Goal: Task Accomplishment & Management: Use online tool/utility

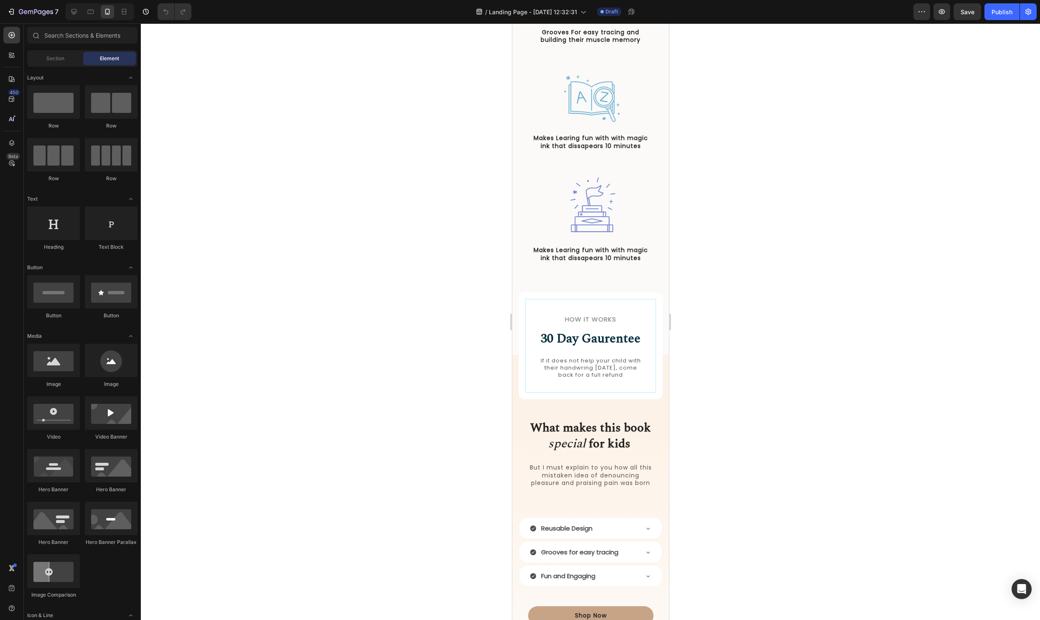
scroll to position [531, 0]
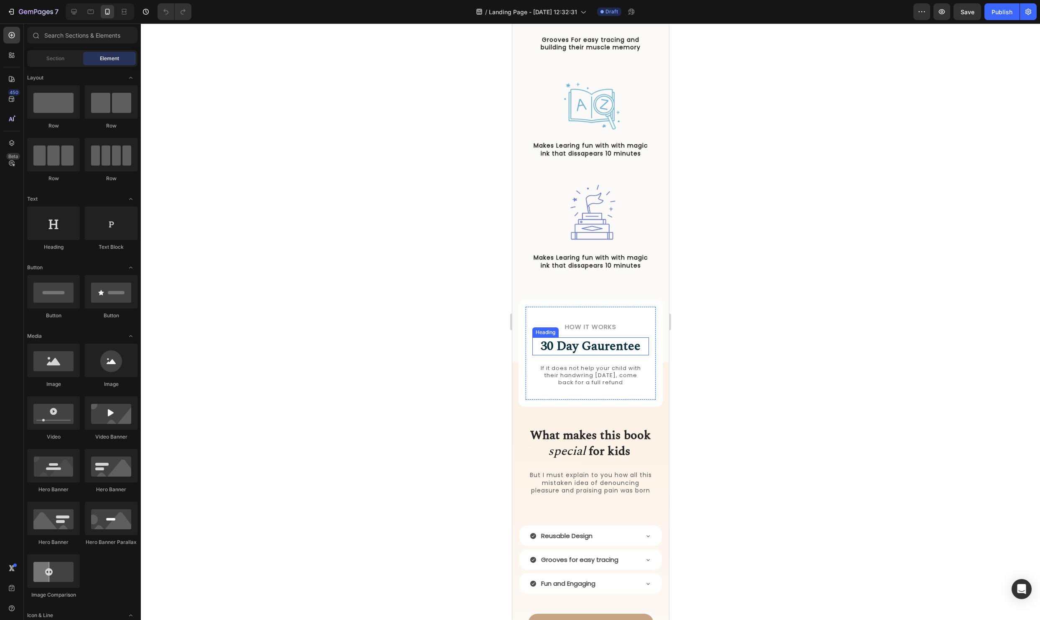
click at [574, 347] on h2 "30 Day Gaurentee" at bounding box center [590, 346] width 117 height 18
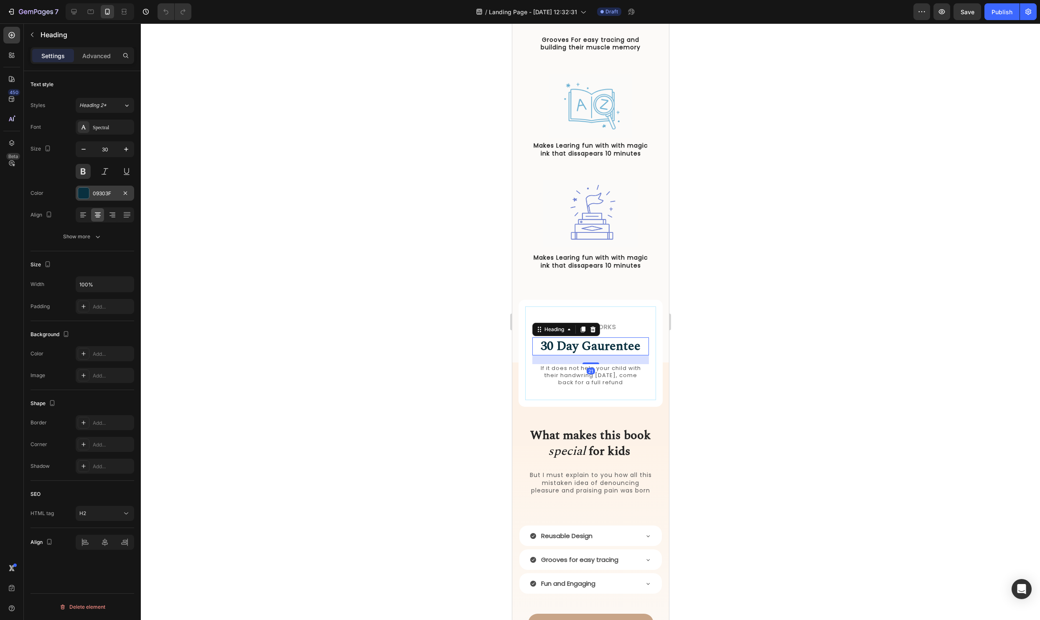
click at [88, 193] on div at bounding box center [83, 193] width 11 height 11
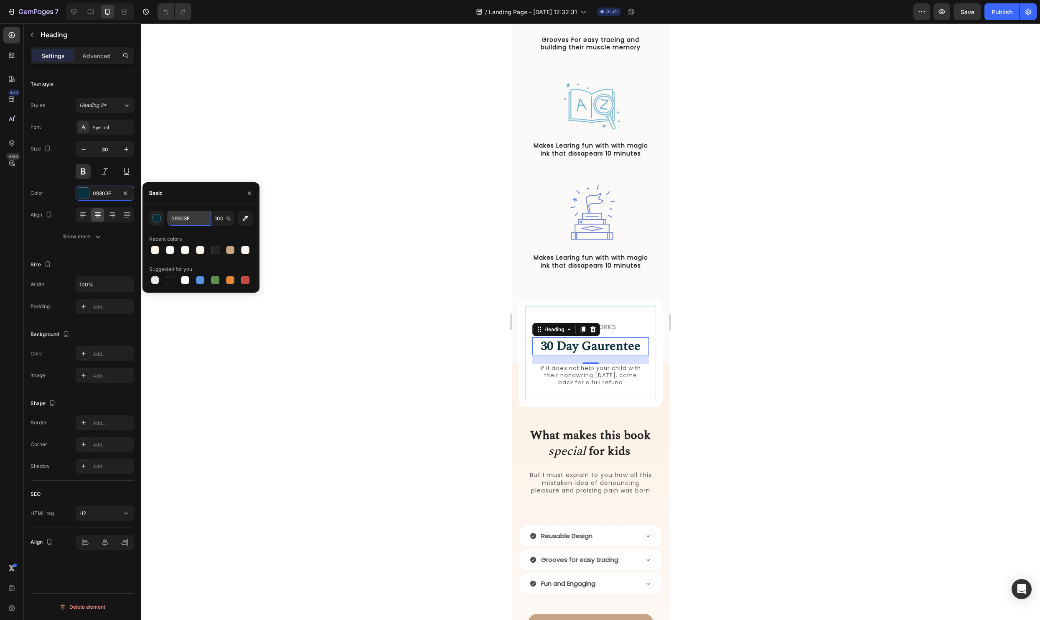
click at [189, 223] on input "09303F" at bounding box center [189, 218] width 43 height 15
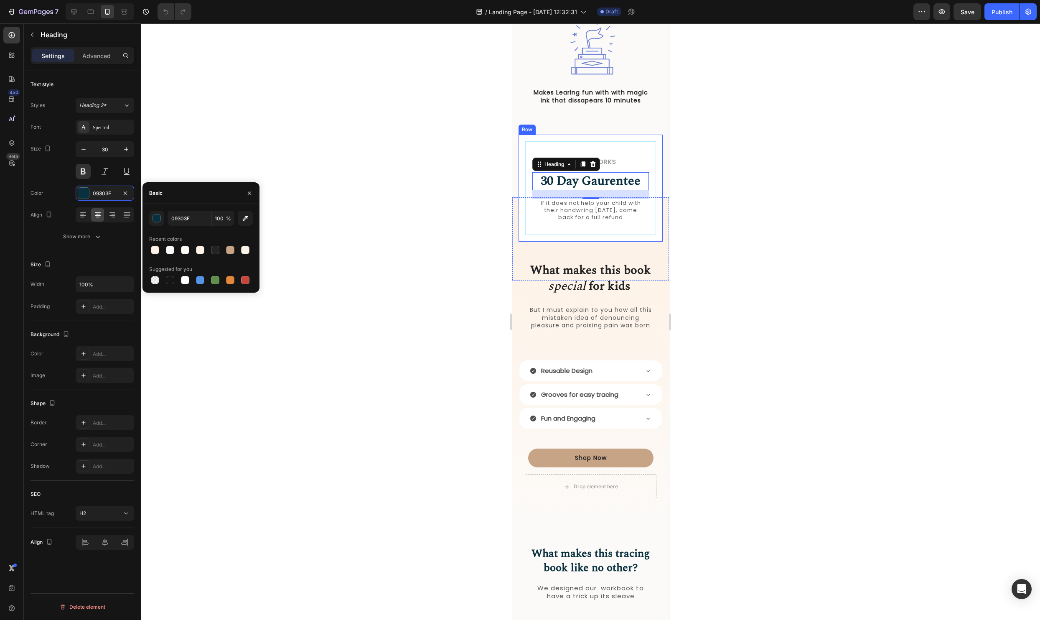
scroll to position [750, 0]
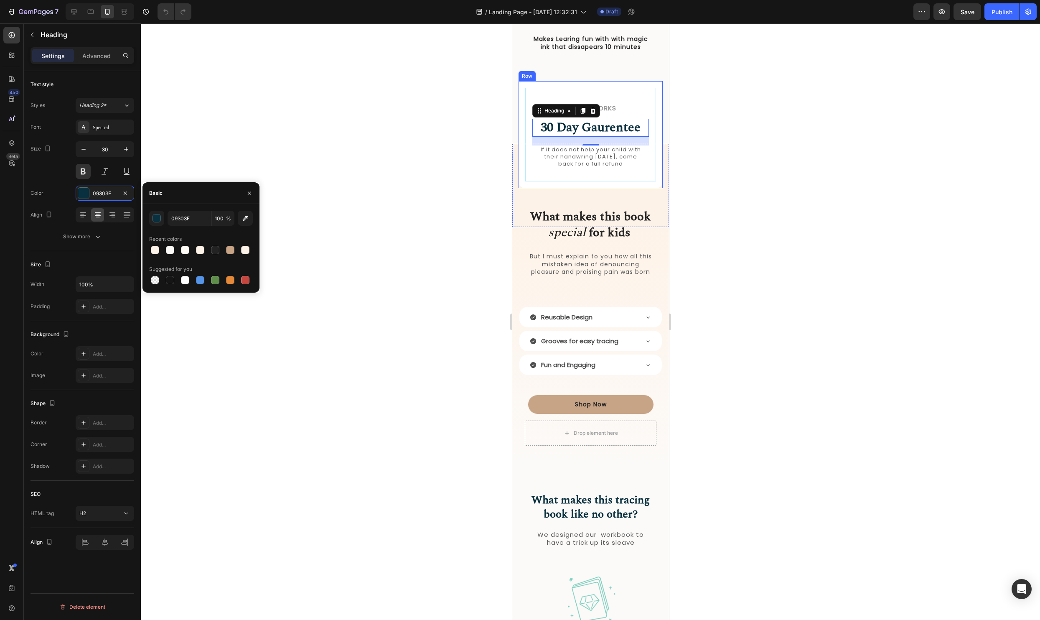
click at [658, 125] on div "How it Works Heading 30 Day Gaurentee Heading 21 If it does not help your child…" at bounding box center [590, 134] width 144 height 107
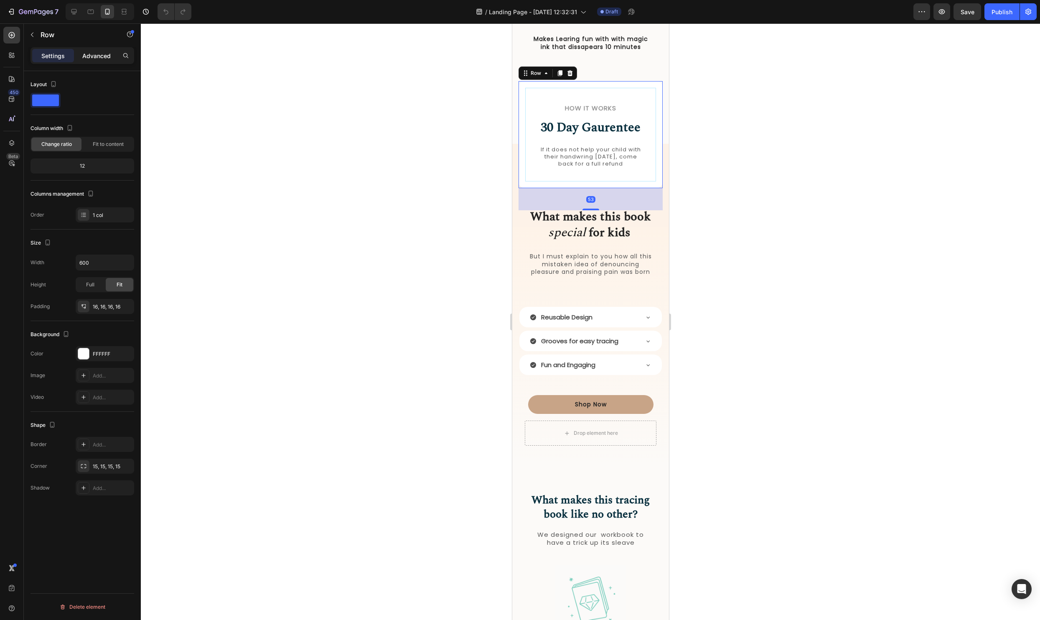
click at [87, 59] on p "Advanced" at bounding box center [96, 55] width 28 height 9
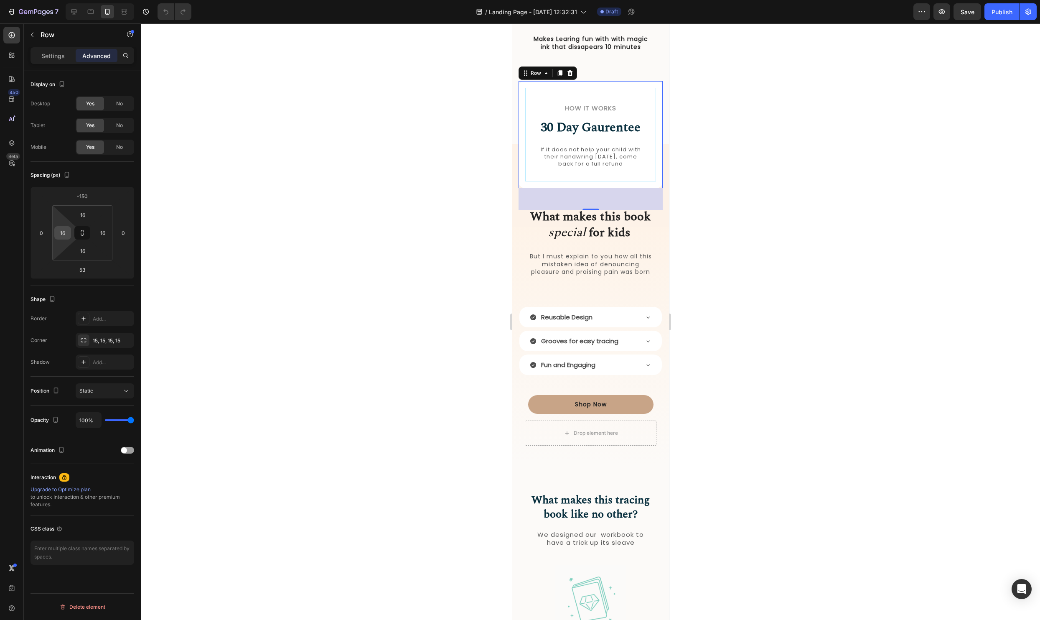
click at [67, 238] on input "16" at bounding box center [62, 232] width 13 height 13
type input "2"
type input "16"
click at [314, 138] on div at bounding box center [590, 321] width 899 height 596
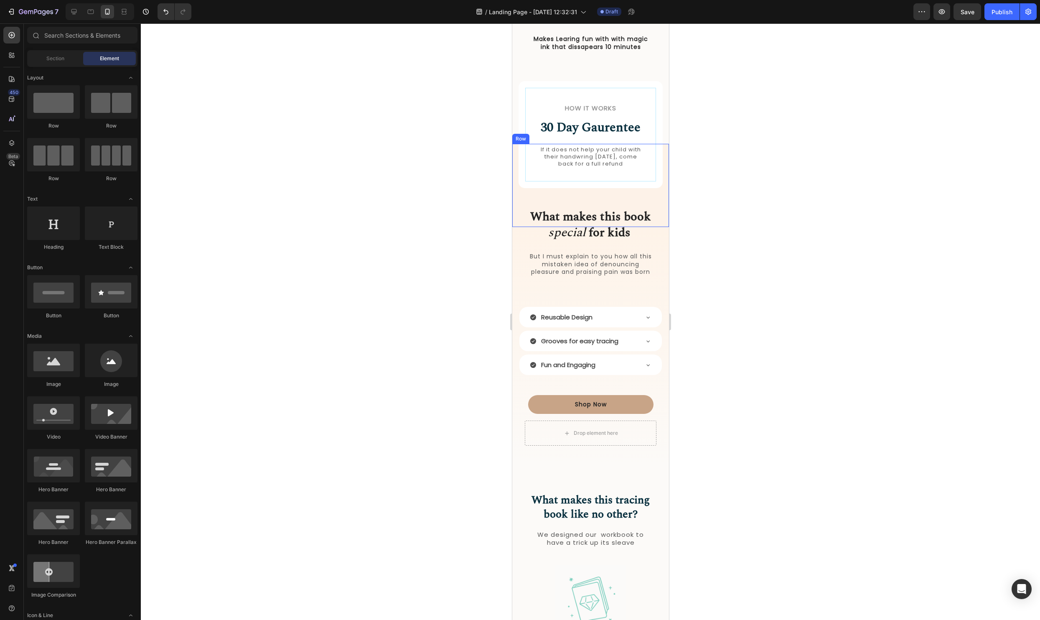
click at [516, 155] on div "How it Works Heading 30 Day Gaurentee Heading If it does not help your child wi…" at bounding box center [590, 185] width 157 height 83
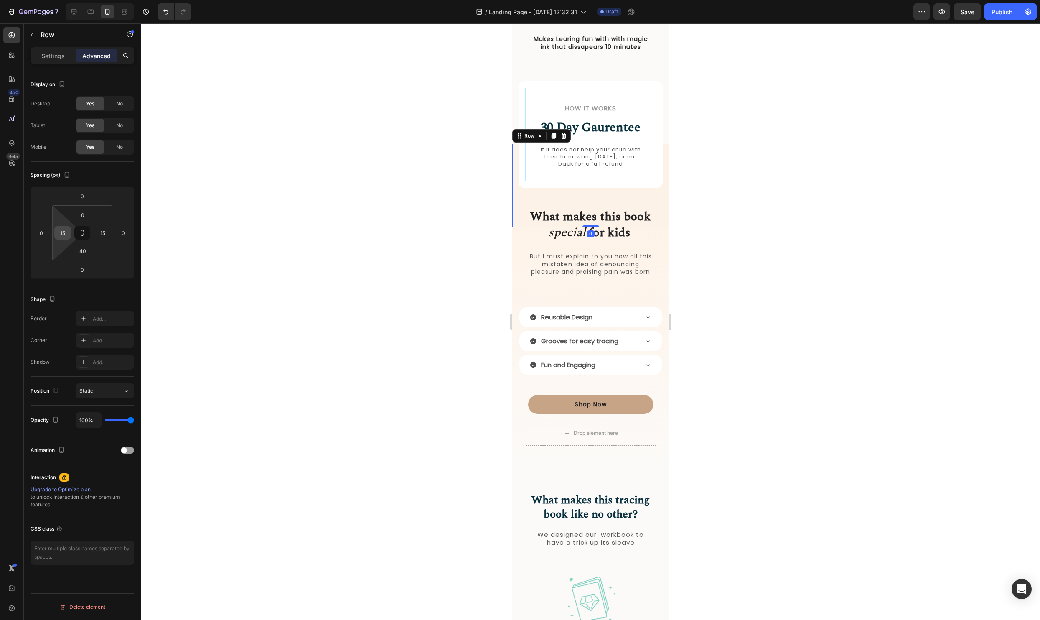
click at [70, 236] on div "15" at bounding box center [62, 232] width 17 height 13
click at [66, 235] on input "15" at bounding box center [62, 232] width 13 height 13
type input "25"
click at [105, 236] on input "15" at bounding box center [103, 232] width 13 height 13
type input "1"
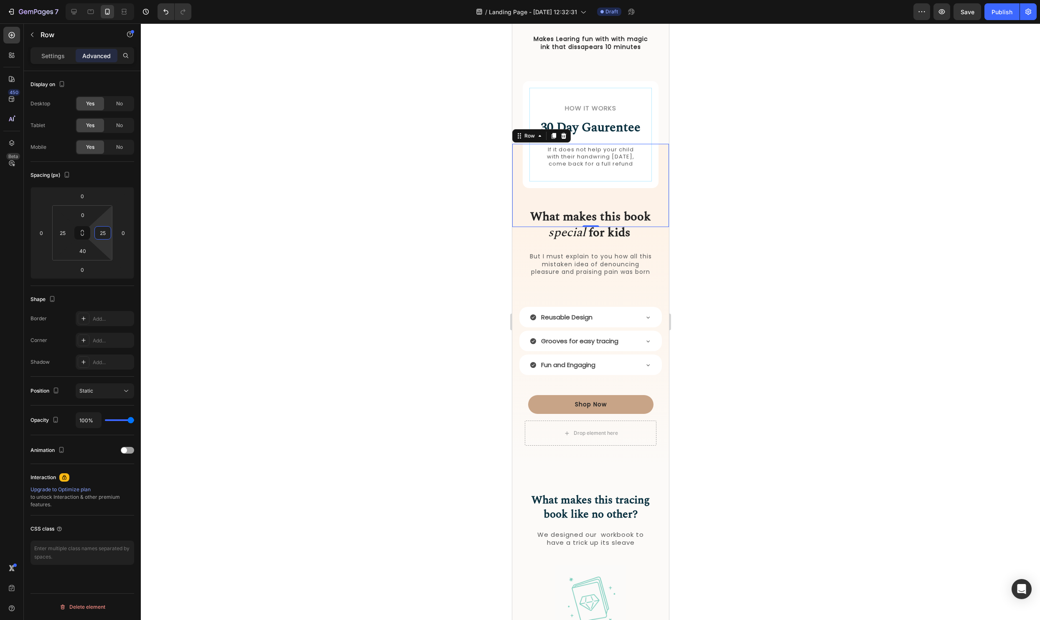
type input "25"
click at [262, 236] on div at bounding box center [590, 321] width 899 height 596
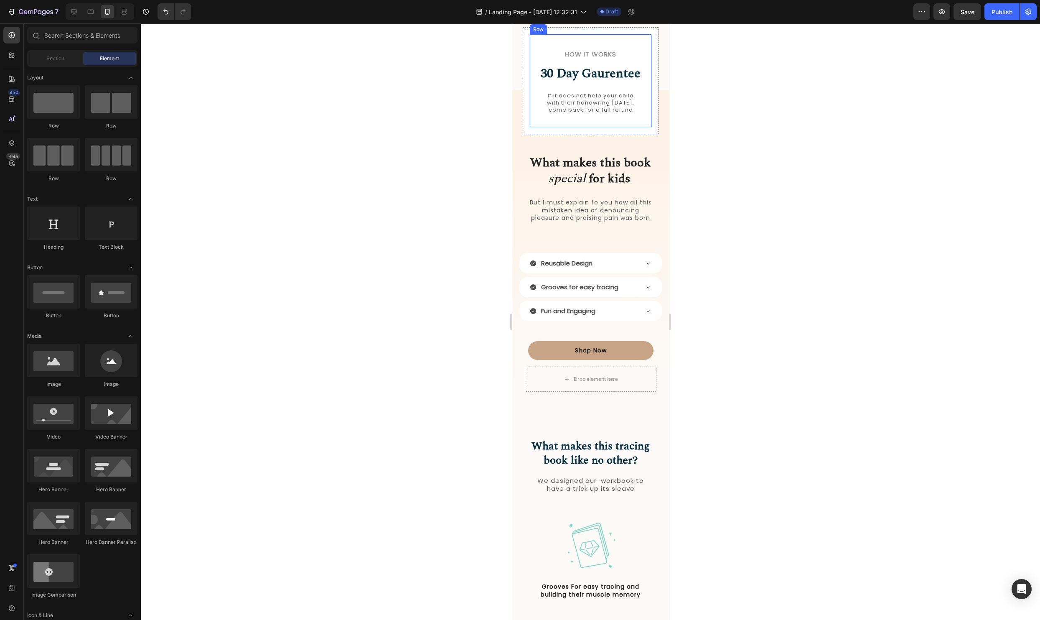
scroll to position [665, 0]
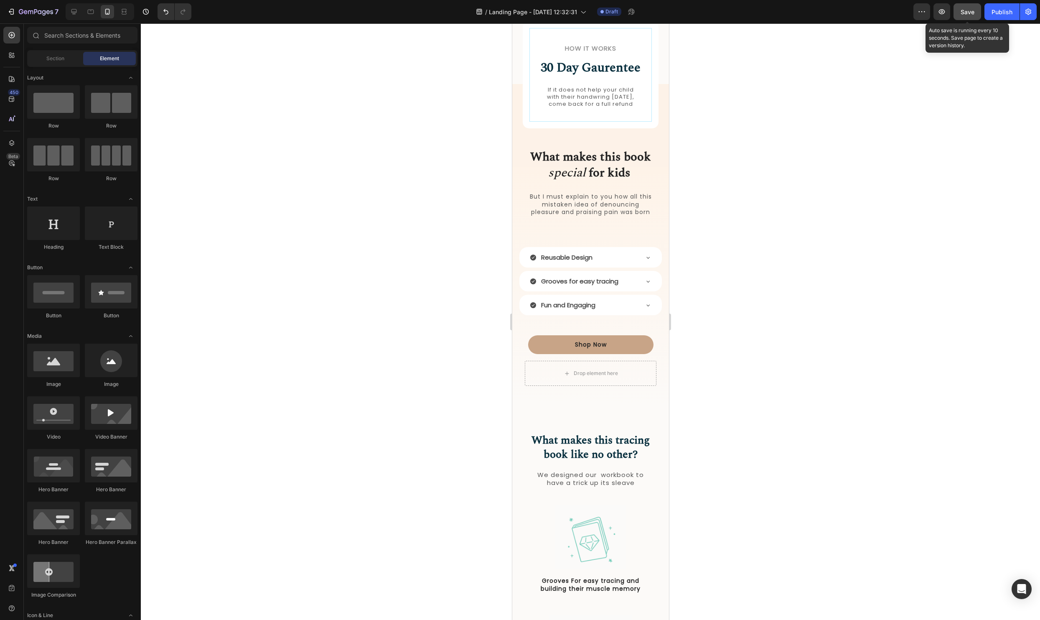
click at [966, 15] on span "Save" at bounding box center [967, 11] width 14 height 7
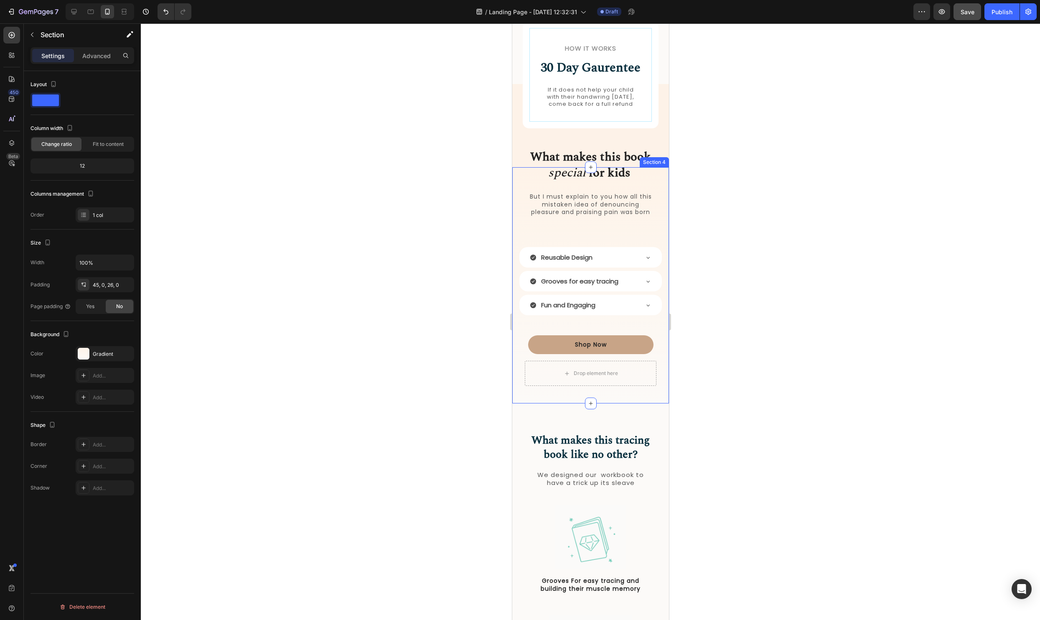
click at [521, 231] on div "What makes this book special for kids Heading But I must explain to you how all…" at bounding box center [590, 289] width 157 height 206
click at [27, 33] on button "button" at bounding box center [31, 34] width 13 height 13
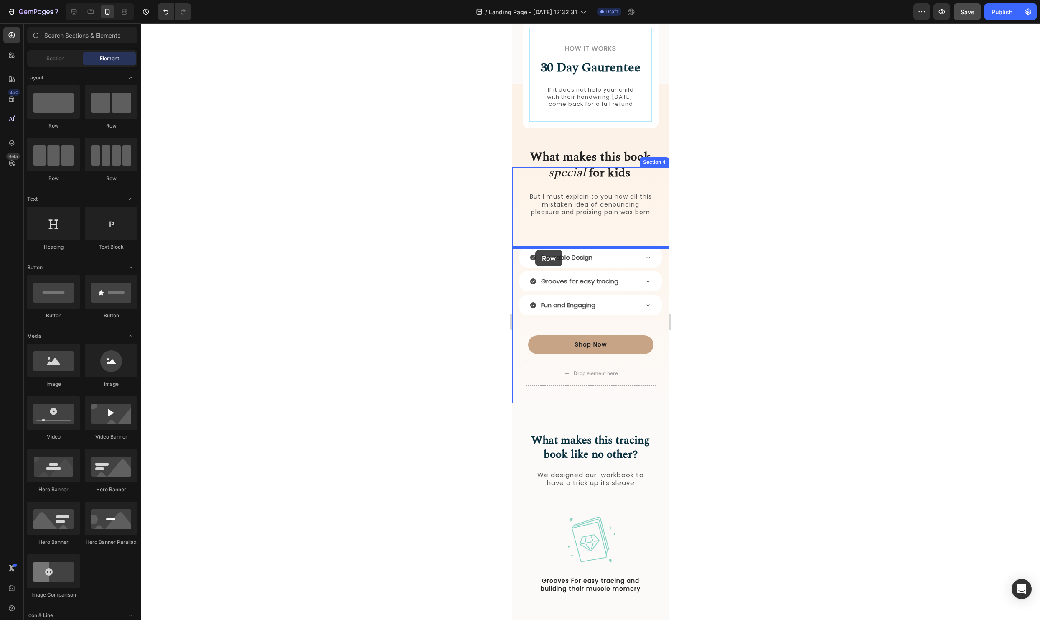
drag, startPoint x: 569, startPoint y: 131, endPoint x: 535, endPoint y: 250, distance: 123.5
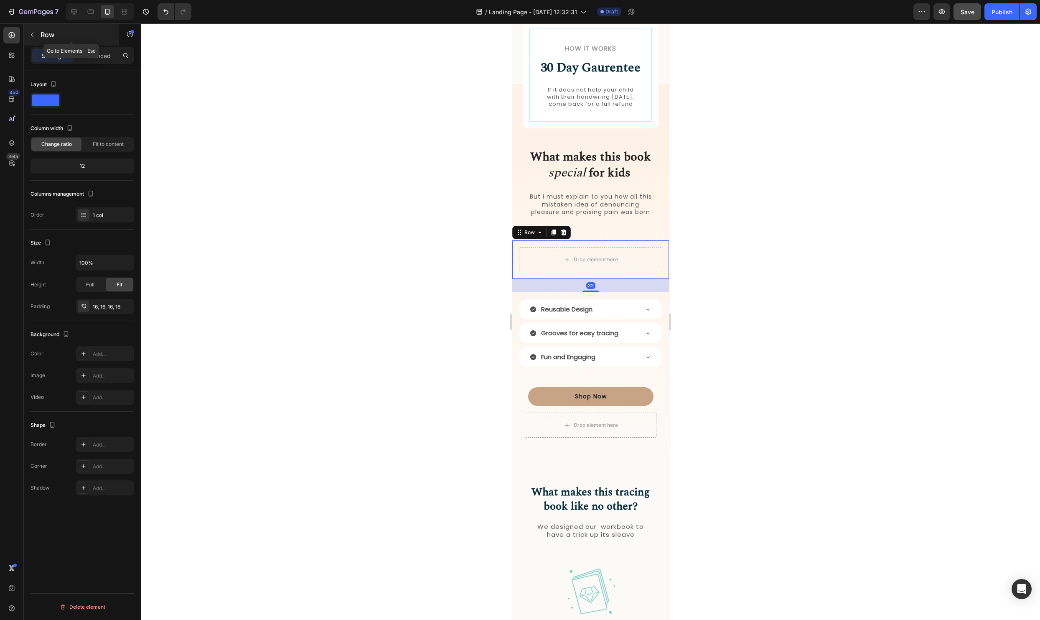
click at [34, 36] on icon "button" at bounding box center [32, 34] width 7 height 7
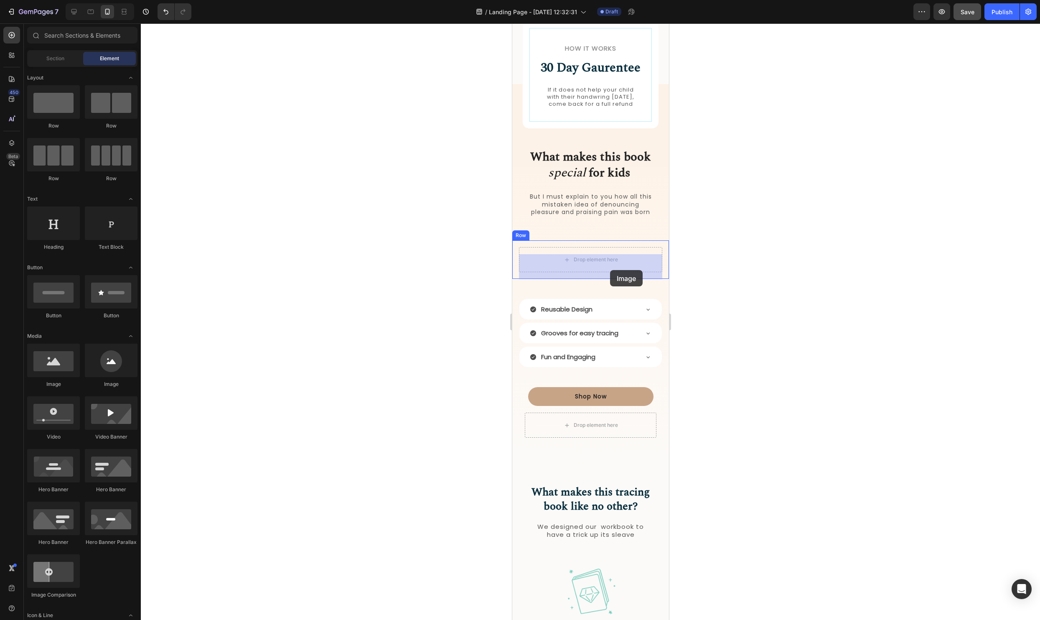
drag, startPoint x: 565, startPoint y: 376, endPoint x: 610, endPoint y: 270, distance: 115.4
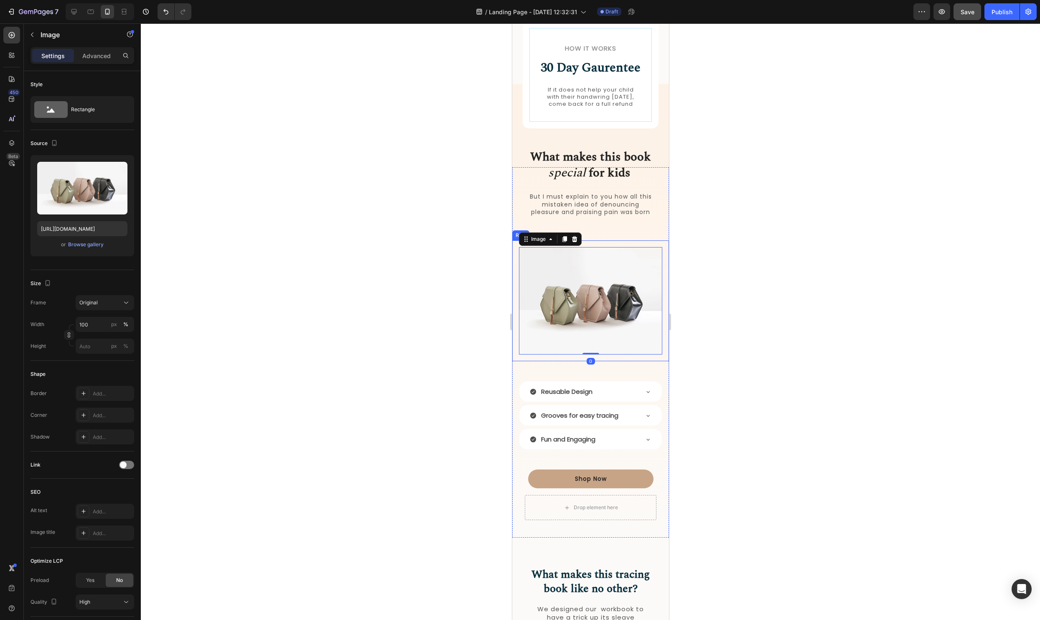
click at [514, 328] on div "Image 0 Row" at bounding box center [590, 300] width 157 height 121
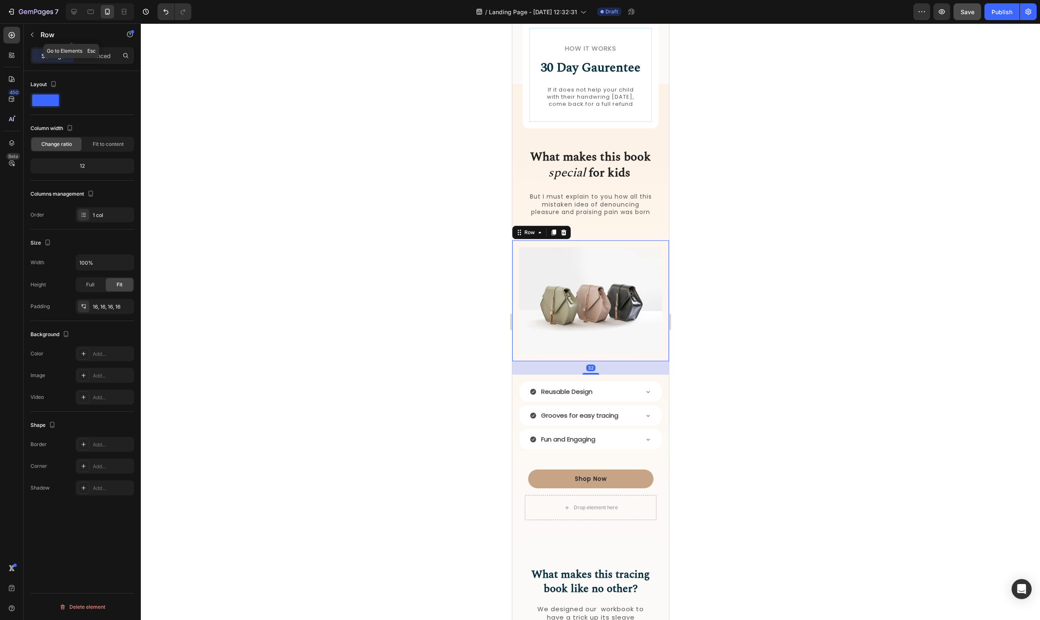
click at [88, 46] on div "Row" at bounding box center [71, 35] width 95 height 24
click at [105, 60] on div "Advanced" at bounding box center [97, 55] width 42 height 13
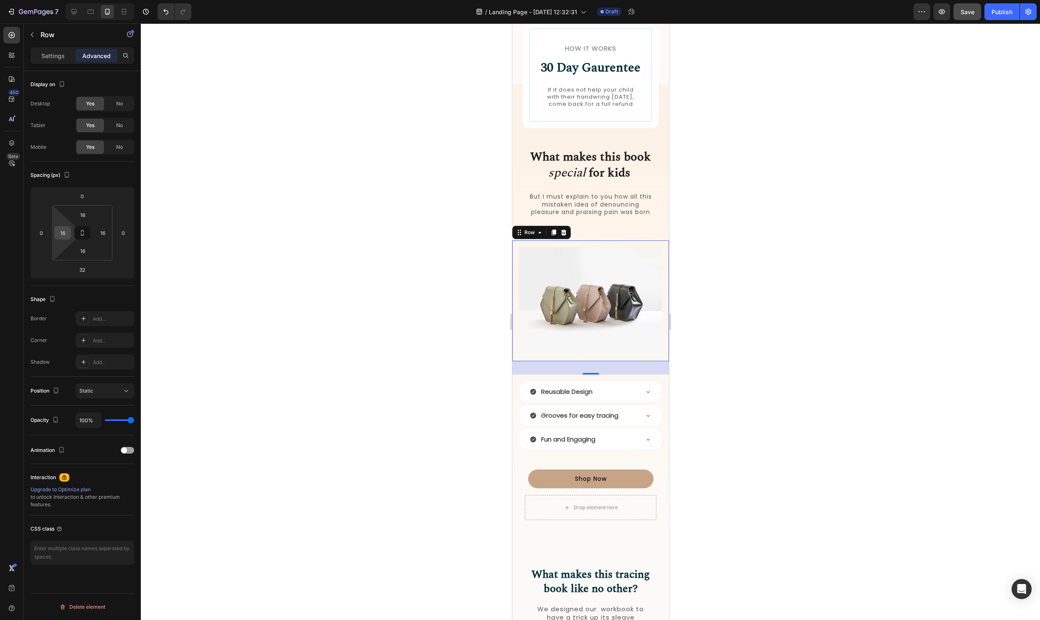
click at [67, 233] on input "16" at bounding box center [62, 232] width 13 height 13
type input "0"
click at [108, 236] on input "16" at bounding box center [103, 232] width 13 height 13
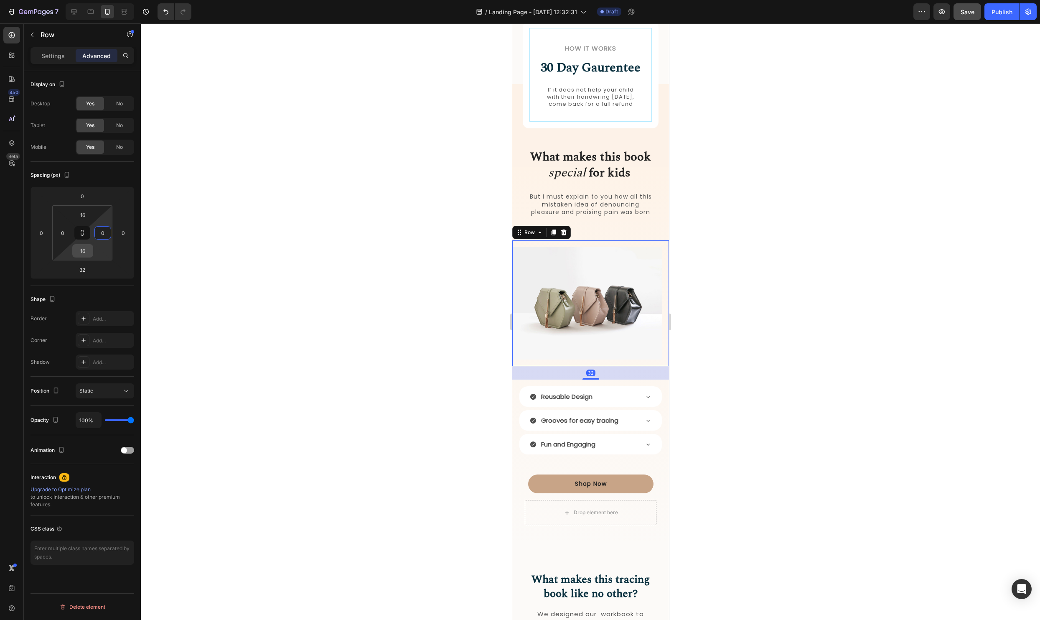
type input "0"
click at [87, 252] on input "16" at bounding box center [82, 250] width 17 height 13
type input "0"
click at [83, 211] on input "16" at bounding box center [82, 214] width 17 height 13
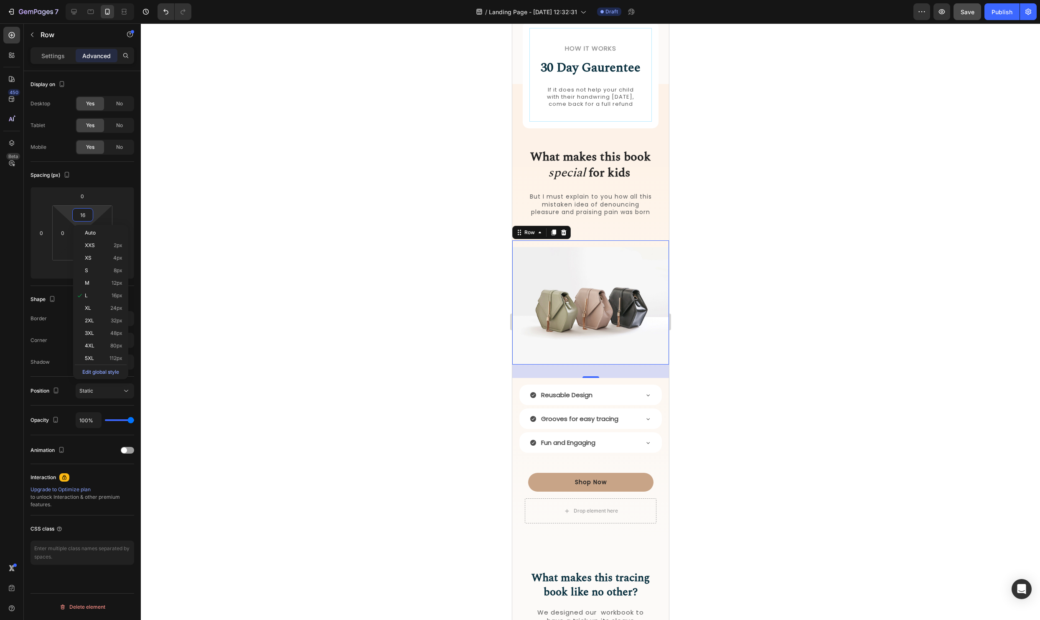
type input "0"
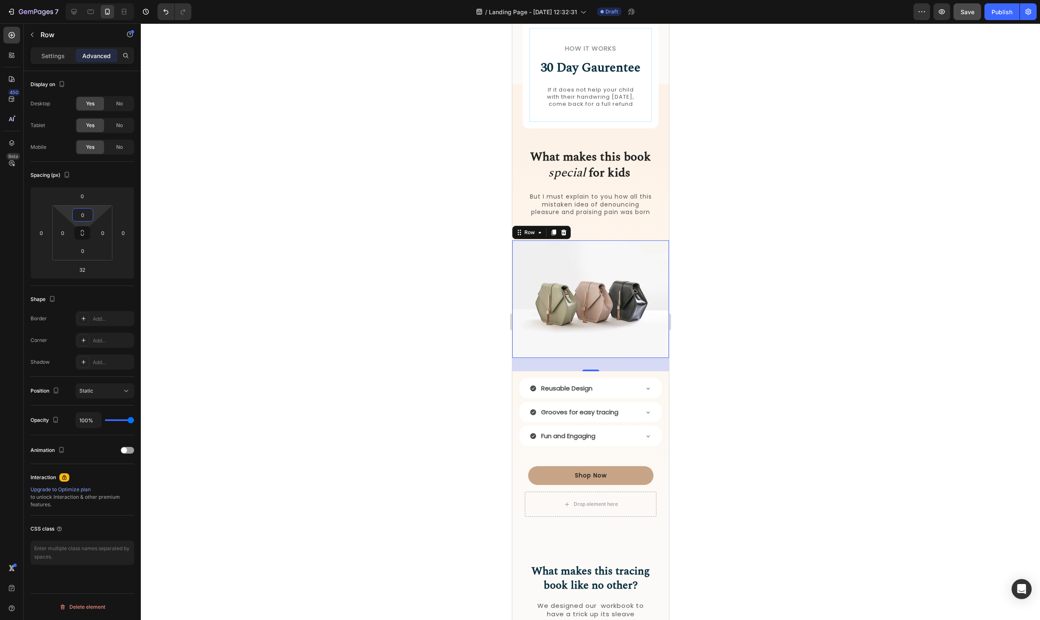
click at [391, 215] on div at bounding box center [590, 321] width 899 height 596
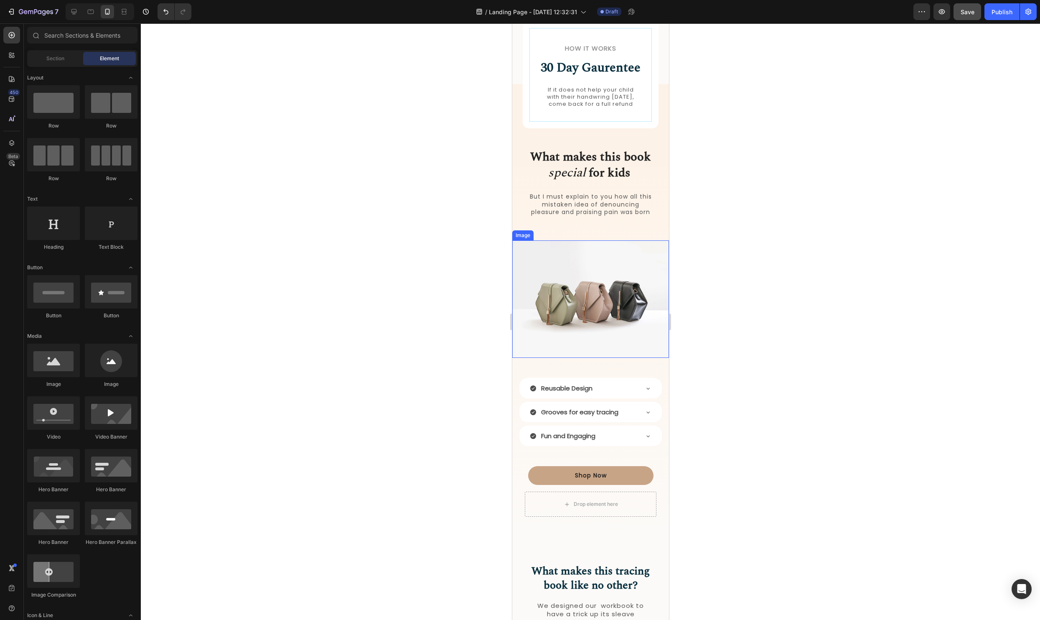
click at [605, 318] on img at bounding box center [590, 298] width 157 height 117
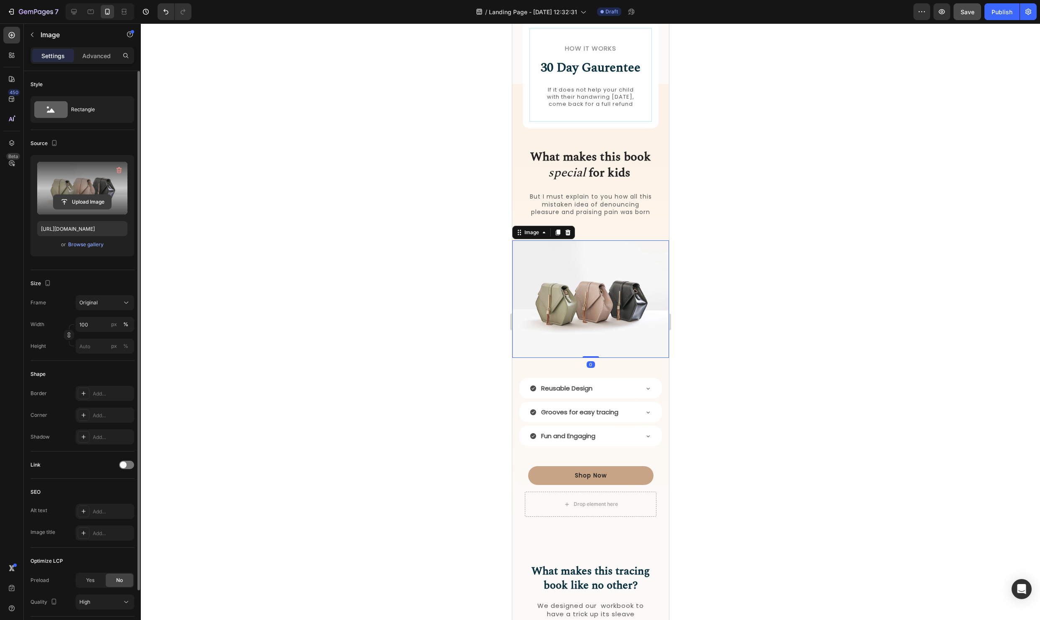
click at [79, 199] on input "file" at bounding box center [82, 202] width 58 height 14
click at [84, 203] on input "file" at bounding box center [82, 202] width 58 height 14
type input "[URL][DOMAIN_NAME]"
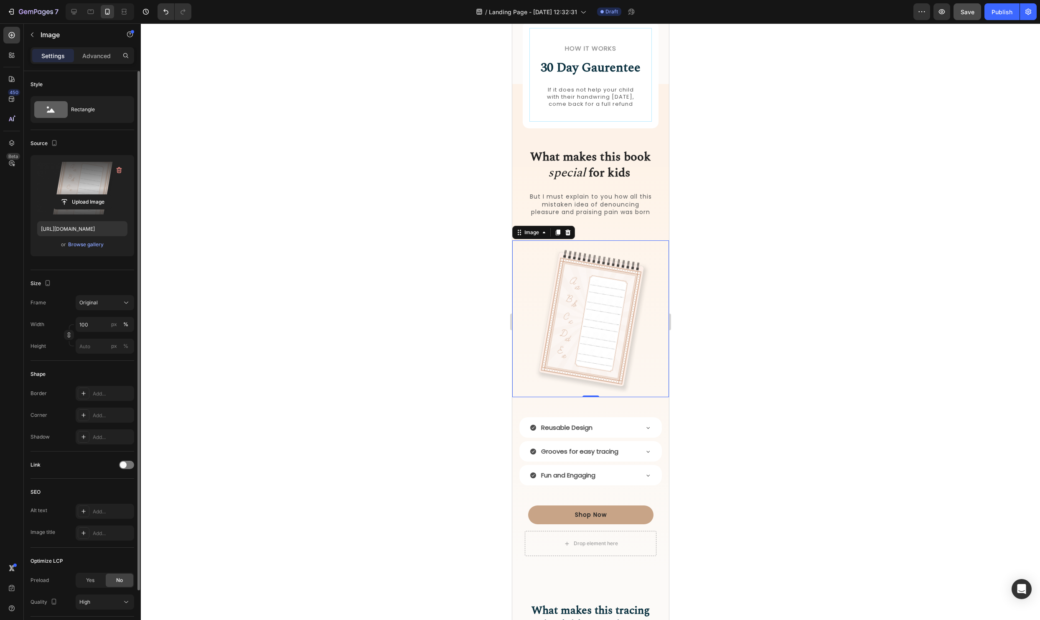
click at [910, 336] on div at bounding box center [590, 321] width 899 height 596
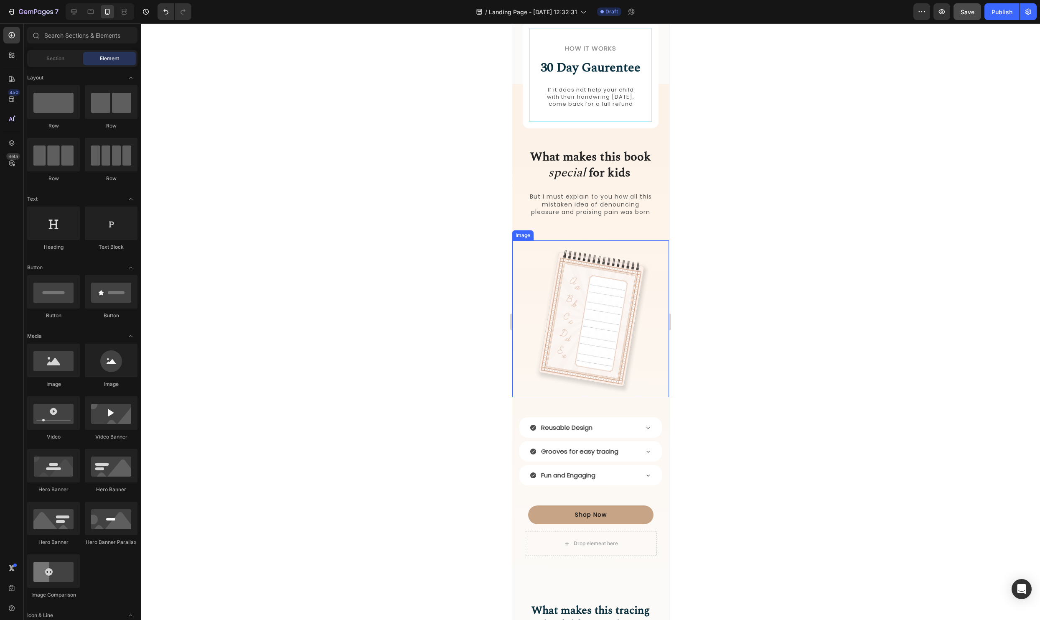
click at [554, 315] on img at bounding box center [590, 318] width 157 height 157
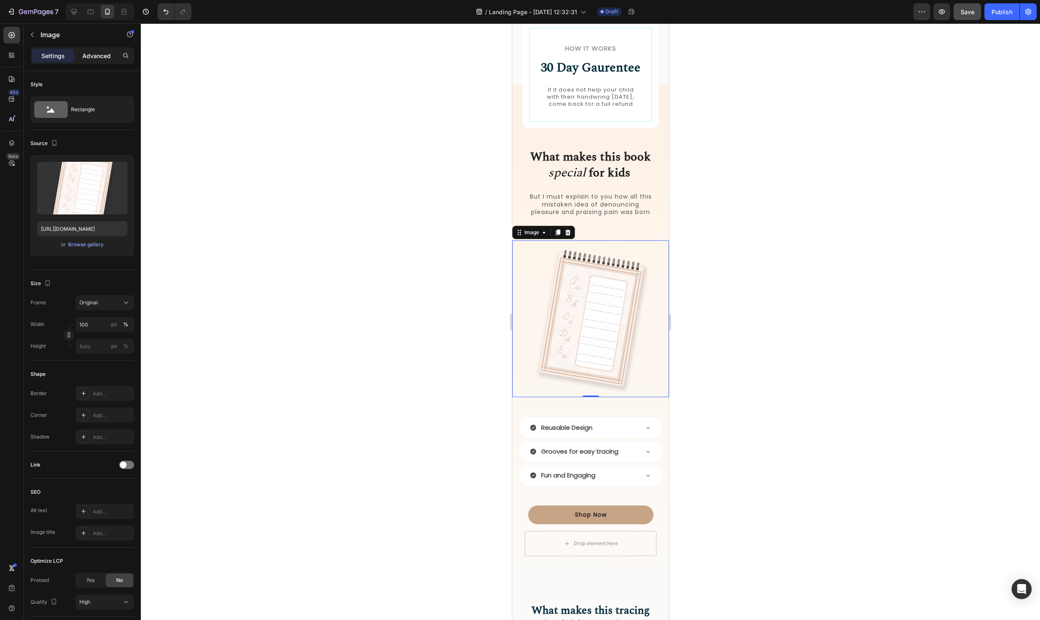
click at [92, 51] on p "Advanced" at bounding box center [96, 55] width 28 height 9
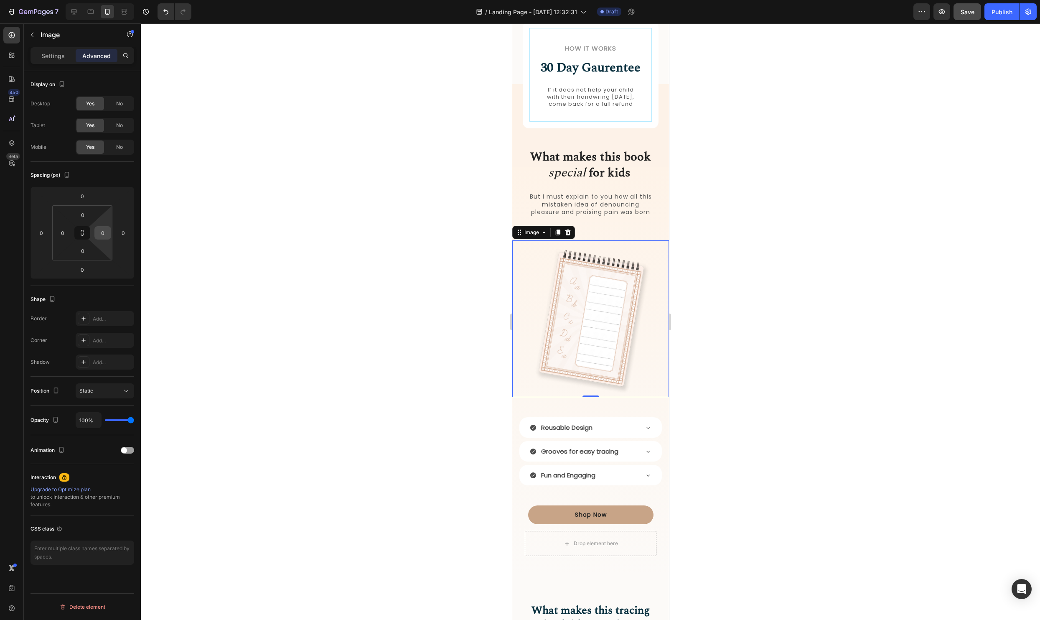
click at [104, 233] on input "0" at bounding box center [103, 232] width 13 height 13
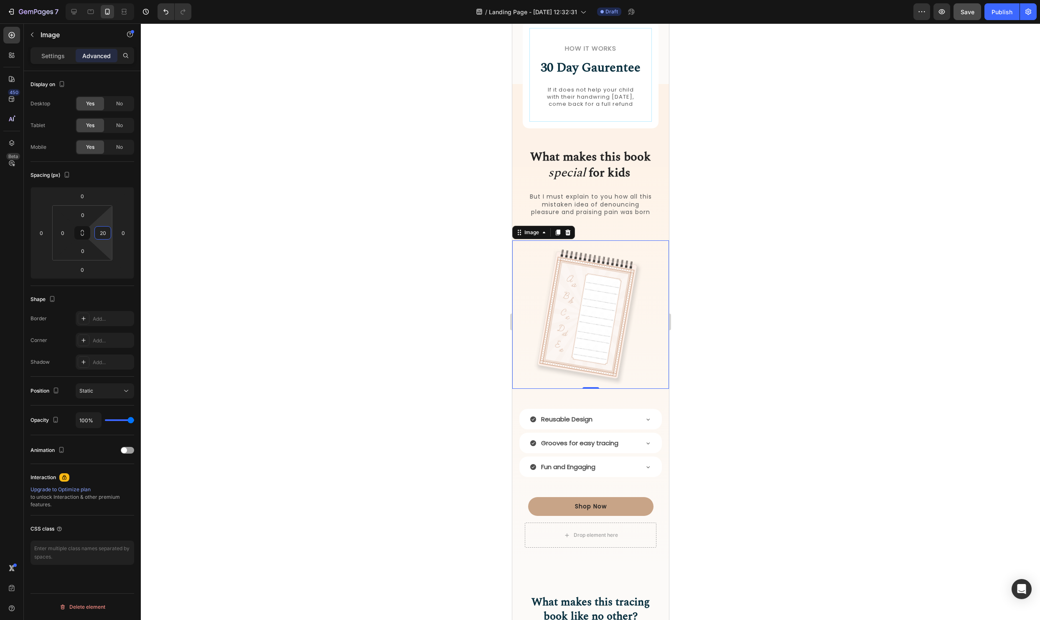
type input "2"
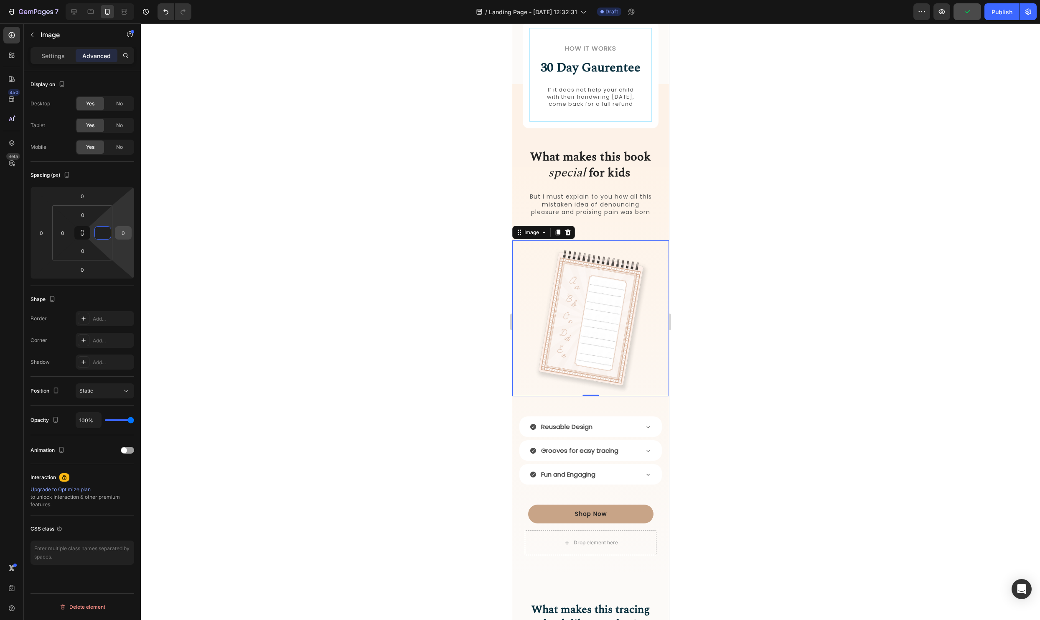
click at [126, 231] on input "0" at bounding box center [123, 232] width 13 height 13
type input "0"
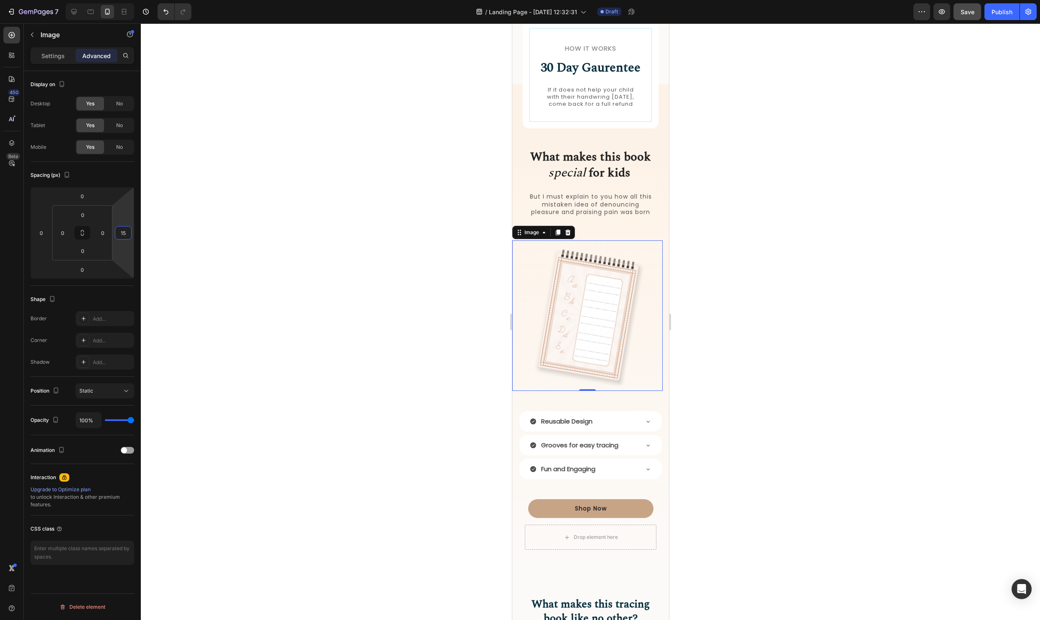
type input "1"
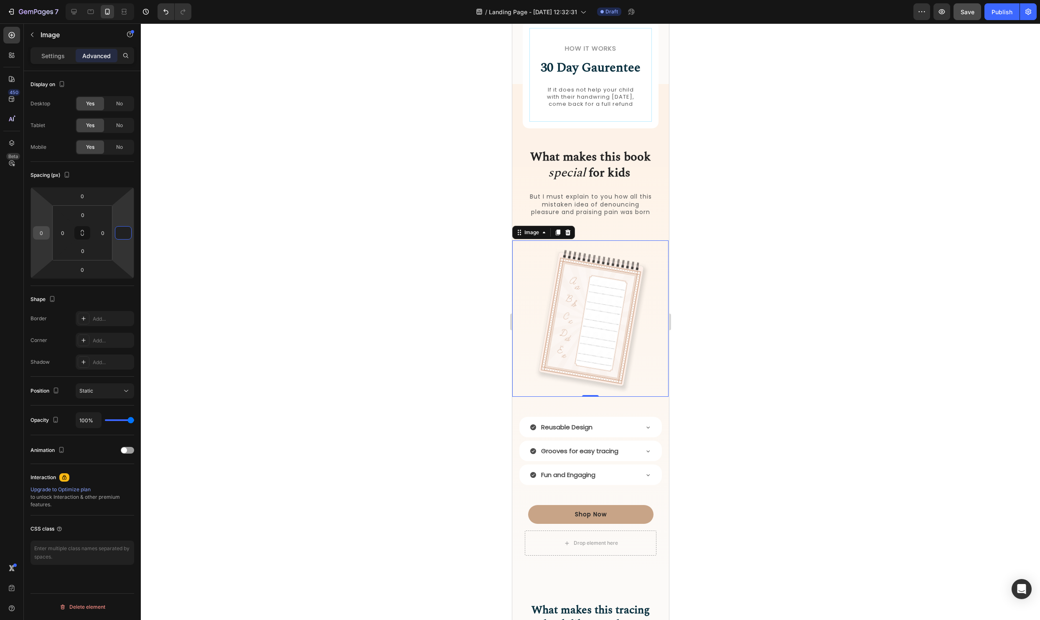
click at [43, 234] on input "0" at bounding box center [41, 232] width 13 height 13
type input "0"
type input "-150"
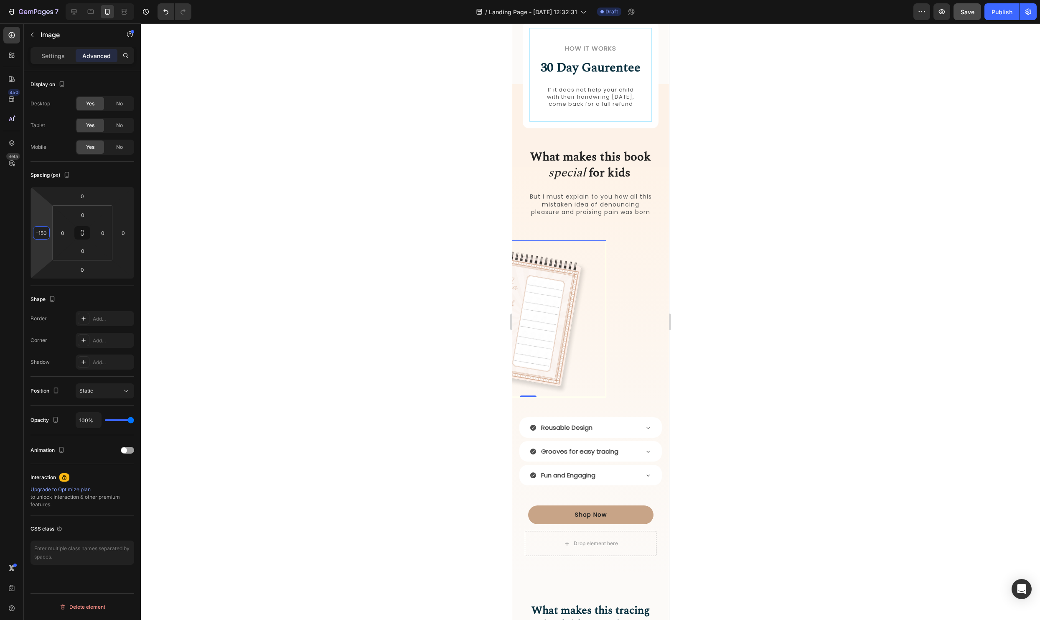
click at [151, 267] on div at bounding box center [590, 321] width 899 height 596
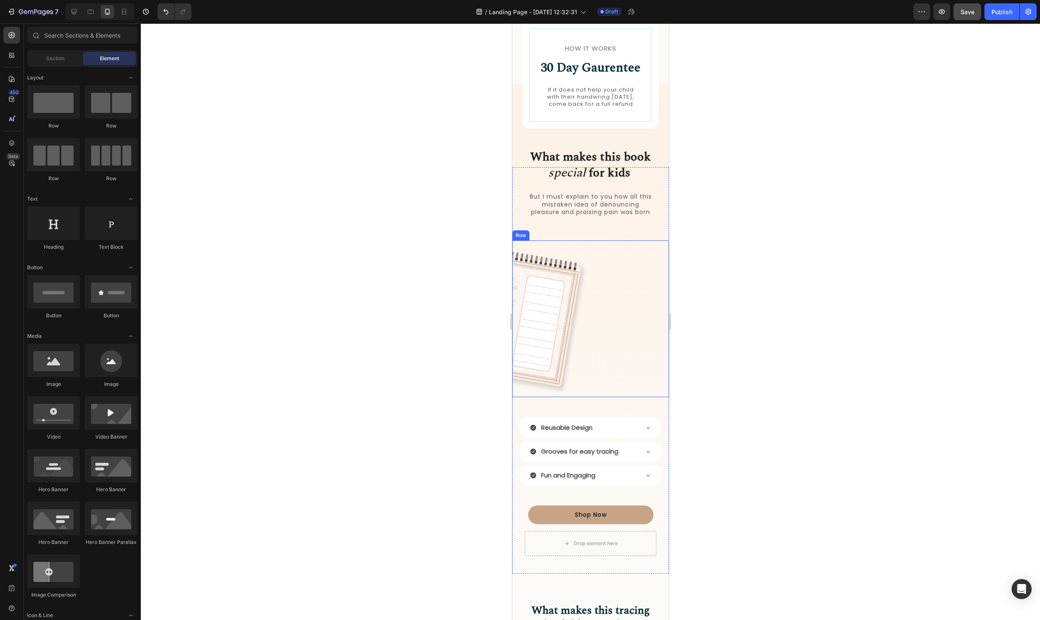
click at [585, 341] on img at bounding box center [527, 318] width 157 height 157
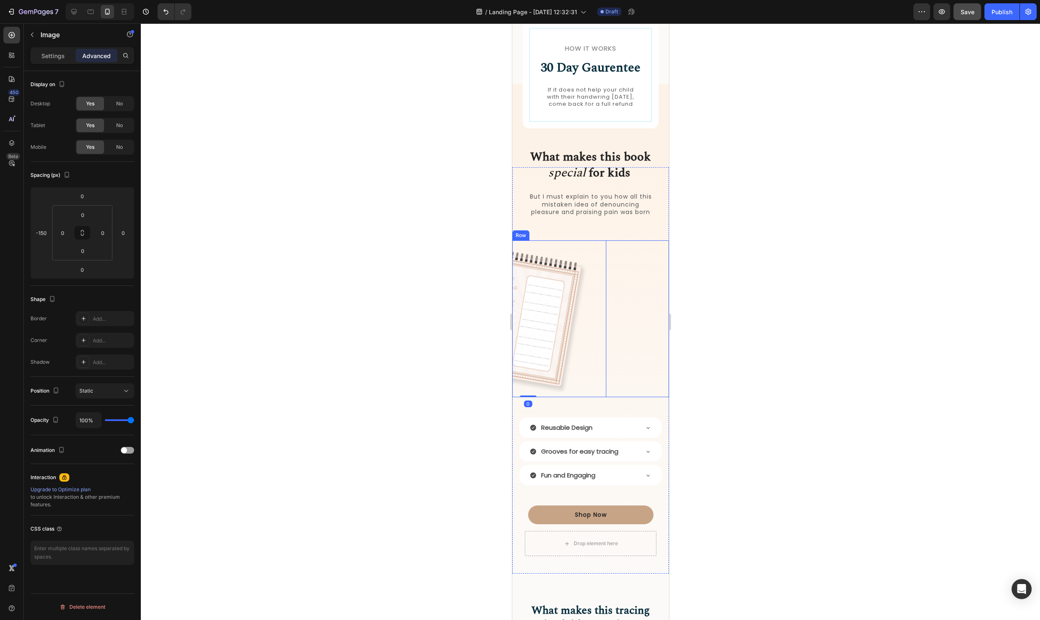
click at [641, 342] on div "Image 0" at bounding box center [590, 318] width 157 height 157
click at [626, 306] on div "Image" at bounding box center [590, 318] width 157 height 157
click at [546, 288] on img at bounding box center [527, 318] width 157 height 157
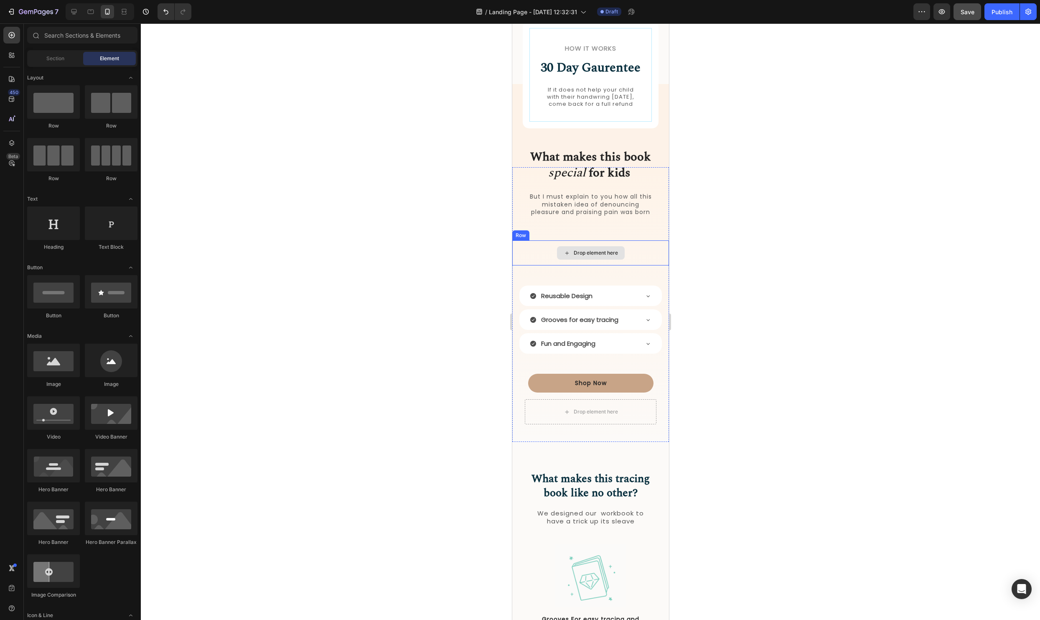
click at [591, 259] on div "Drop element here" at bounding box center [590, 252] width 68 height 13
click at [656, 265] on div "Drop element here" at bounding box center [590, 252] width 157 height 25
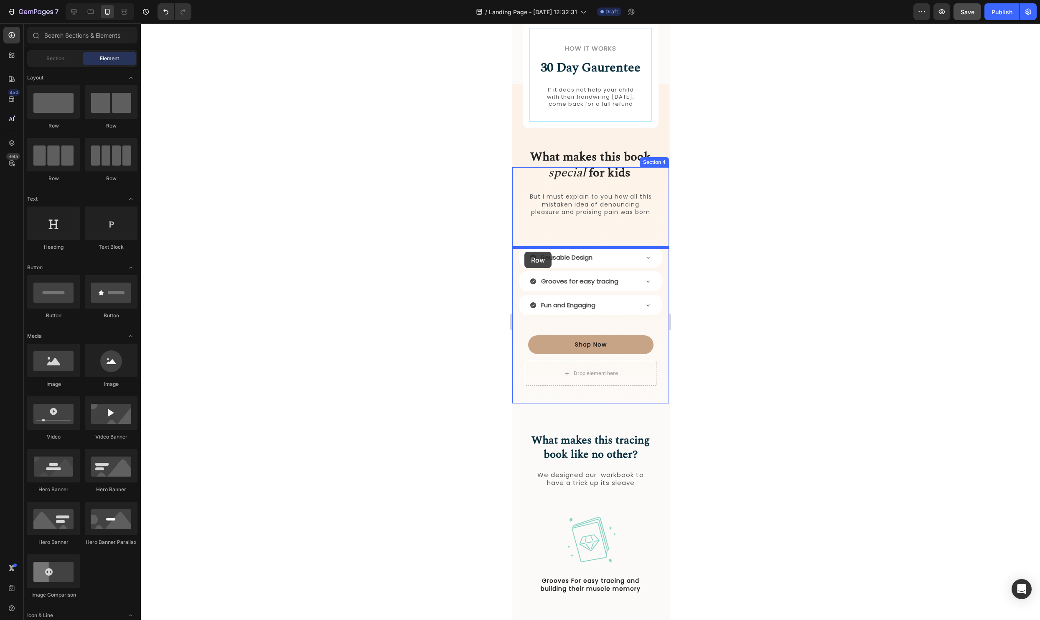
drag, startPoint x: 613, startPoint y: 132, endPoint x: 524, endPoint y: 252, distance: 149.3
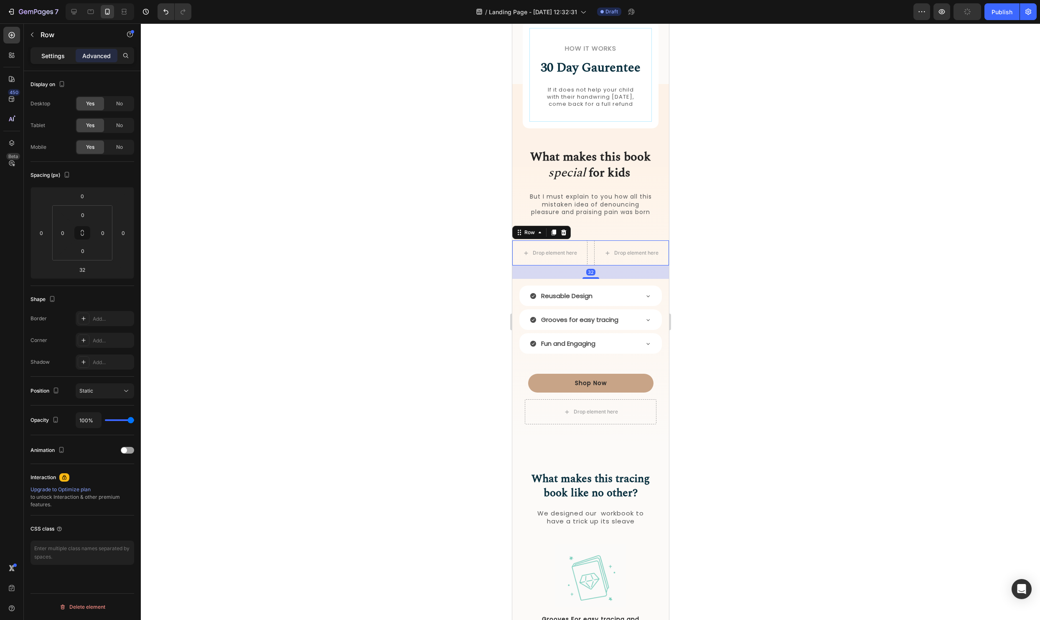
click at [52, 56] on p "Settings" at bounding box center [52, 55] width 23 height 9
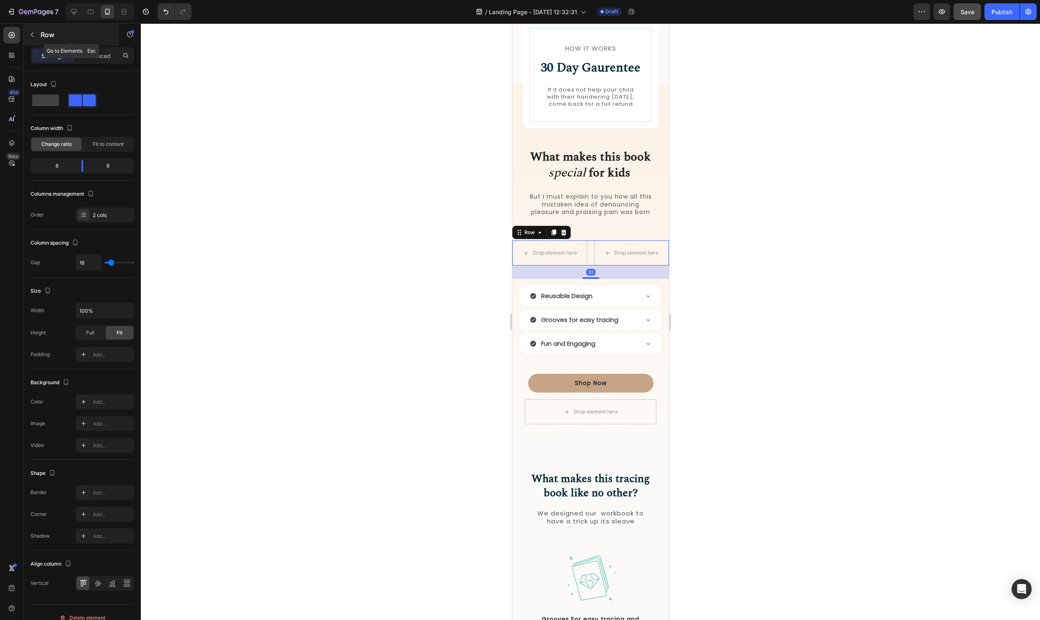
click at [31, 30] on button "button" at bounding box center [31, 34] width 13 height 13
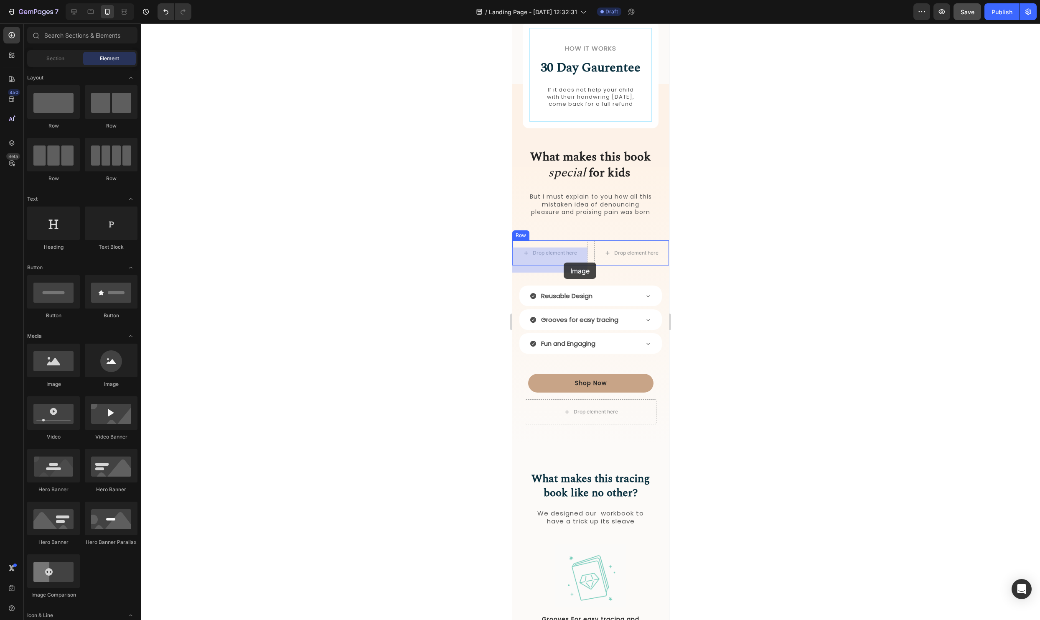
drag, startPoint x: 565, startPoint y: 383, endPoint x: 563, endPoint y: 262, distance: 120.8
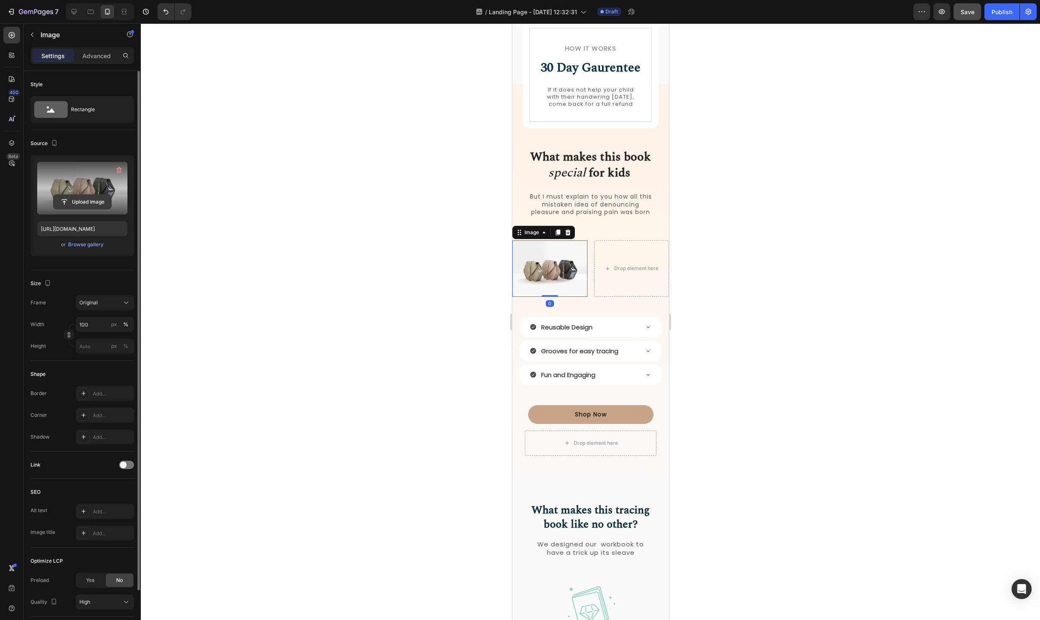
click at [79, 206] on input "file" at bounding box center [82, 202] width 58 height 14
type input "[URL][DOMAIN_NAME]"
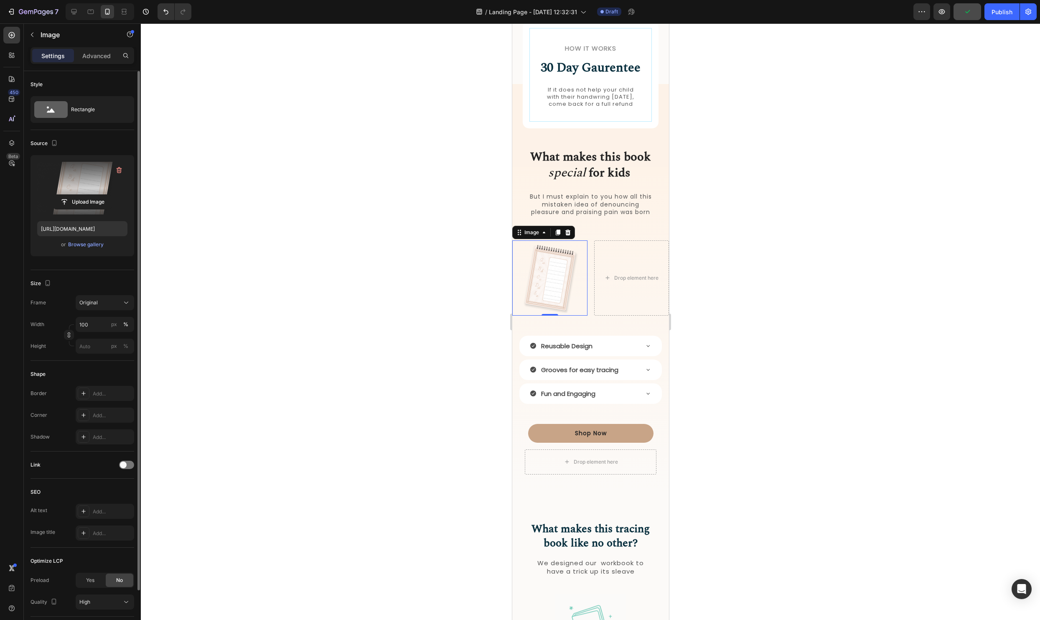
click at [797, 375] on div at bounding box center [590, 321] width 899 height 596
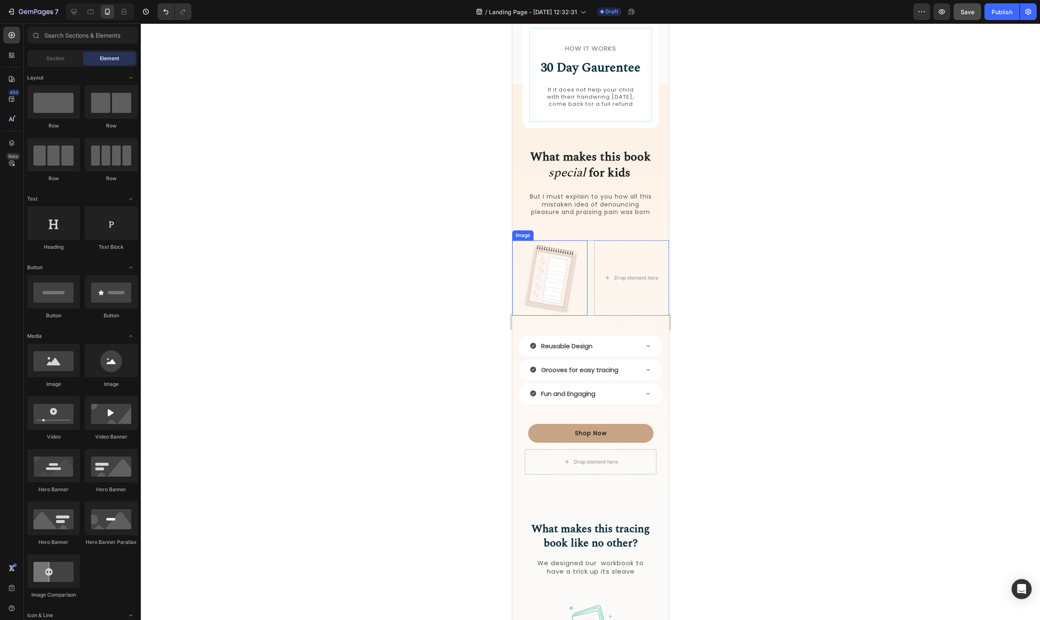
click at [531, 267] on img at bounding box center [549, 277] width 75 height 75
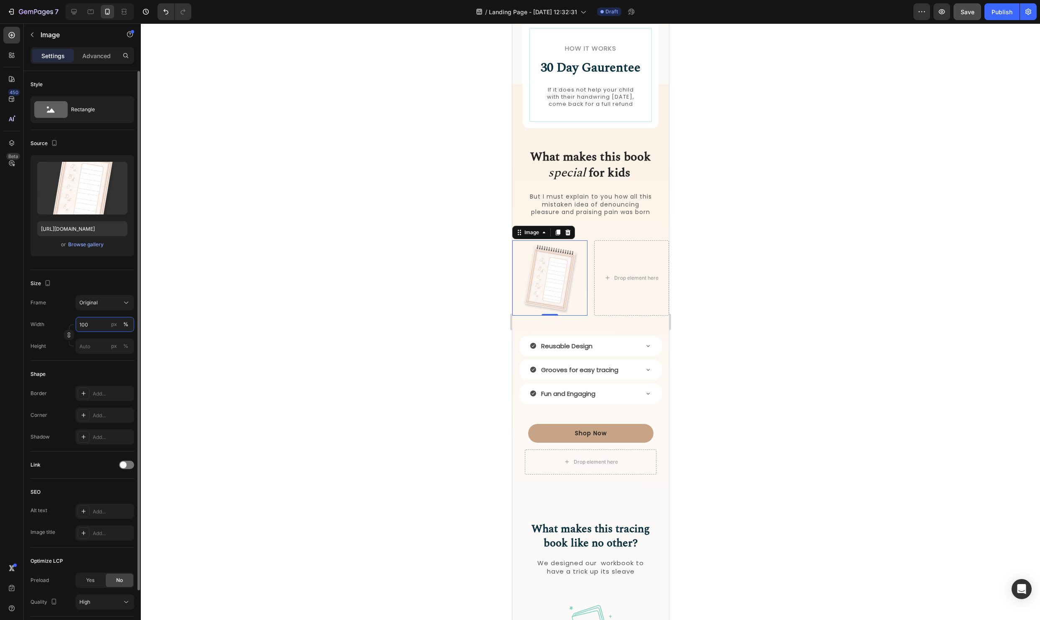
click at [97, 325] on input "100" at bounding box center [105, 324] width 58 height 15
click at [107, 307] on button "Original" at bounding box center [105, 302] width 58 height 15
click at [104, 282] on div "Size" at bounding box center [82, 283] width 104 height 13
click at [90, 323] on input "100" at bounding box center [105, 324] width 58 height 15
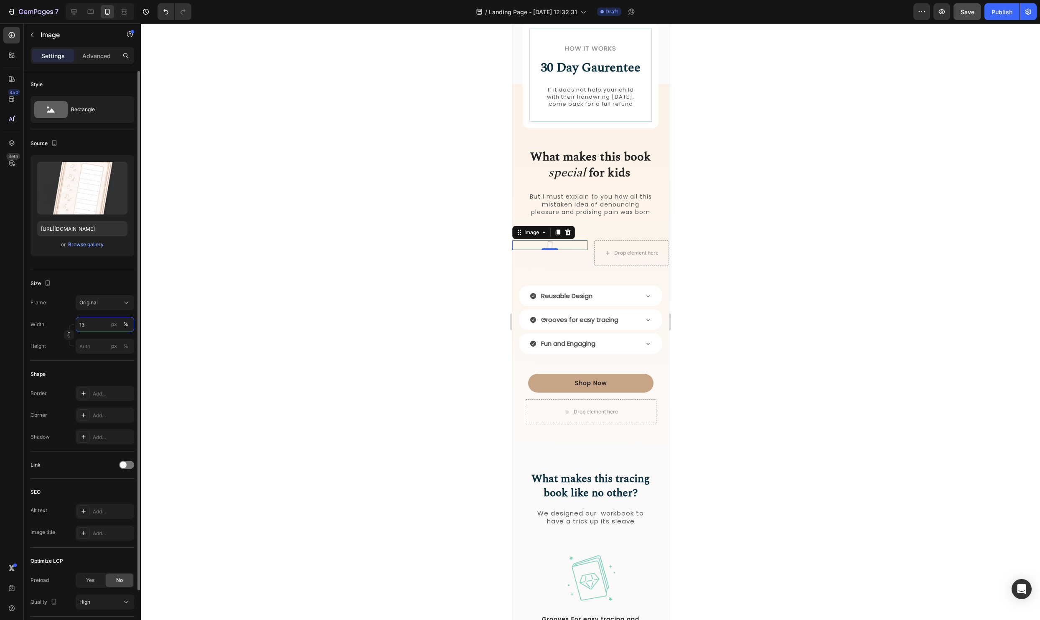
type input "1"
click at [95, 353] on input "px %" at bounding box center [105, 345] width 58 height 15
click at [95, 351] on input "px %" at bounding box center [105, 345] width 58 height 15
click at [86, 367] on span "Full" at bounding box center [83, 366] width 8 height 8
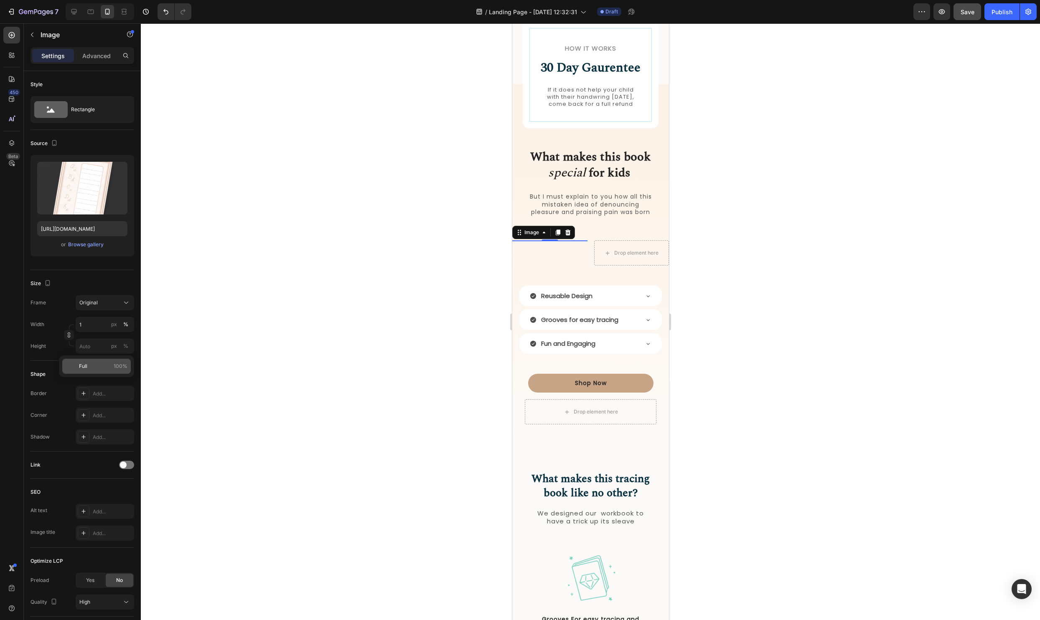
type input "100"
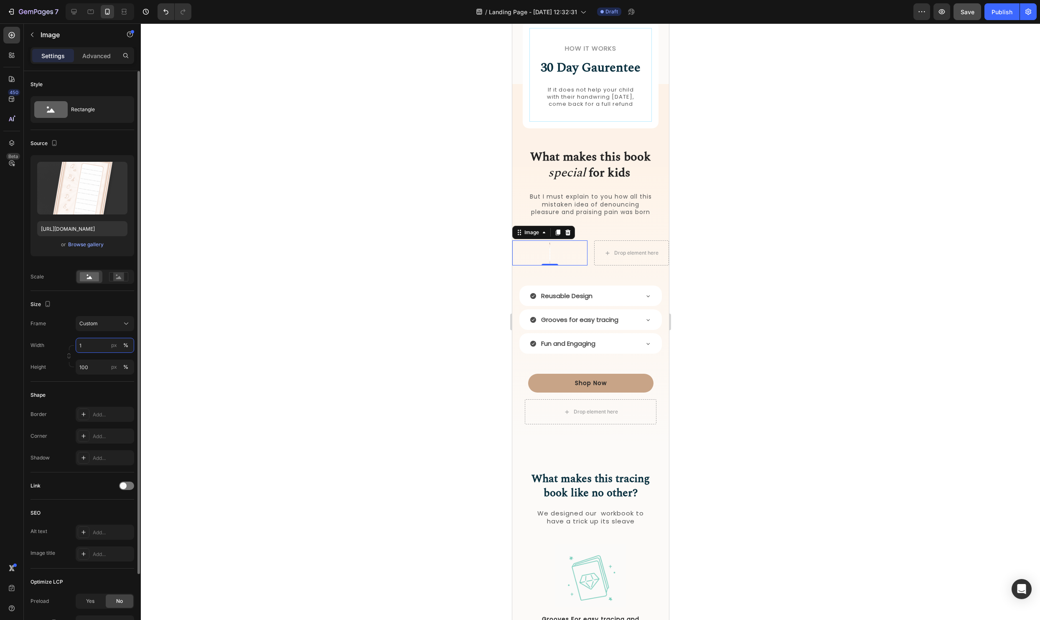
click at [88, 340] on input "1" at bounding box center [105, 345] width 58 height 15
type input "100"
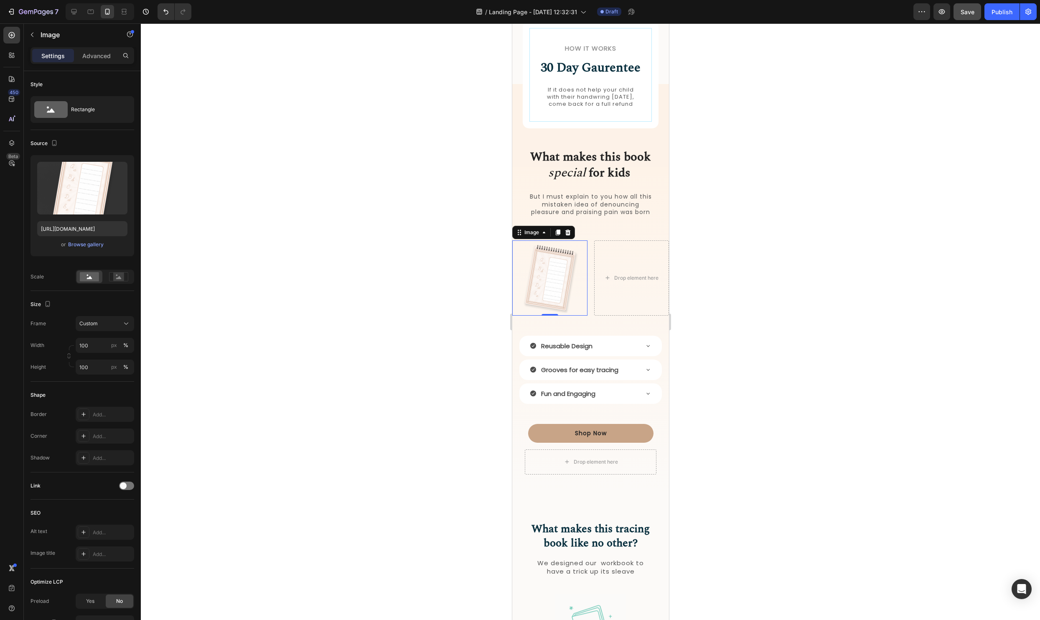
click at [806, 299] on div at bounding box center [590, 321] width 899 height 596
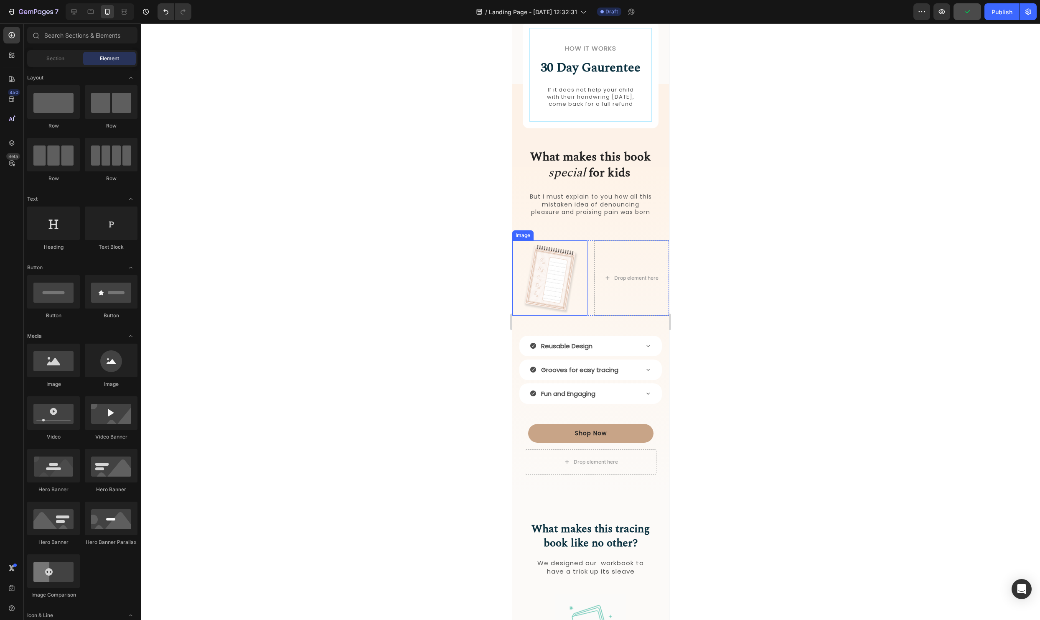
click at [561, 299] on img at bounding box center [549, 277] width 75 height 75
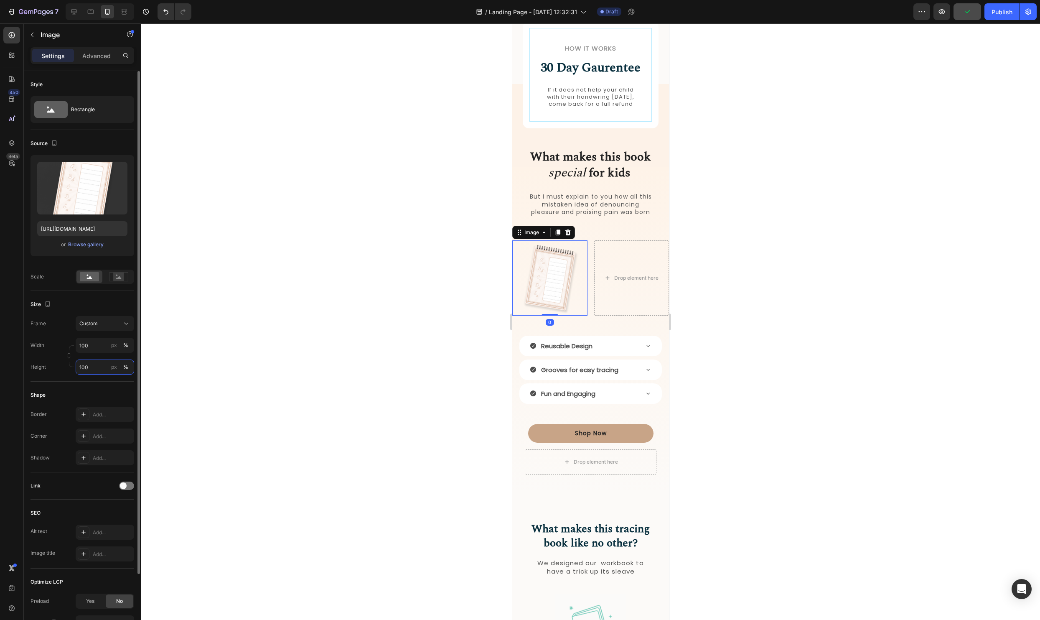
click at [98, 369] on input "100" at bounding box center [105, 366] width 58 height 15
type input "133"
click at [787, 331] on div at bounding box center [590, 321] width 899 height 596
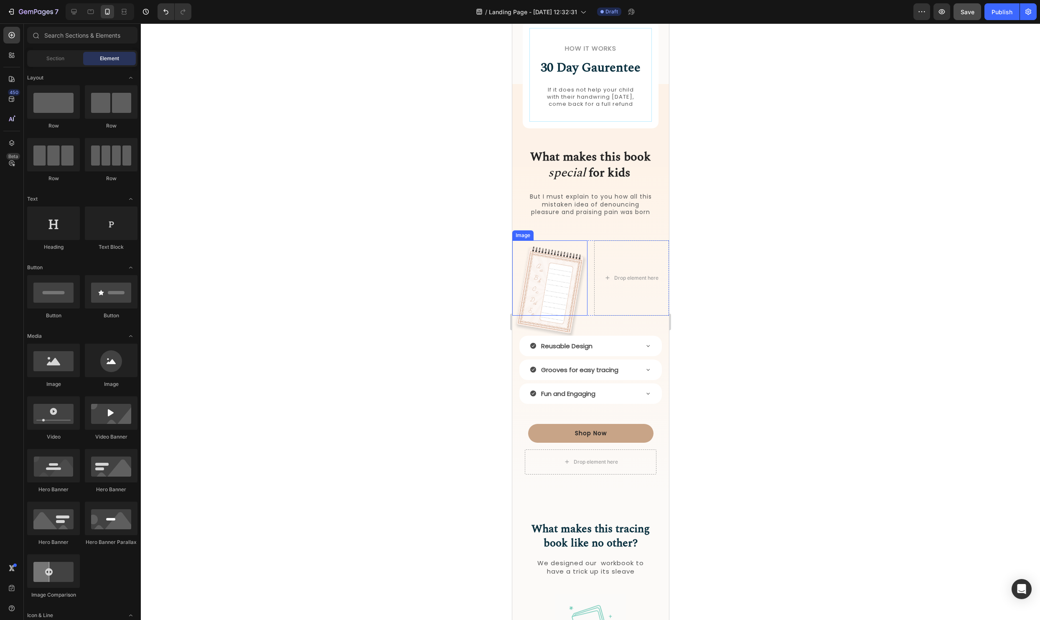
click at [535, 297] on img at bounding box center [549, 290] width 75 height 100
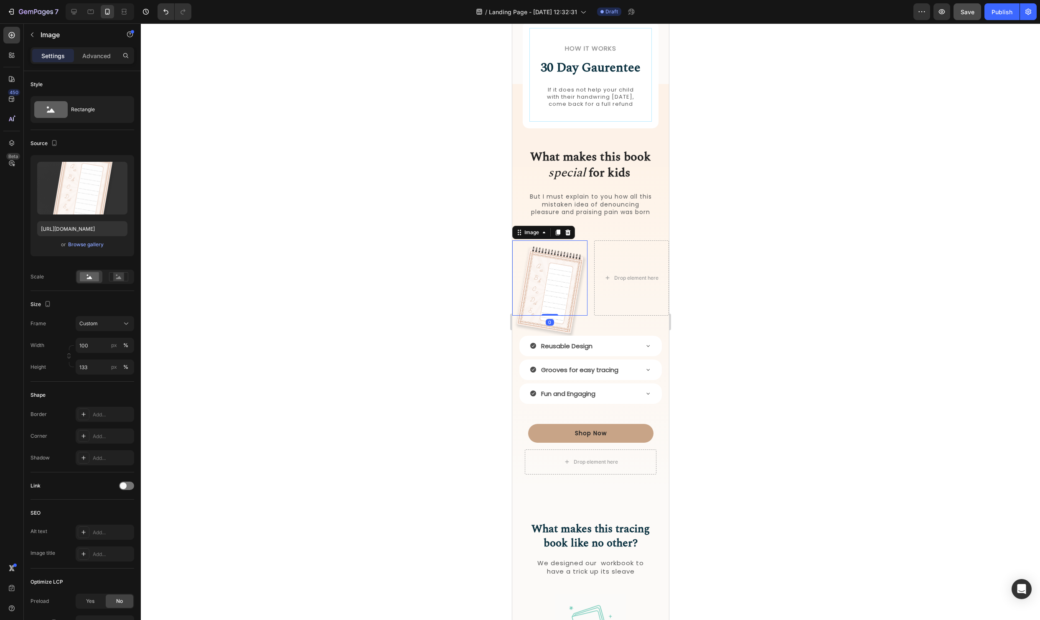
click at [572, 335] on img at bounding box center [549, 290] width 75 height 100
click at [564, 336] on div "Reusable Design Grooves for easy tracing Fun and Engaging Accordion Row" at bounding box center [590, 369] width 157 height 81
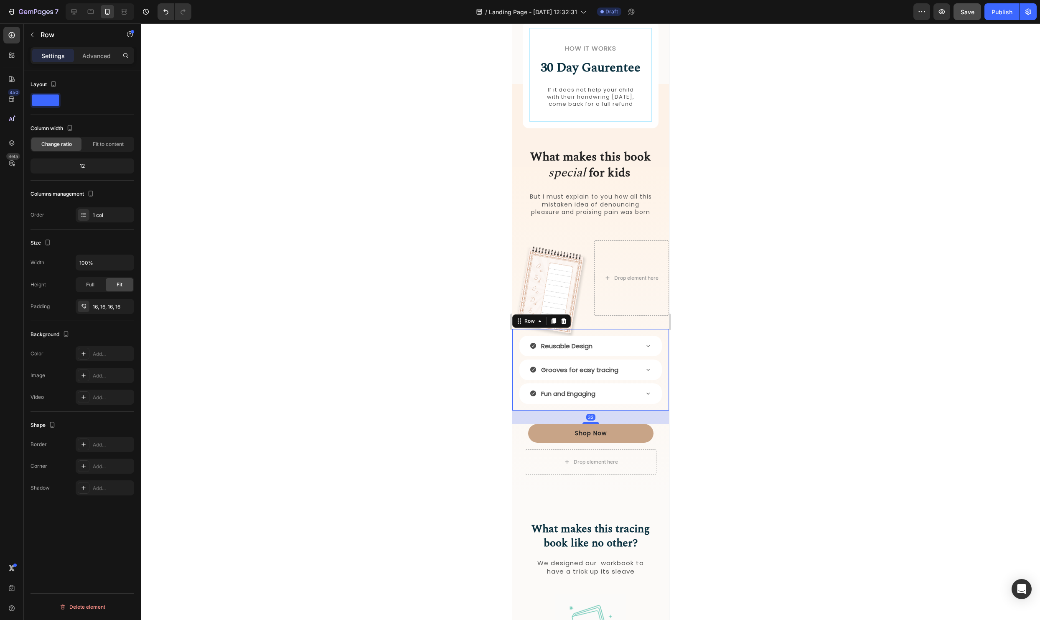
click at [839, 360] on div at bounding box center [590, 321] width 899 height 596
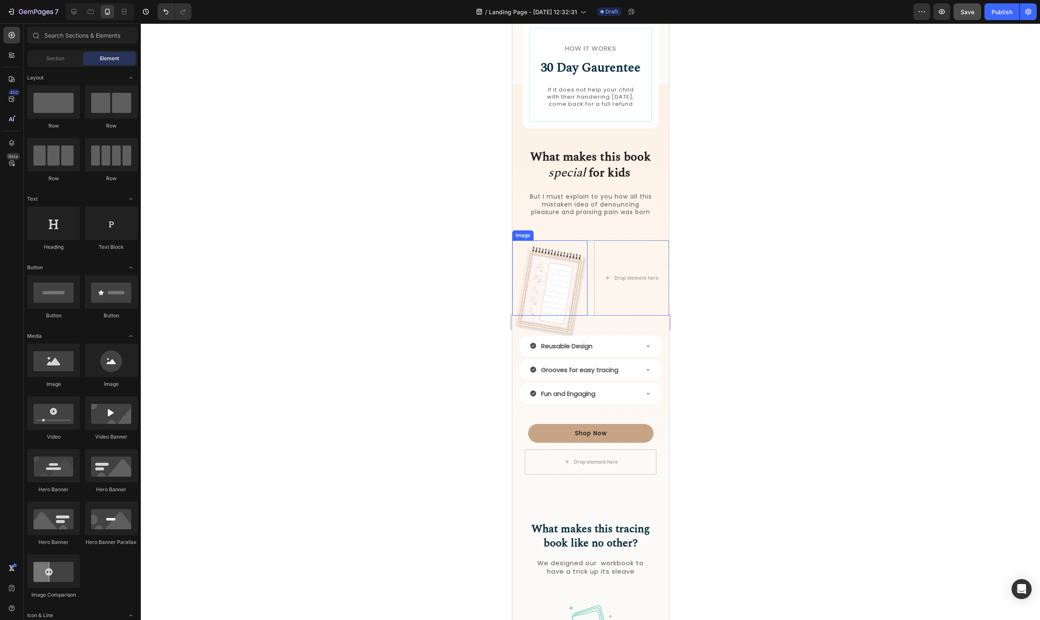
click at [524, 276] on img at bounding box center [549, 290] width 75 height 100
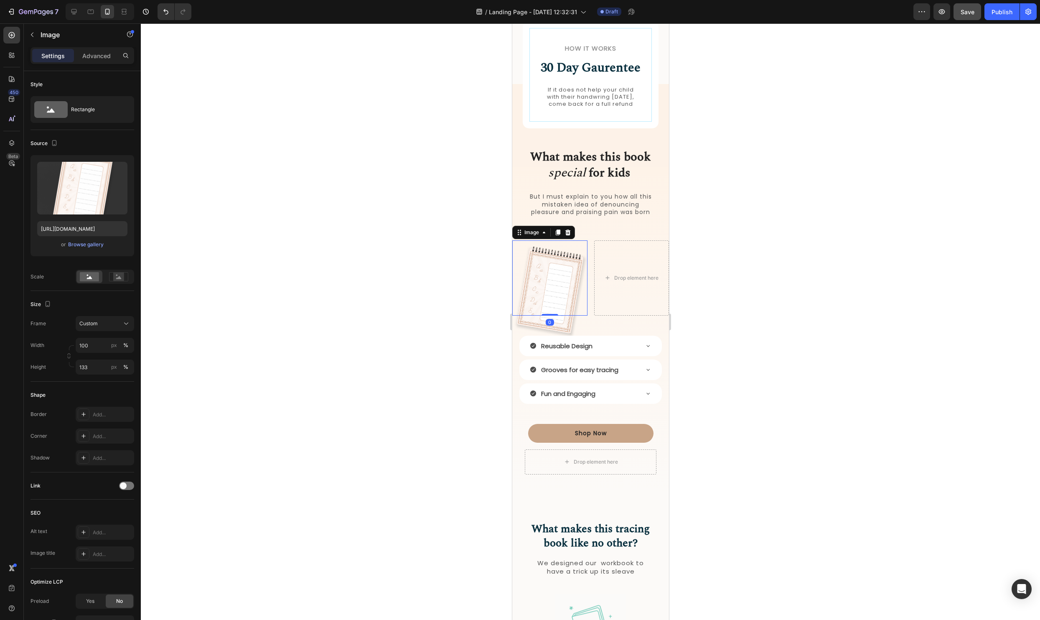
click at [89, 47] on div "Settings Advanced" at bounding box center [82, 55] width 104 height 17
click at [87, 54] on p "Advanced" at bounding box center [96, 55] width 28 height 9
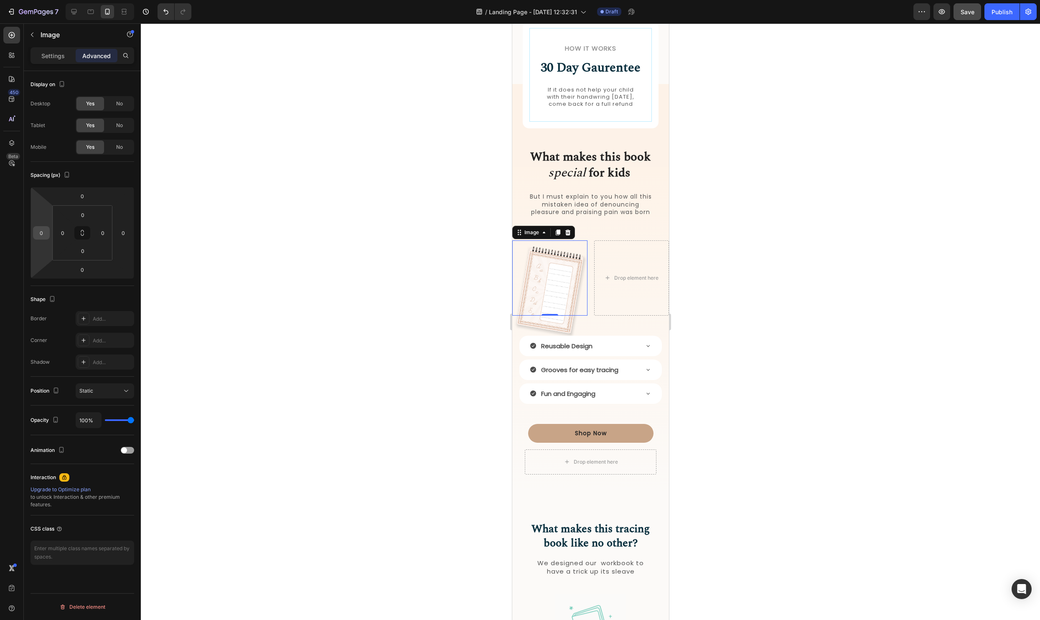
click at [41, 232] on input "0" at bounding box center [41, 232] width 13 height 13
type input "-1"
type input "-50"
click at [904, 402] on div at bounding box center [590, 321] width 899 height 596
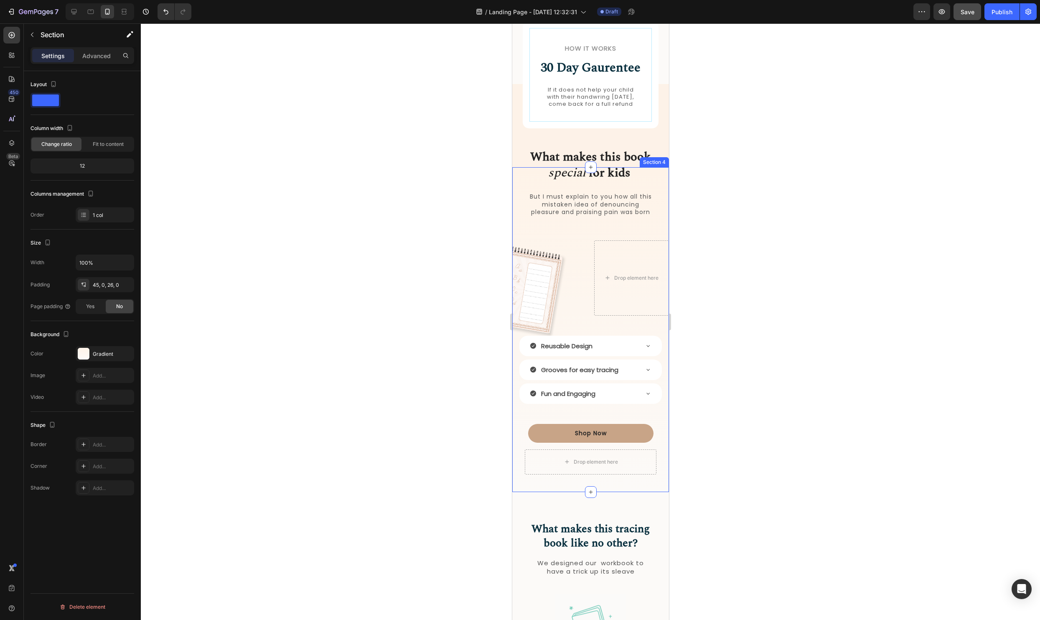
click at [570, 323] on div "What makes this book special for kids Heading But I must explain to you how all…" at bounding box center [590, 333] width 157 height 295
click at [537, 313] on img at bounding box center [528, 290] width 75 height 100
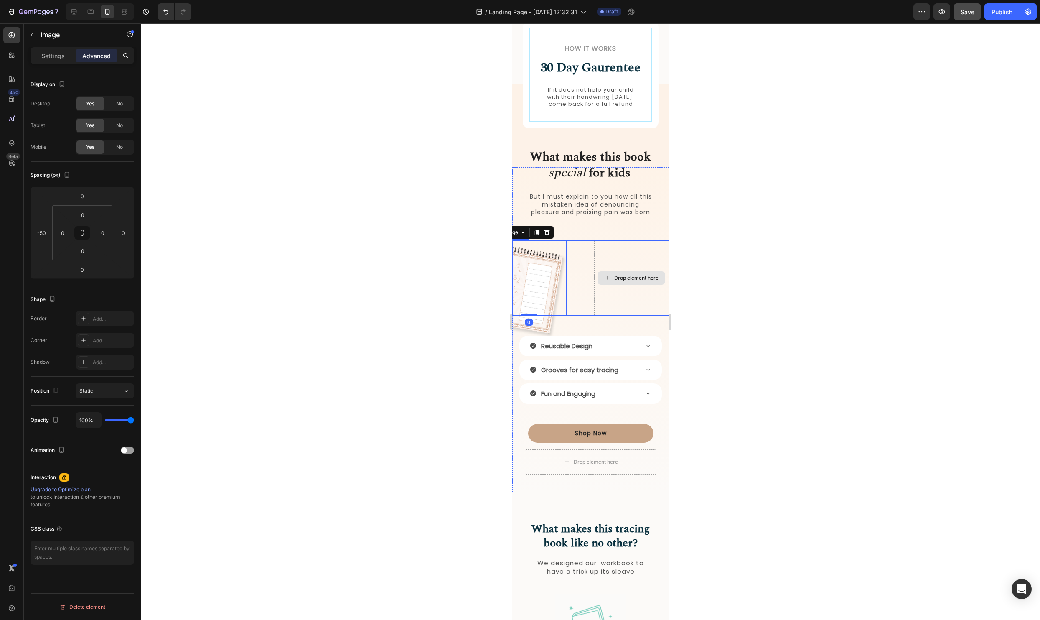
click at [629, 315] on div "Drop element here" at bounding box center [631, 277] width 75 height 75
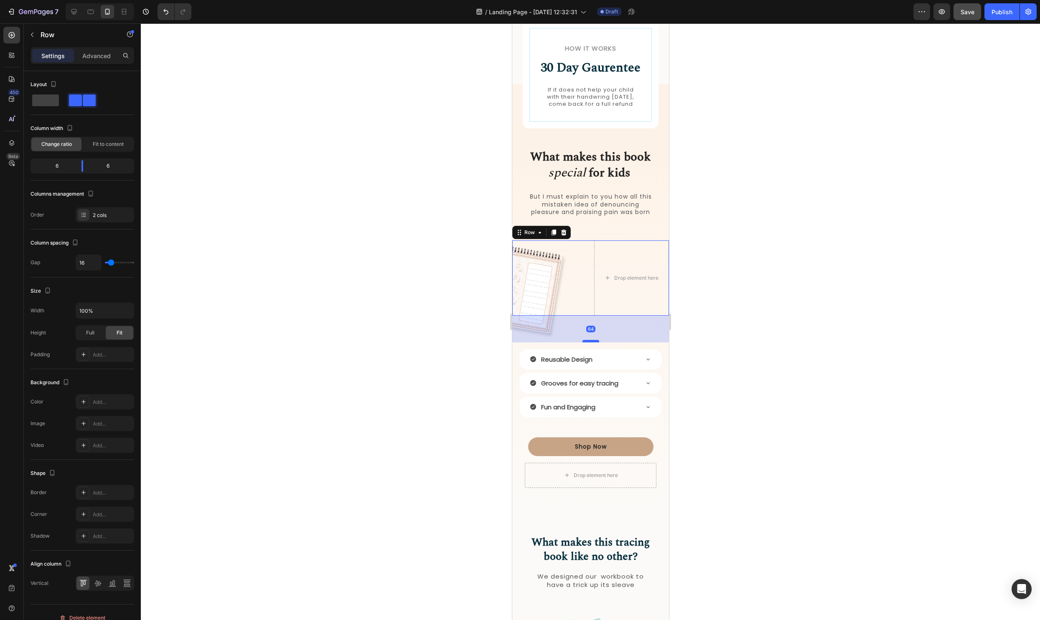
drag, startPoint x: 592, startPoint y: 334, endPoint x: 592, endPoint y: 348, distance: 13.4
click at [592, 342] on div at bounding box center [590, 341] width 17 height 3
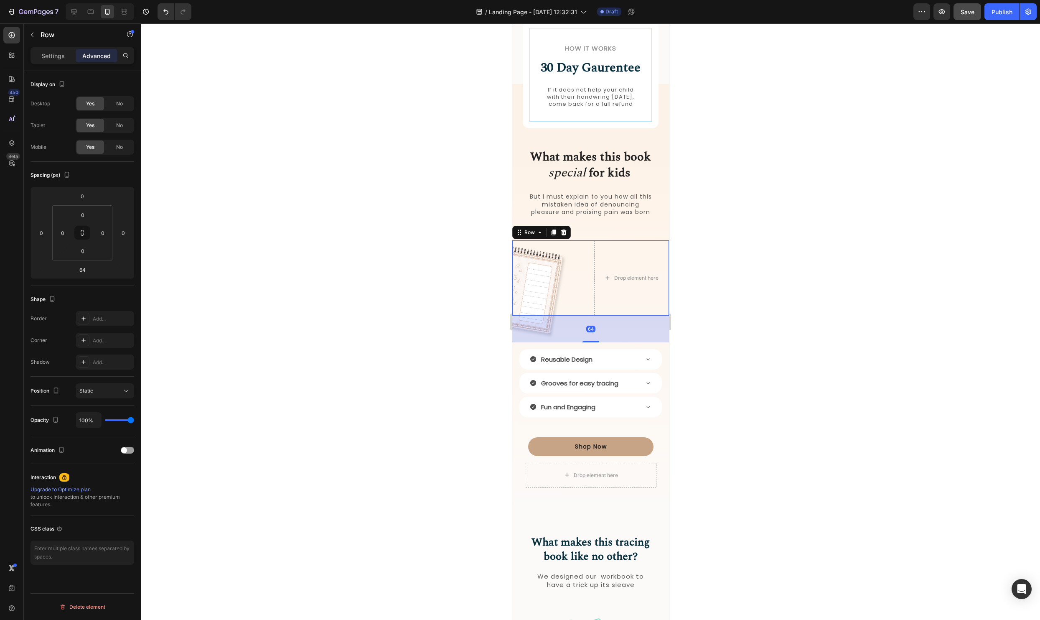
click at [844, 339] on div at bounding box center [590, 321] width 899 height 596
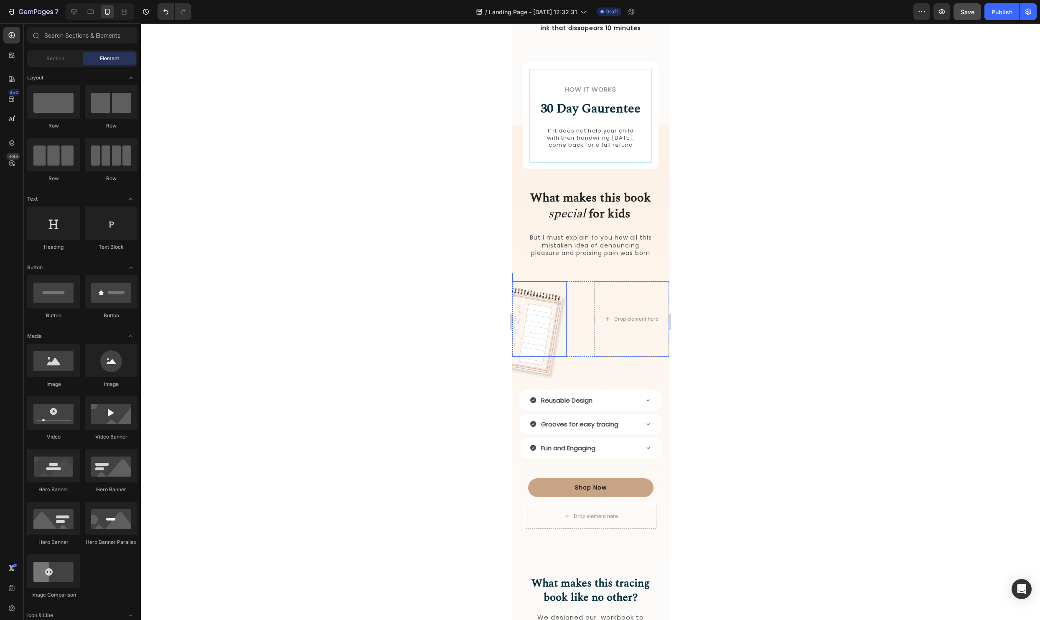
scroll to position [623, 0]
click at [805, 281] on div at bounding box center [590, 321] width 899 height 596
click at [607, 246] on p "But I must explain to you how all this mistaken idea of denouncing pleasure and…" at bounding box center [591, 245] width 124 height 23
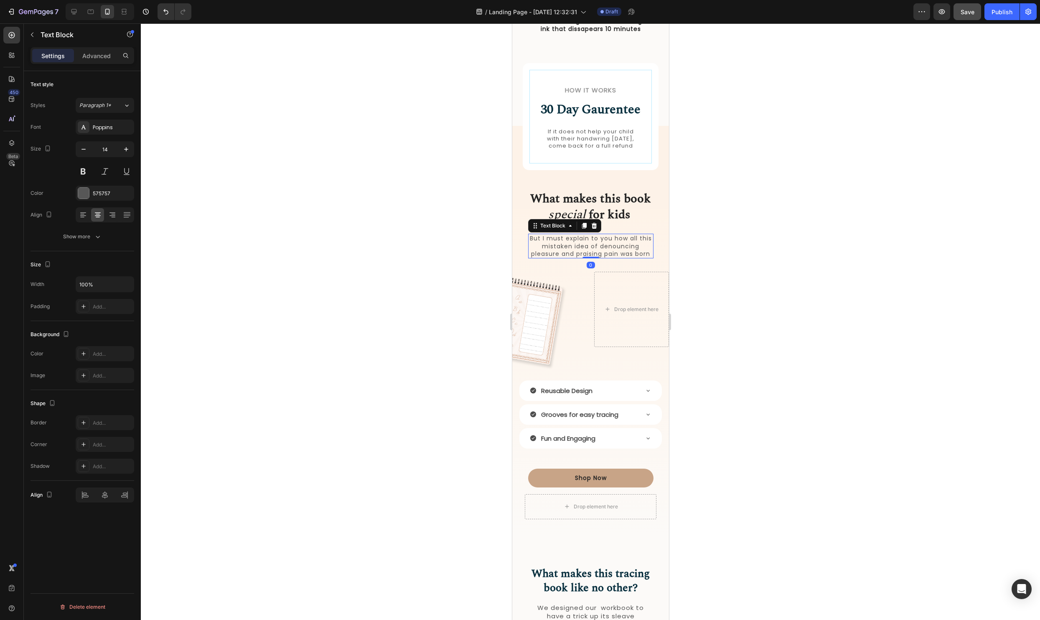
drag, startPoint x: 589, startPoint y: 275, endPoint x: 632, endPoint y: 243, distance: 53.4
click at [594, 252] on div "But I must explain to you how all this mistaken idea of denouncing pleasure and…" at bounding box center [590, 246] width 125 height 25
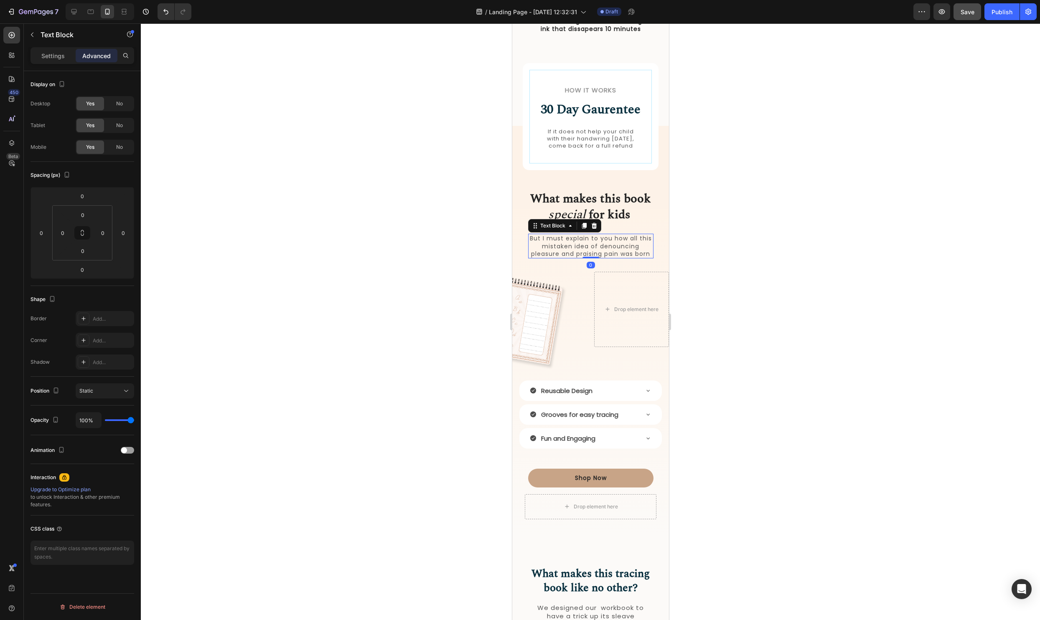
click at [880, 244] on div at bounding box center [590, 321] width 899 height 596
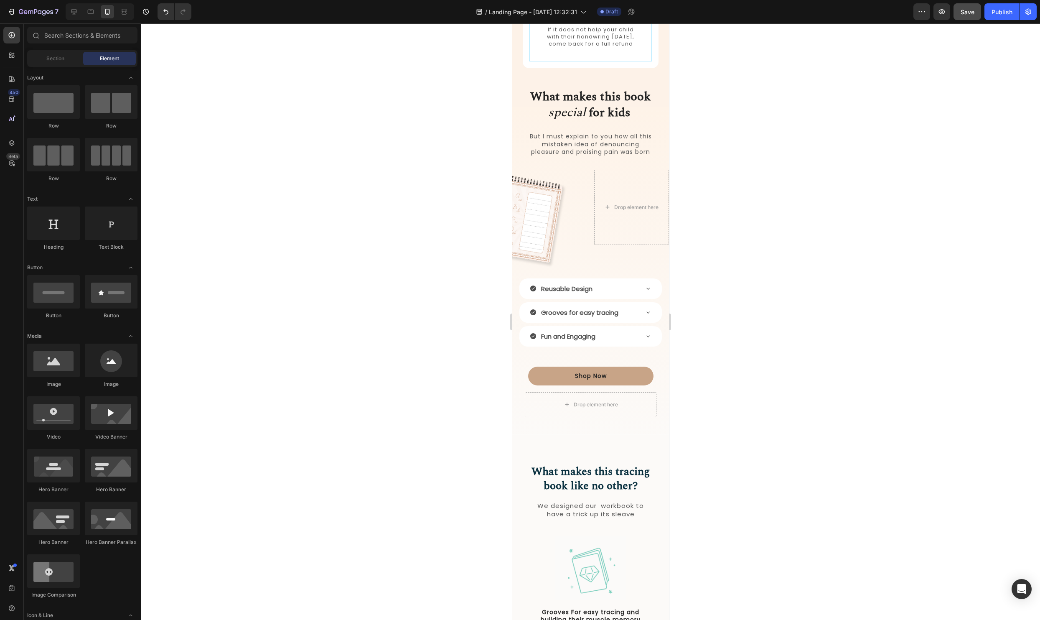
scroll to position [860, 0]
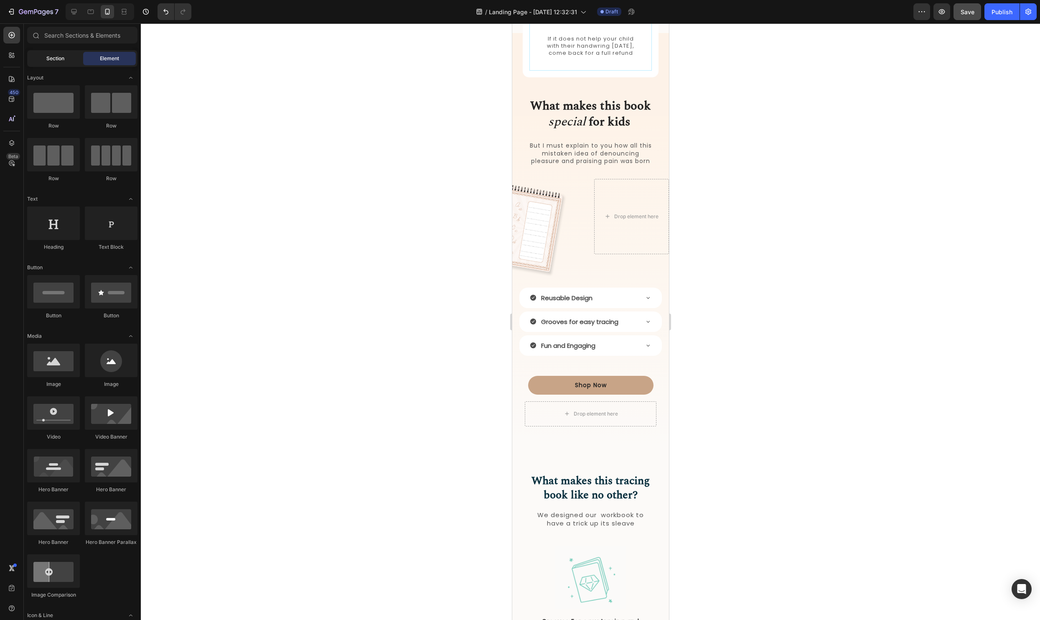
click at [61, 56] on span "Section" at bounding box center [55, 59] width 18 height 8
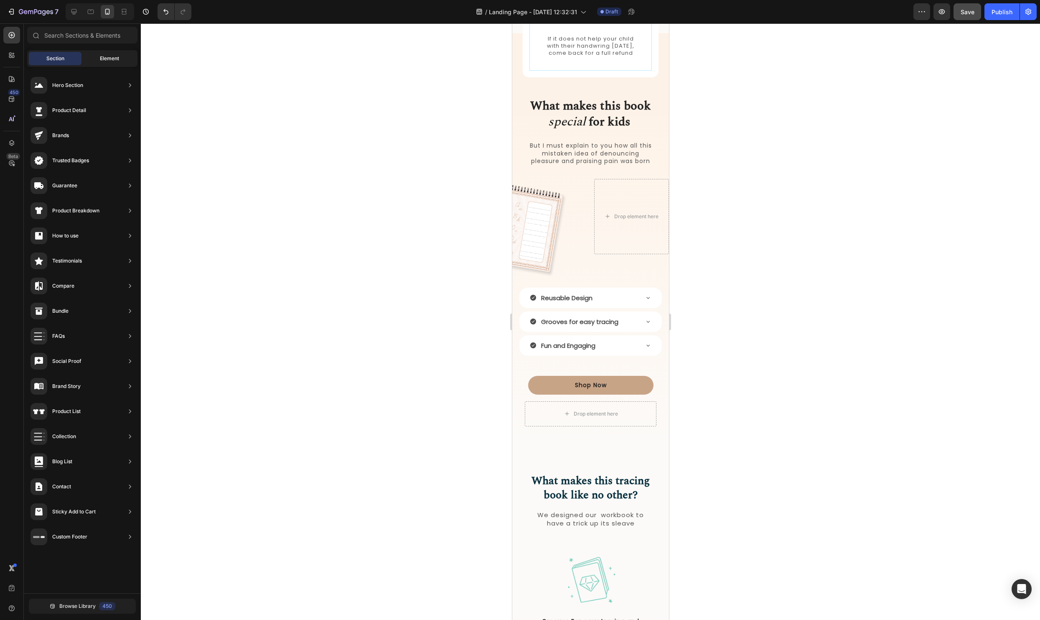
click at [112, 53] on div "Element" at bounding box center [109, 58] width 53 height 13
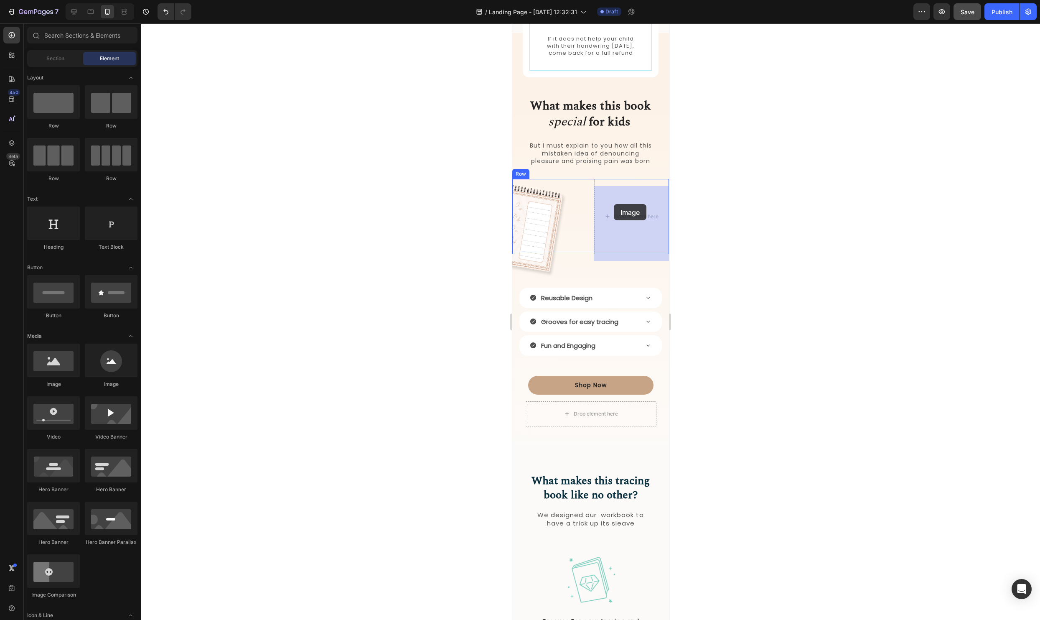
drag, startPoint x: 565, startPoint y: 379, endPoint x: 660, endPoint y: 222, distance: 183.9
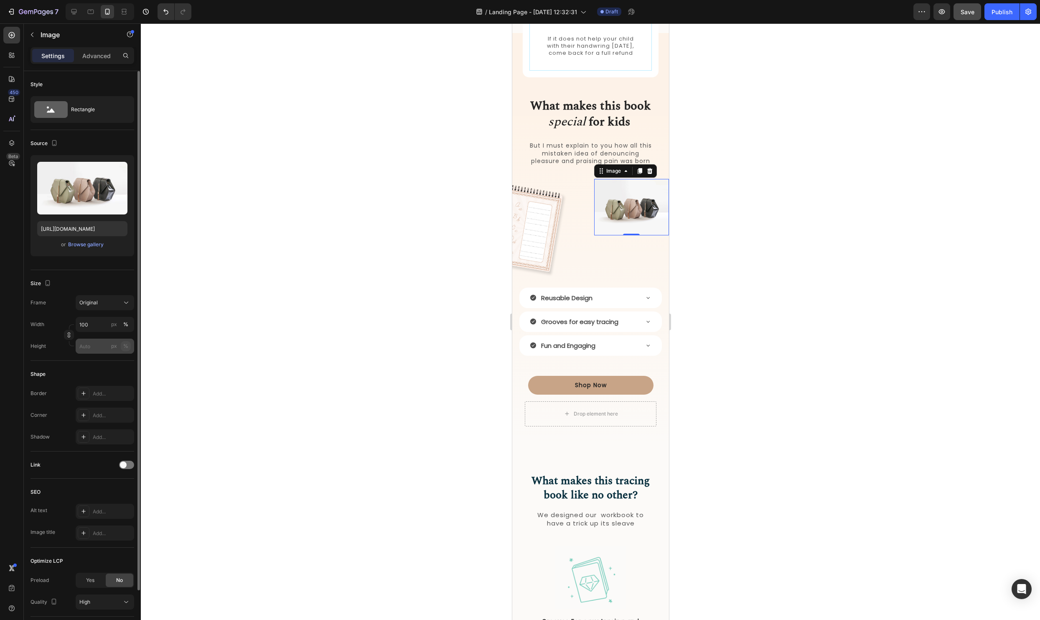
click at [124, 348] on div "%" at bounding box center [125, 346] width 5 height 8
click at [81, 350] on input "px %" at bounding box center [105, 345] width 58 height 15
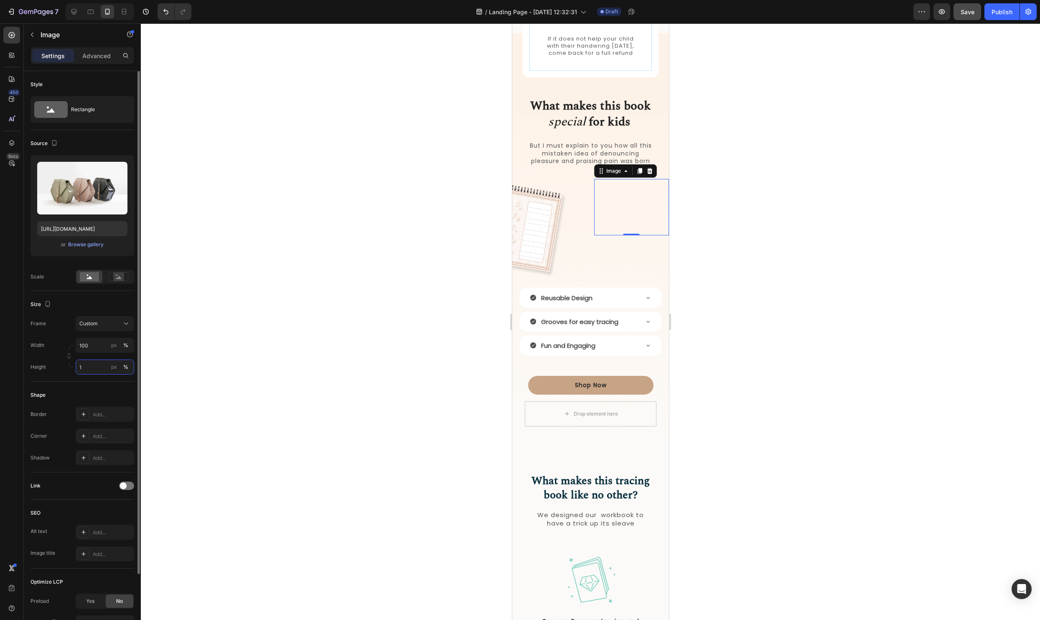
click at [90, 360] on input "1" at bounding box center [105, 366] width 58 height 15
click at [92, 366] on input "1" at bounding box center [105, 366] width 58 height 15
click at [92, 366] on input "130" at bounding box center [105, 366] width 58 height 15
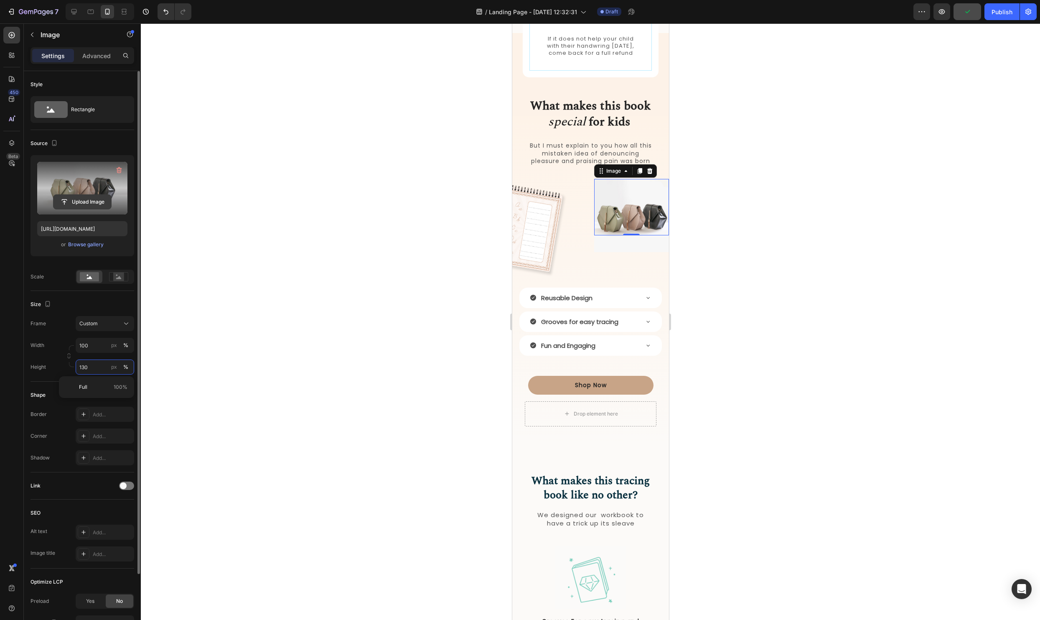
type input "130"
click at [71, 203] on input "file" at bounding box center [82, 202] width 58 height 14
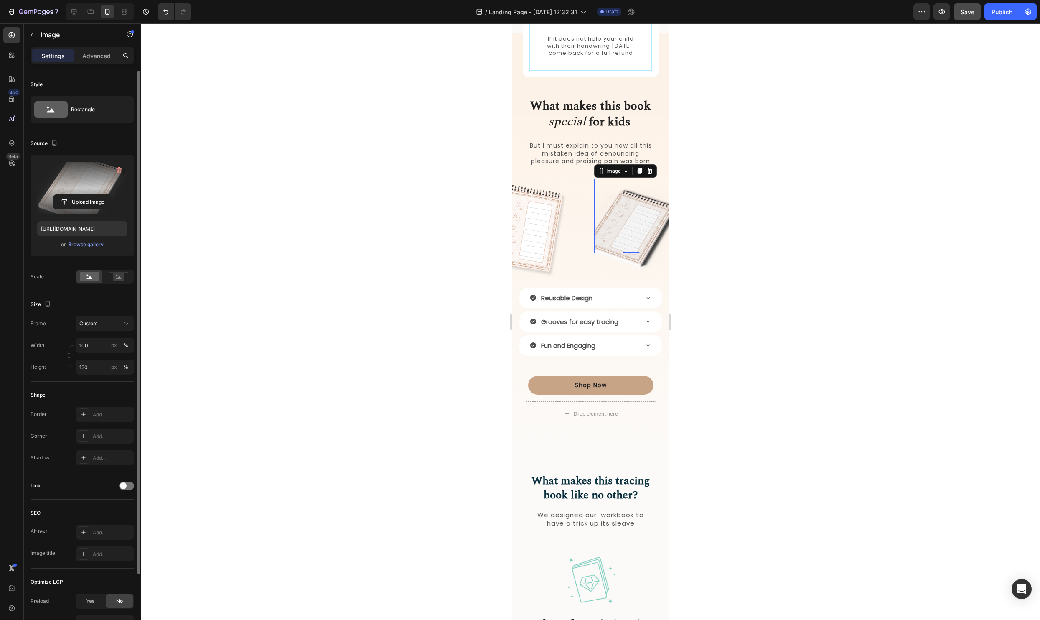
click at [627, 235] on img at bounding box center [631, 227] width 75 height 97
click at [114, 346] on div "px" at bounding box center [114, 345] width 6 height 8
click at [122, 346] on button "%" at bounding box center [126, 345] width 10 height 10
click at [635, 225] on img at bounding box center [631, 227] width 75 height 97
click at [91, 204] on input "file" at bounding box center [82, 202] width 58 height 14
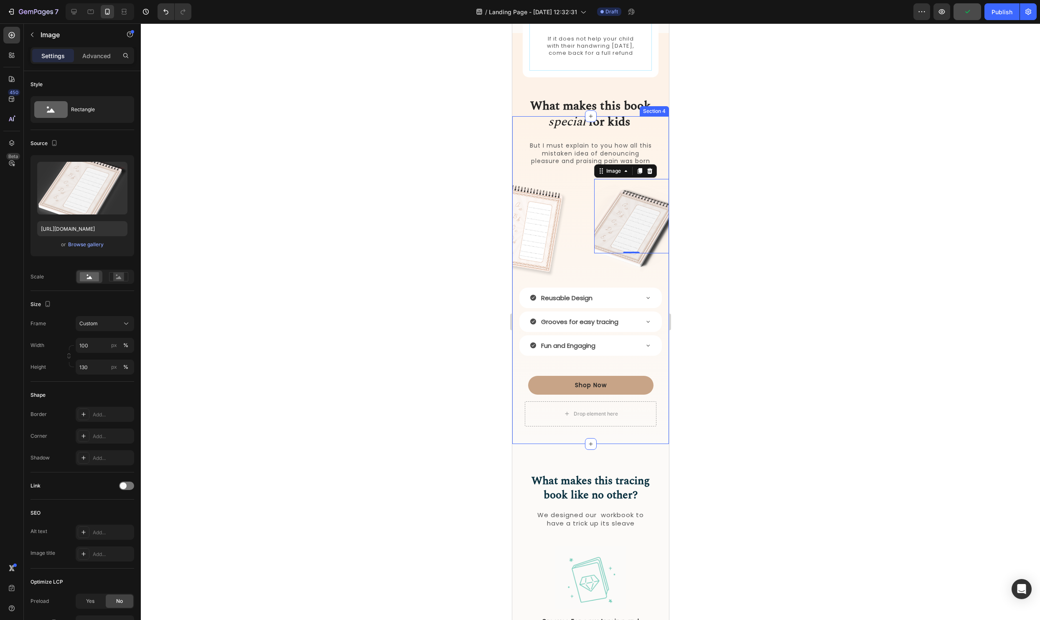
type input "[URL][DOMAIN_NAME]"
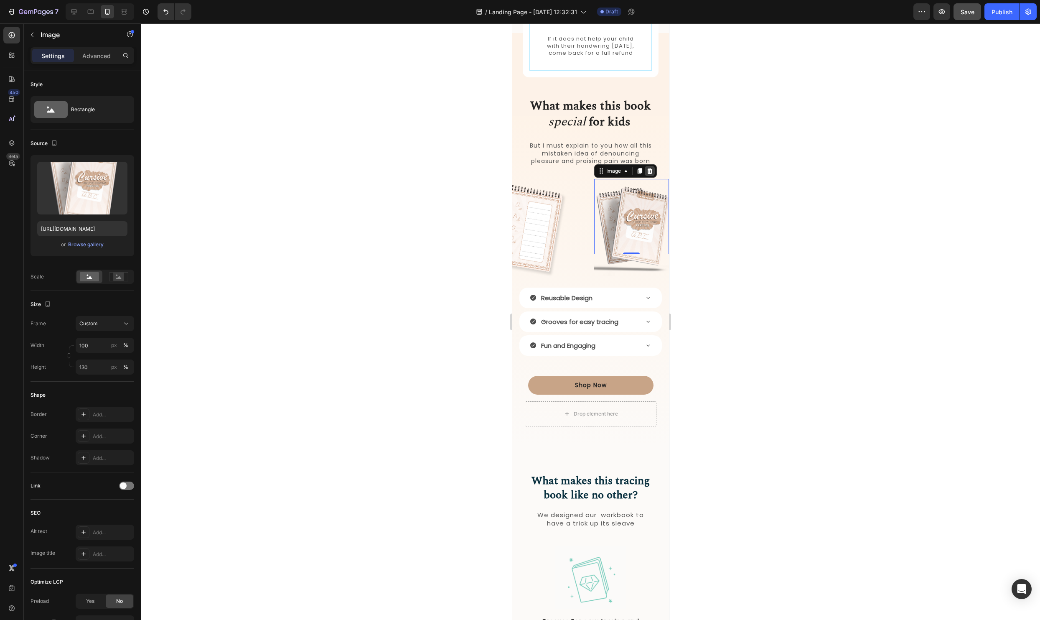
click at [651, 174] on icon at bounding box center [649, 171] width 7 height 7
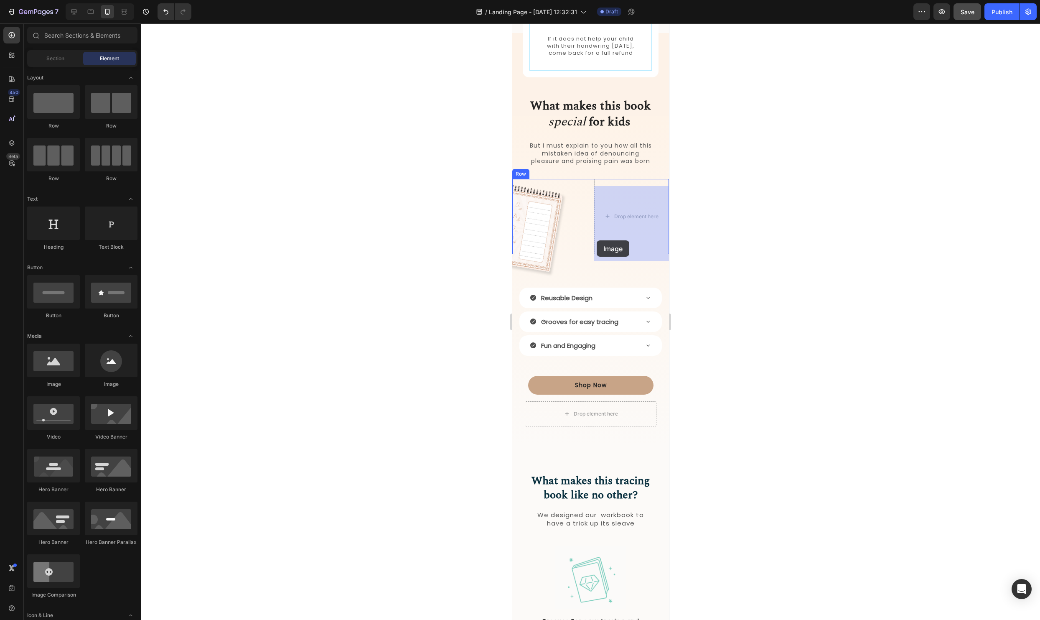
drag, startPoint x: 574, startPoint y: 384, endPoint x: 597, endPoint y: 240, distance: 146.4
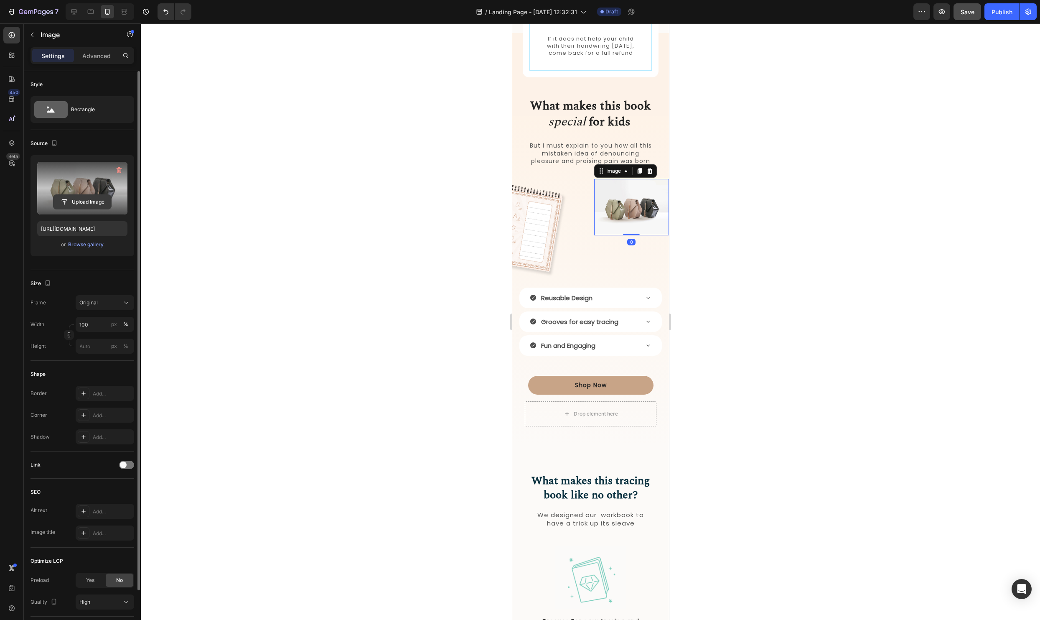
click at [86, 199] on input "file" at bounding box center [82, 202] width 58 height 14
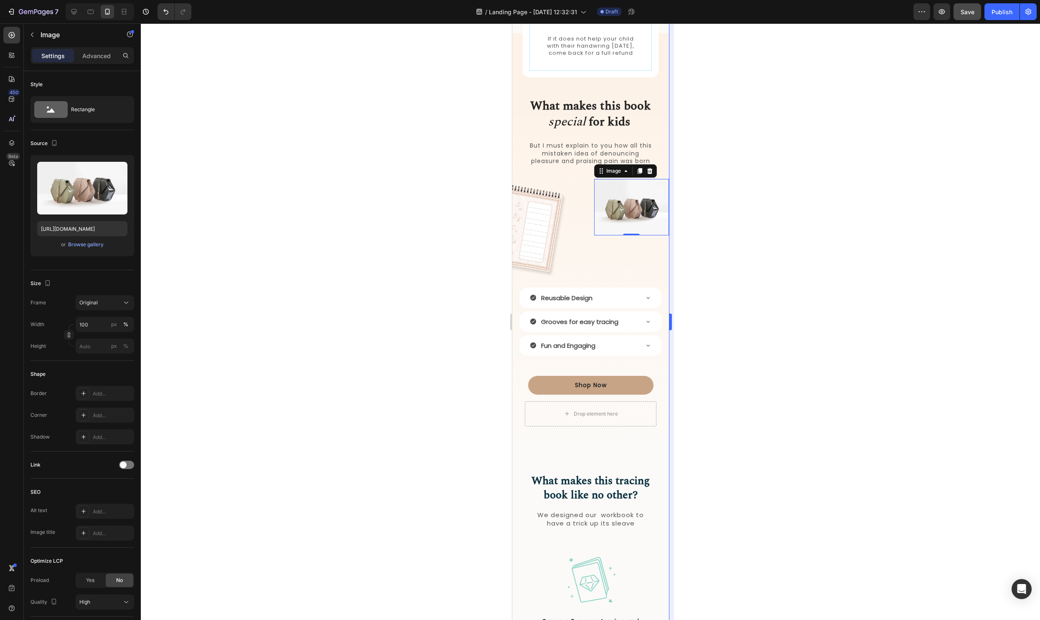
type input "[URL][DOMAIN_NAME]"
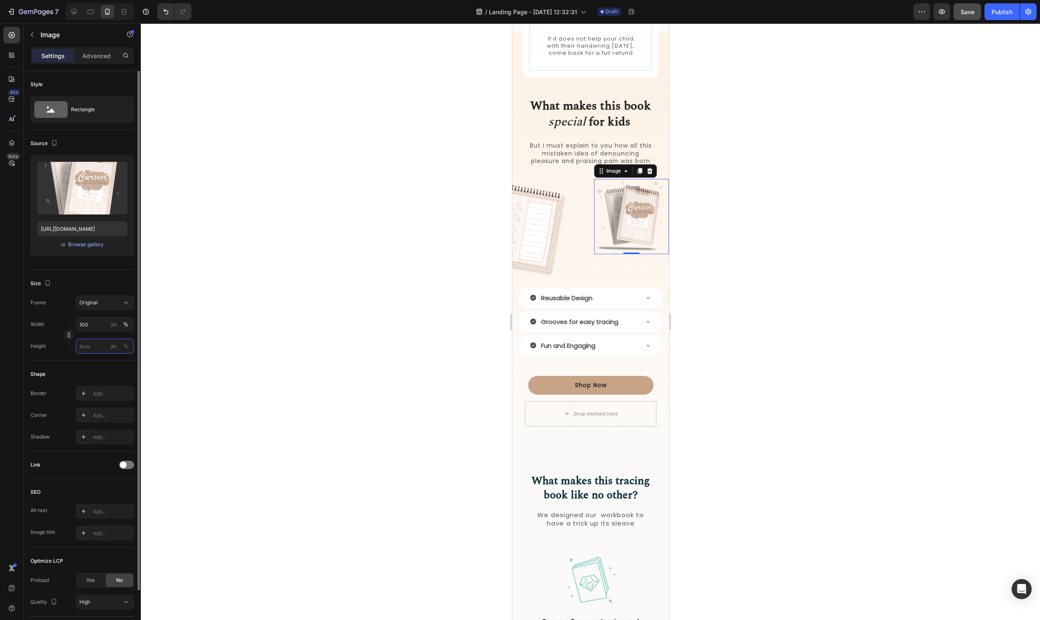
click at [96, 344] on input "px %" at bounding box center [105, 345] width 58 height 15
type input "130"
click at [128, 348] on div "%" at bounding box center [125, 346] width 5 height 8
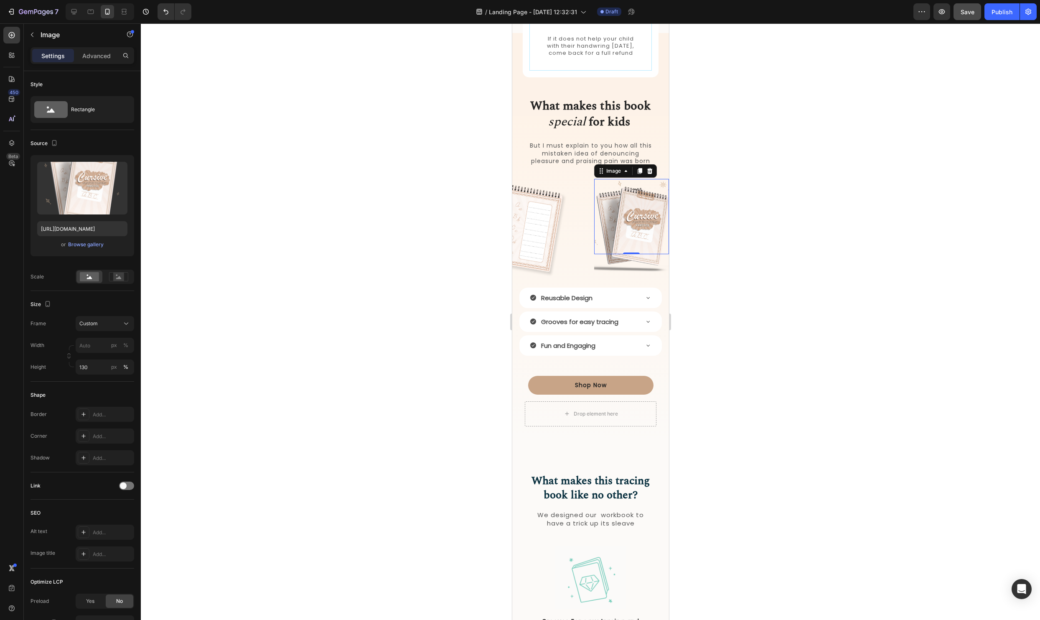
click at [312, 291] on div at bounding box center [590, 321] width 899 height 596
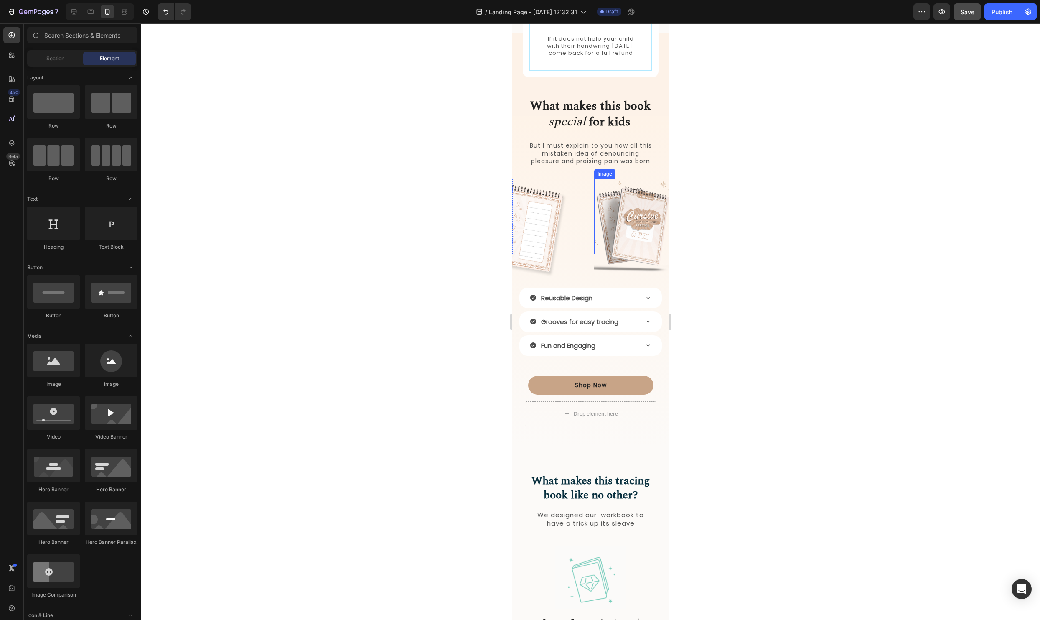
click at [624, 254] on img at bounding box center [631, 227] width 75 height 97
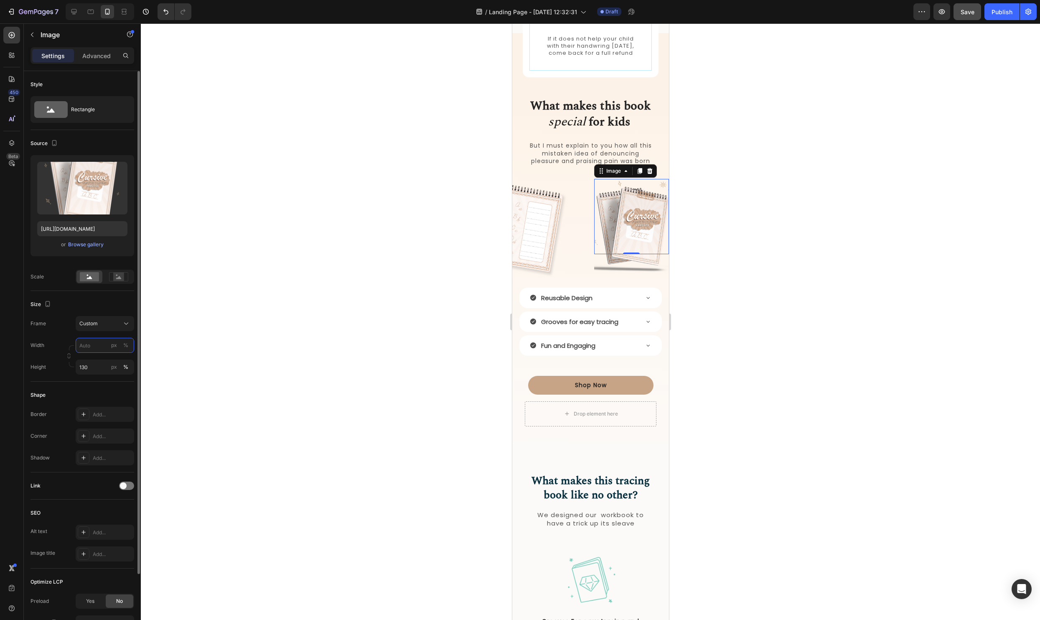
click at [94, 344] on input "px %" at bounding box center [105, 345] width 58 height 15
type input "100"
click at [126, 346] on div "%" at bounding box center [125, 345] width 5 height 8
click at [937, 318] on div at bounding box center [590, 321] width 899 height 596
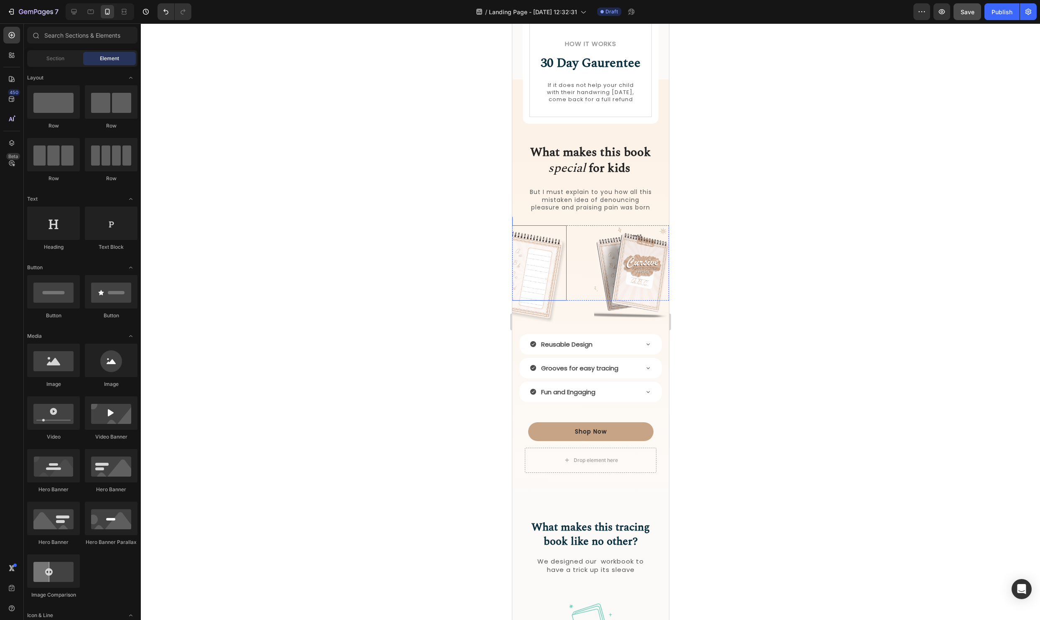
scroll to position [812, 0]
click at [887, 302] on div at bounding box center [590, 321] width 899 height 596
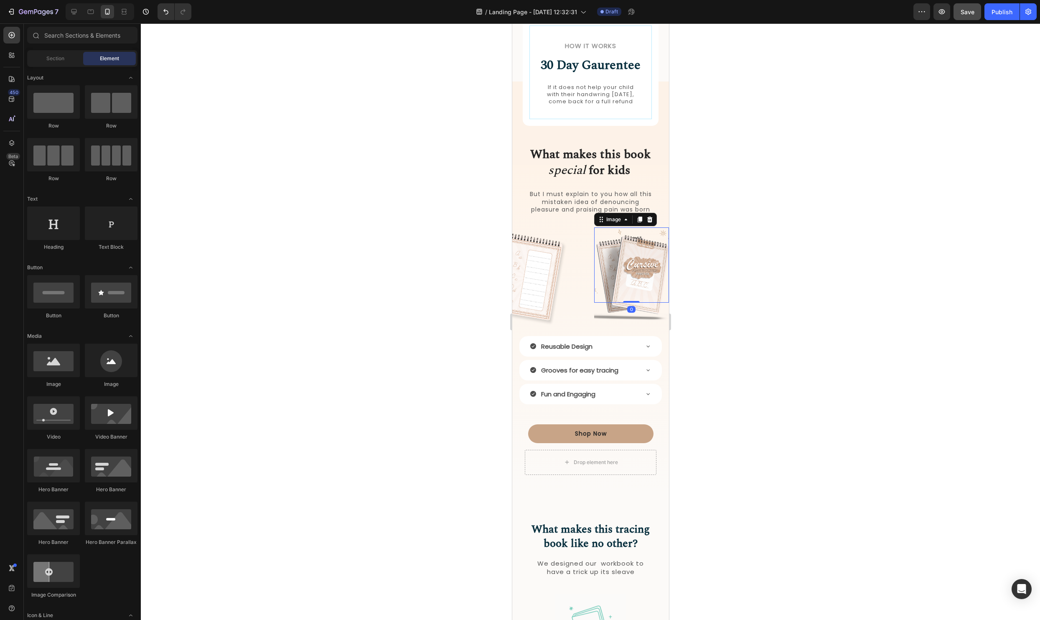
click at [628, 323] on img at bounding box center [631, 275] width 75 height 97
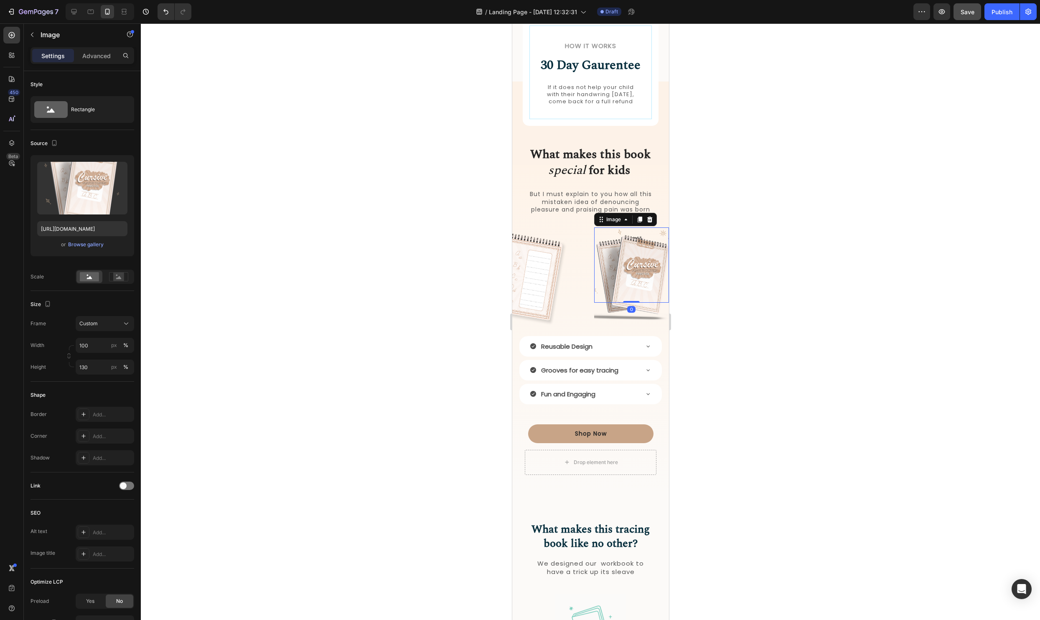
click at [104, 64] on div "Settings Advanced" at bounding box center [82, 59] width 117 height 24
click at [103, 56] on p "Advanced" at bounding box center [96, 55] width 28 height 9
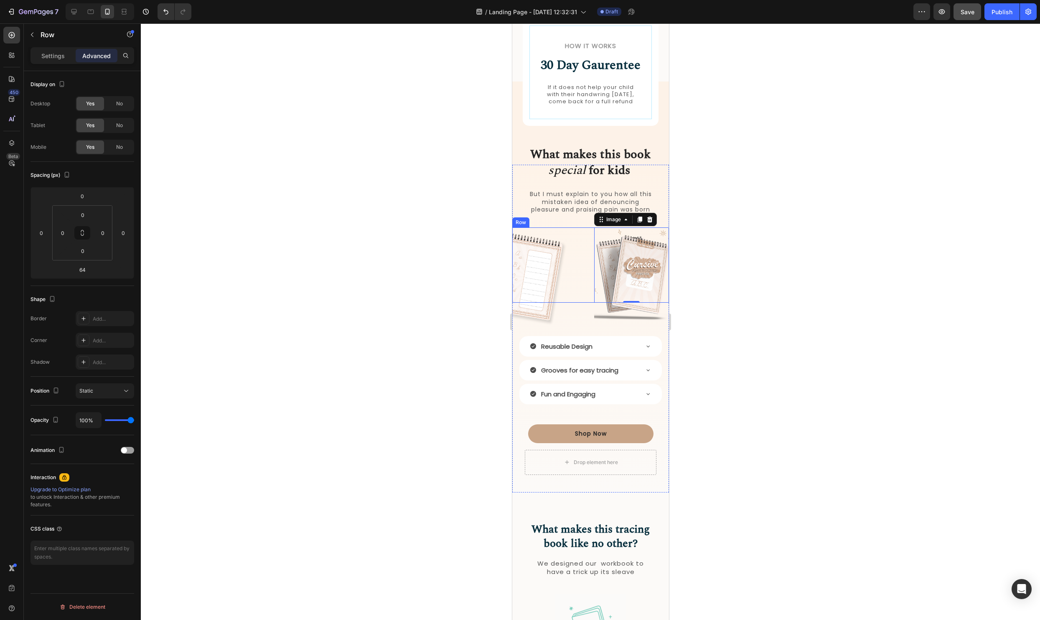
click at [584, 279] on div "Image" at bounding box center [549, 264] width 75 height 75
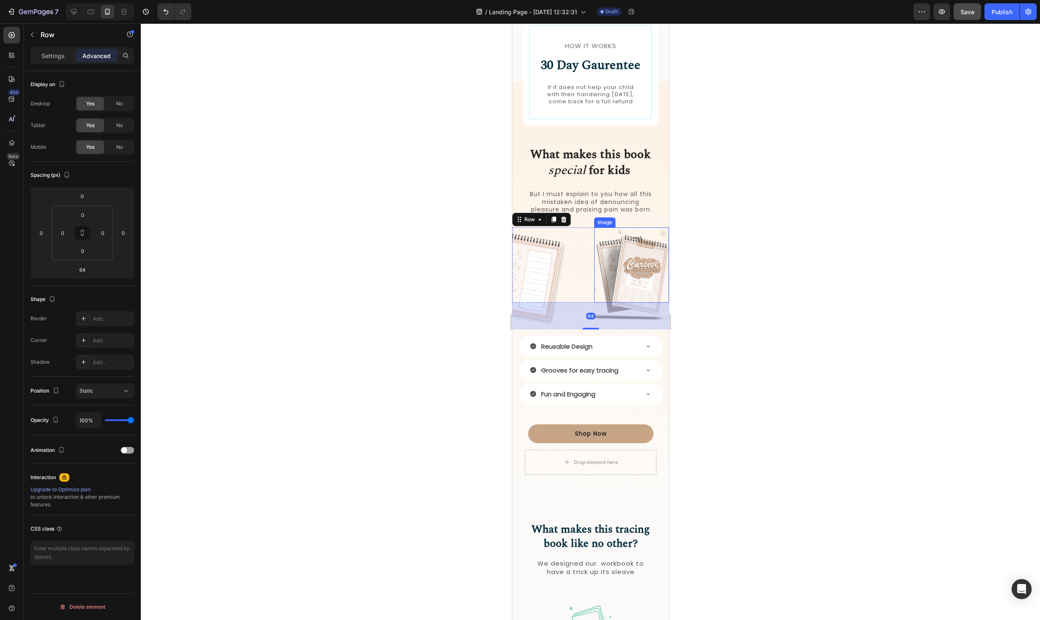
click at [612, 277] on img at bounding box center [631, 275] width 75 height 97
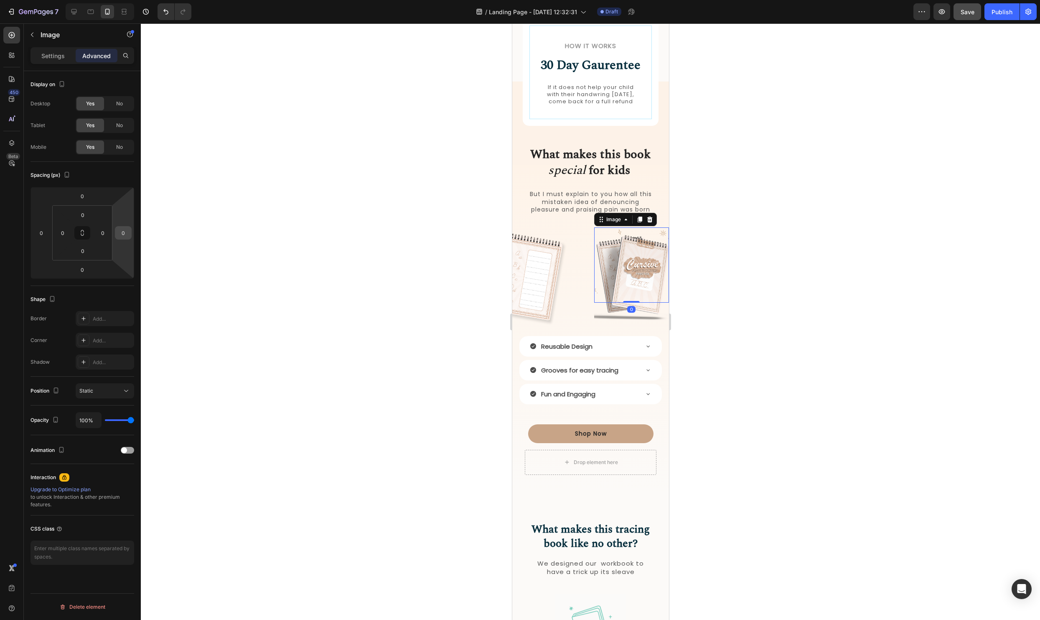
click at [131, 232] on div "0" at bounding box center [123, 232] width 17 height 13
click at [124, 234] on input "0" at bounding box center [123, 232] width 13 height 13
type input "1"
click at [582, 319] on div "What makes this book special for kids Heading But I must explain to you how all…" at bounding box center [590, 332] width 157 height 298
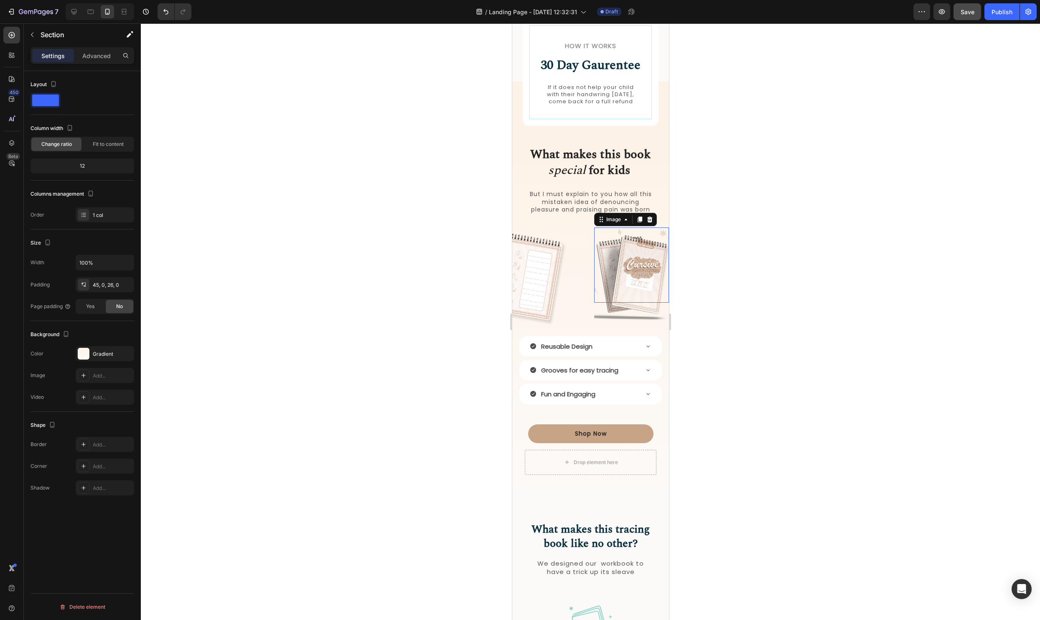
click at [595, 307] on img at bounding box center [631, 275] width 75 height 97
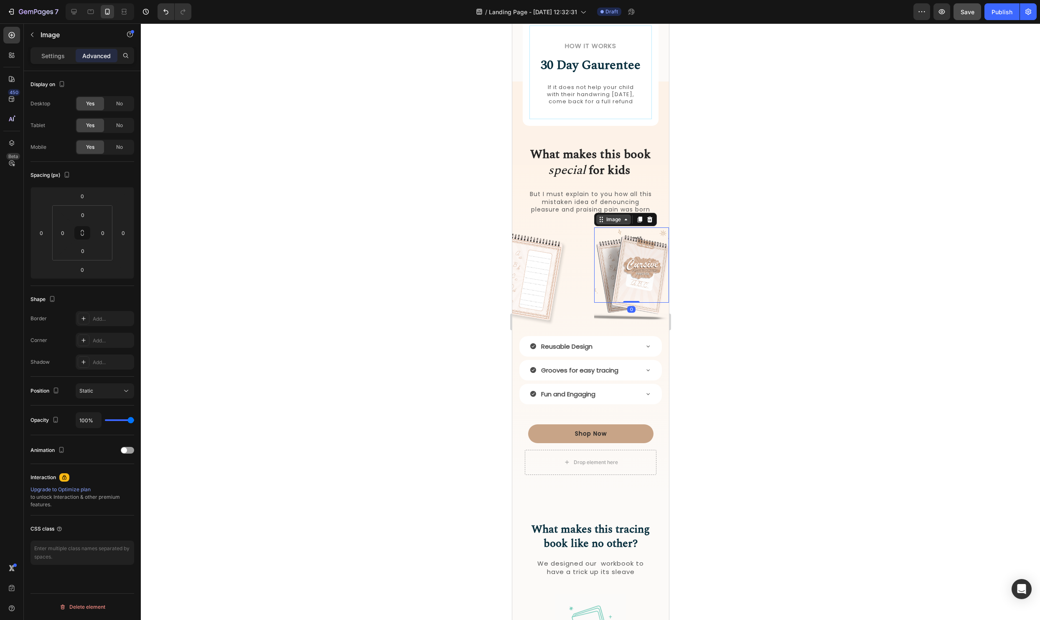
click at [600, 223] on icon at bounding box center [600, 219] width 7 height 7
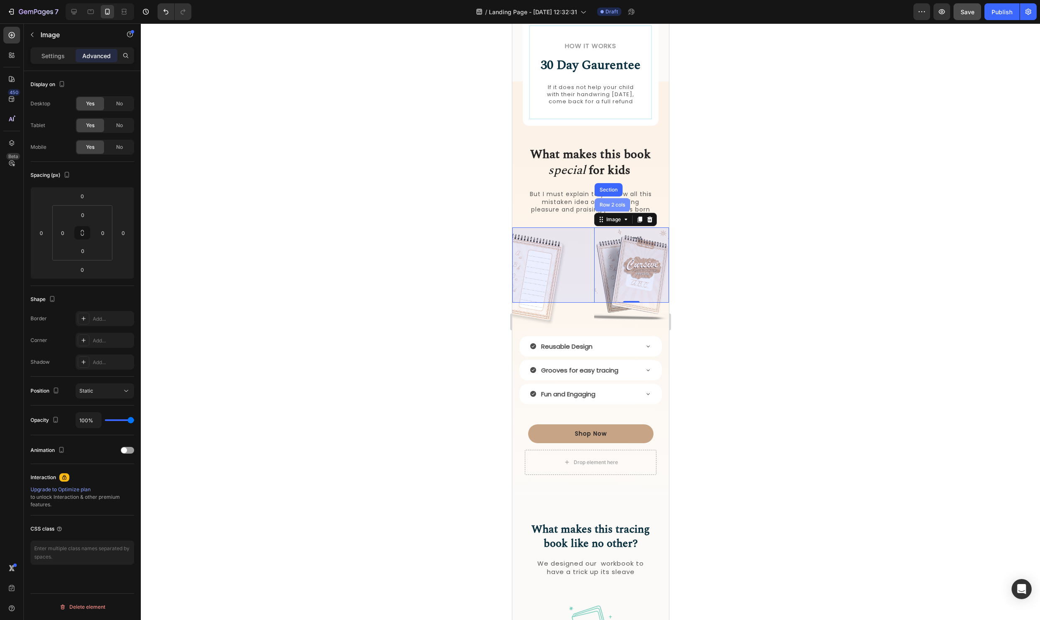
click at [611, 208] on div "Row 2 cols" at bounding box center [612, 204] width 36 height 13
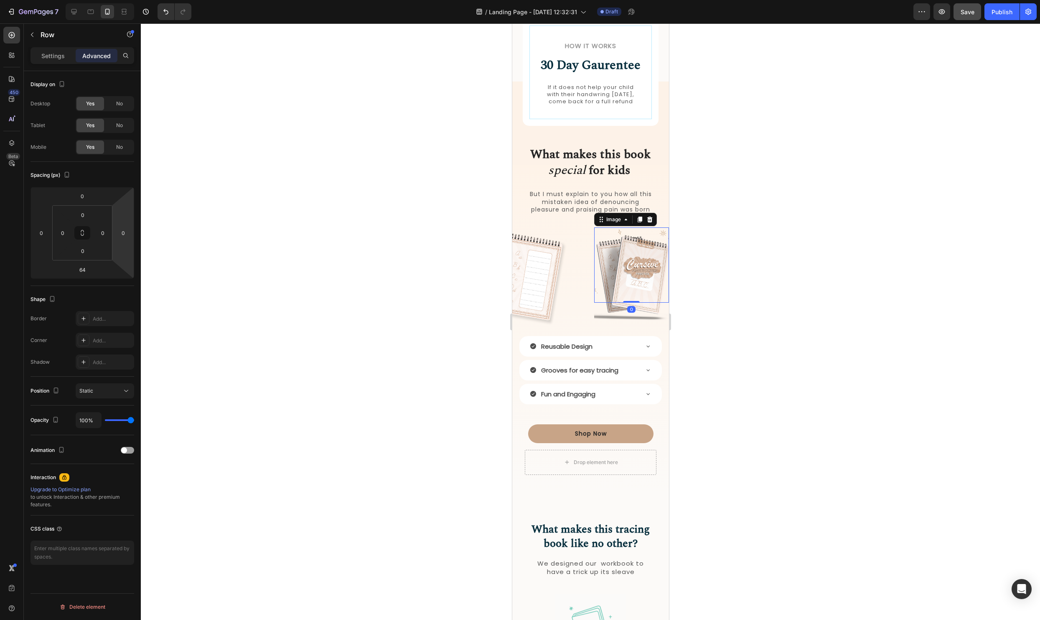
click at [621, 266] on img at bounding box center [631, 275] width 75 height 97
click at [102, 230] on input "0" at bounding box center [103, 232] width 13 height 13
click at [122, 231] on input "0" at bounding box center [123, 232] width 13 height 13
type input "-150"
click at [932, 288] on div at bounding box center [590, 321] width 899 height 596
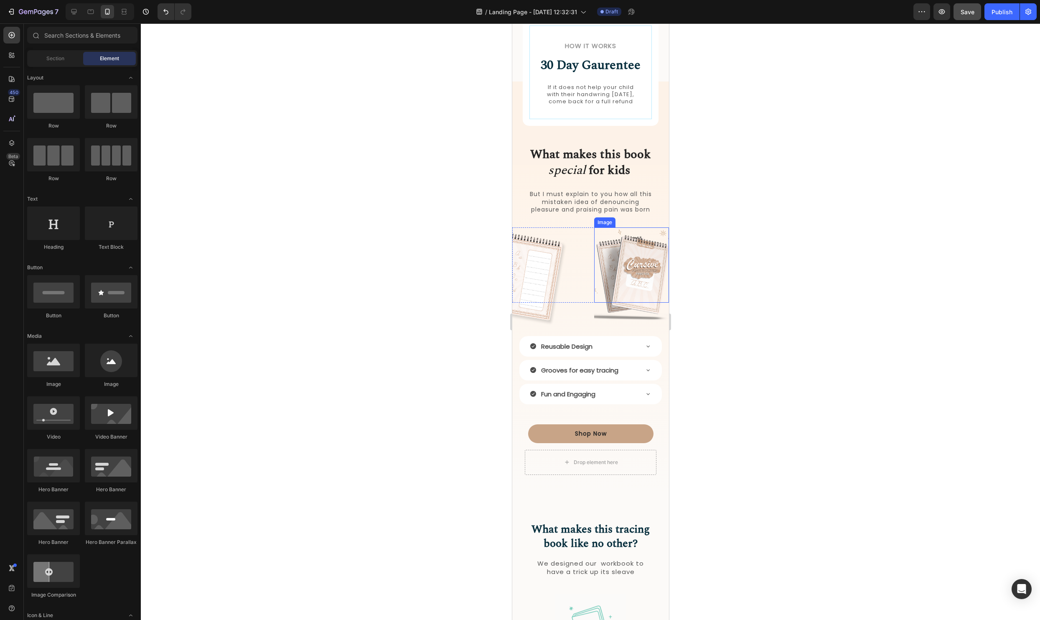
click at [613, 296] on img at bounding box center [631, 275] width 75 height 97
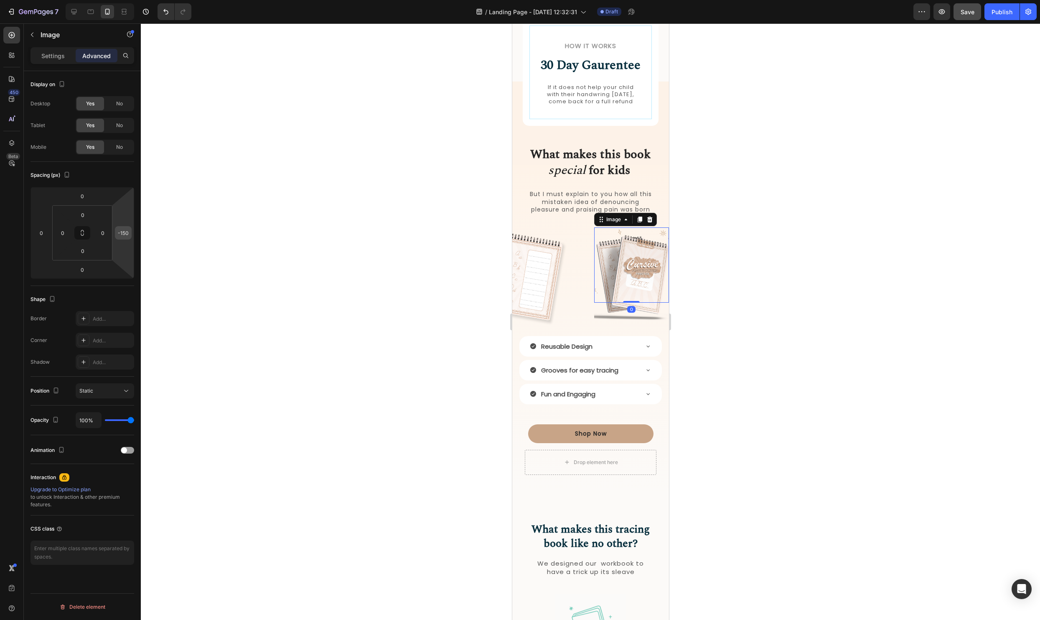
click at [118, 231] on input "-150" at bounding box center [123, 232] width 13 height 13
type input "0"
click at [873, 305] on div at bounding box center [590, 321] width 899 height 596
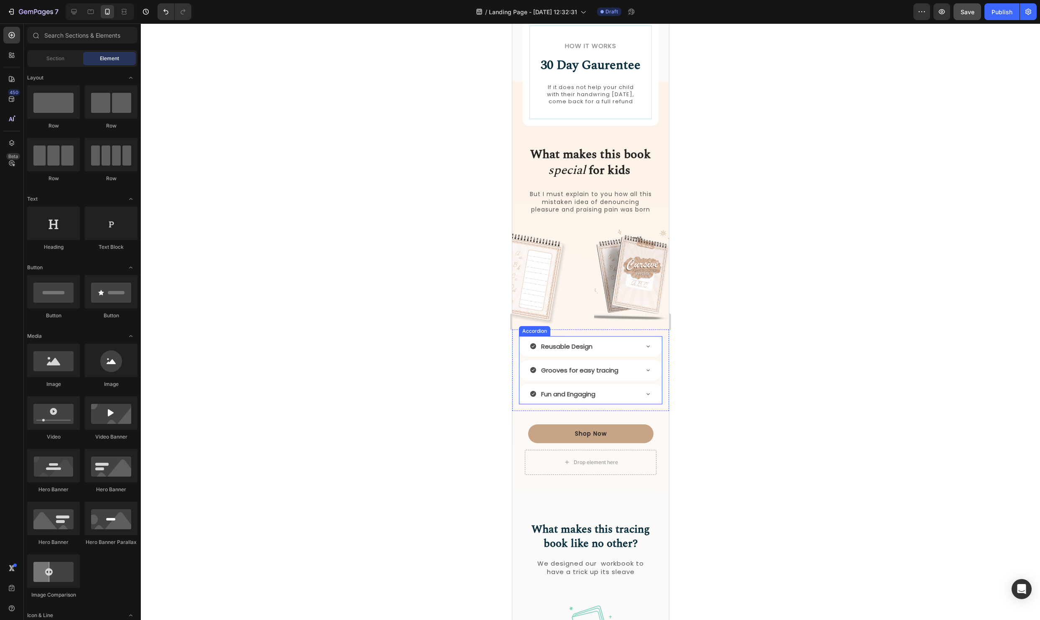
click at [587, 352] on p "Reusable Design" at bounding box center [566, 345] width 51 height 11
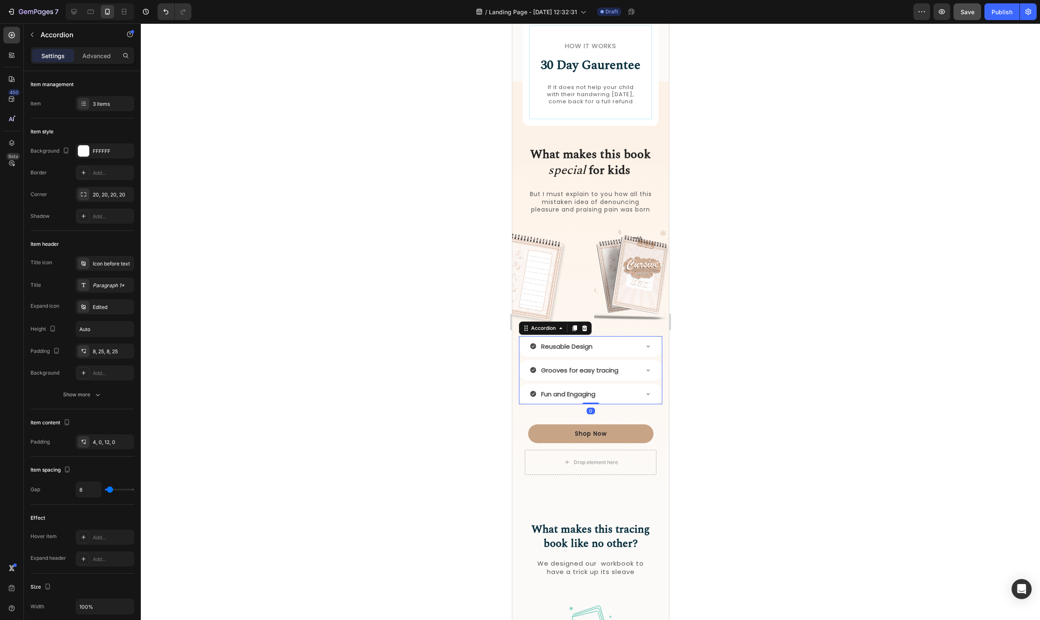
click at [642, 353] on div "Reusable Design" at bounding box center [590, 346] width 142 height 20
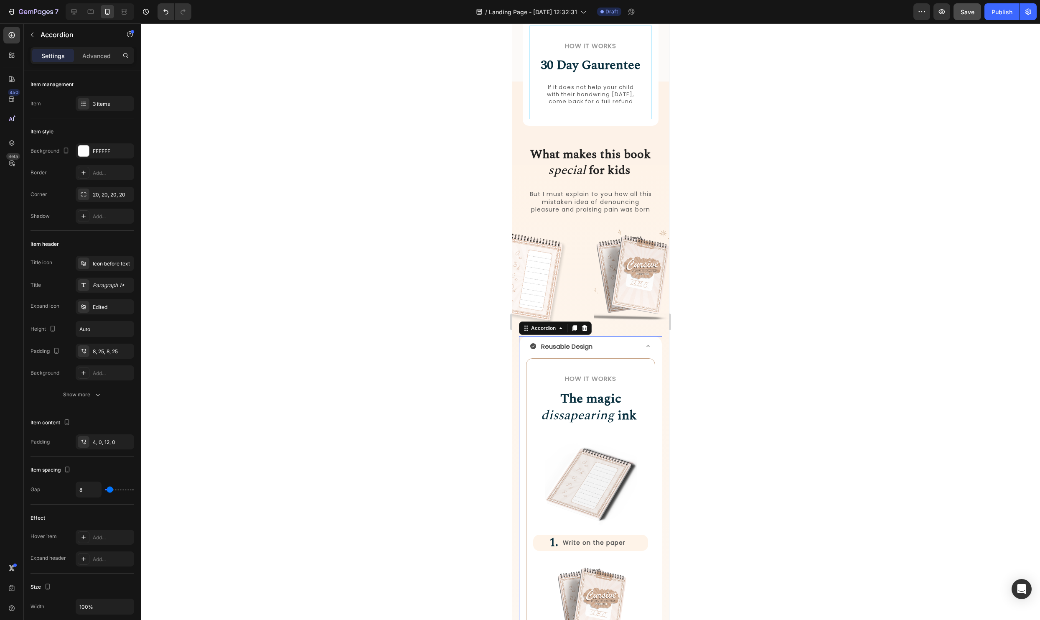
click at [642, 353] on div "Reusable Design" at bounding box center [590, 346] width 142 height 20
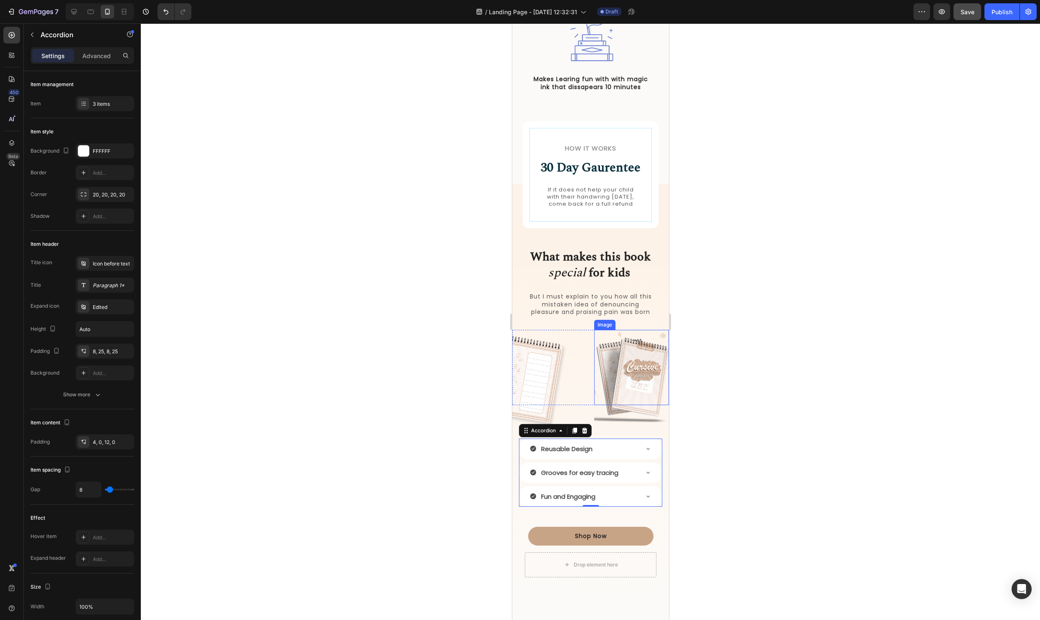
scroll to position [714, 0]
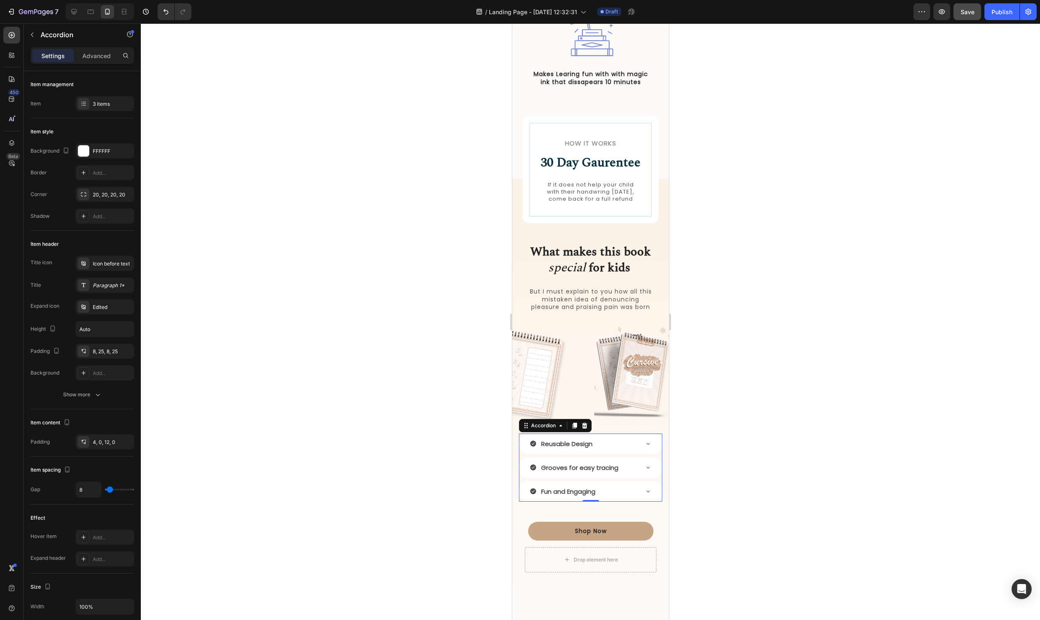
click at [840, 249] on div at bounding box center [590, 321] width 899 height 596
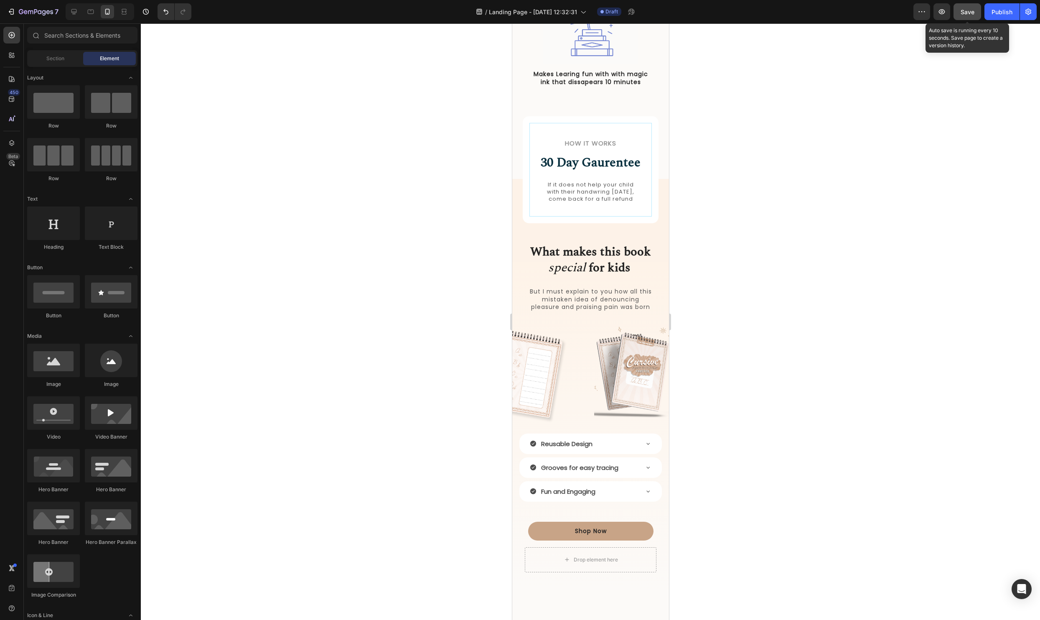
click at [973, 13] on span "Save" at bounding box center [967, 11] width 14 height 7
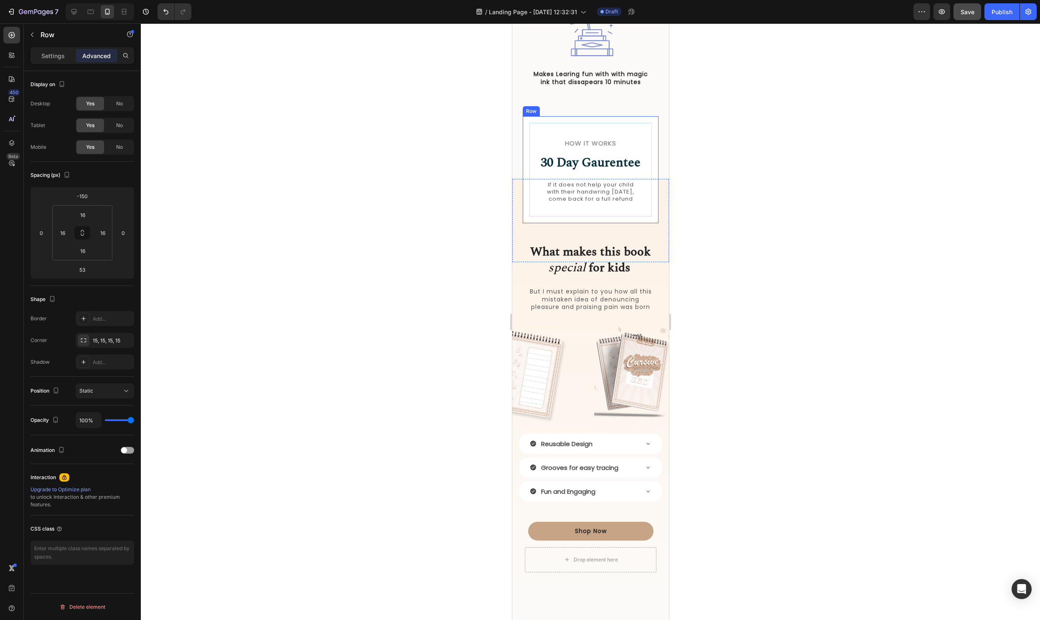
click at [653, 219] on div "How it Works Heading 30 Day Gaurentee Heading If it does not help your child wi…" at bounding box center [590, 169] width 136 height 107
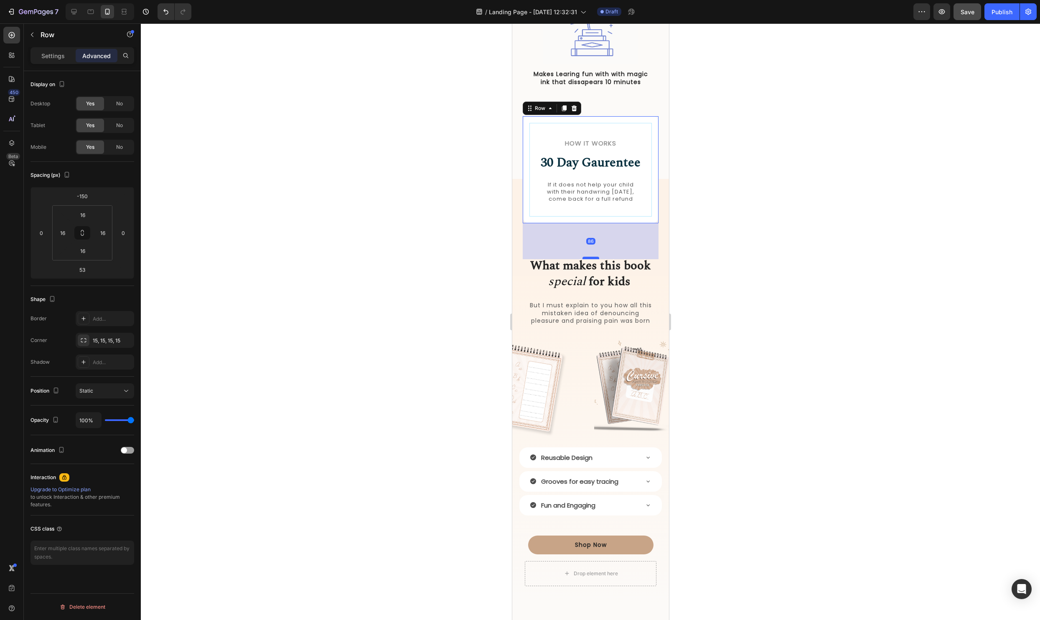
drag, startPoint x: 589, startPoint y: 251, endPoint x: 587, endPoint y: 264, distance: 14.0
click at [587, 259] on div at bounding box center [590, 258] width 17 height 3
type input "86"
click at [813, 252] on div at bounding box center [590, 321] width 899 height 596
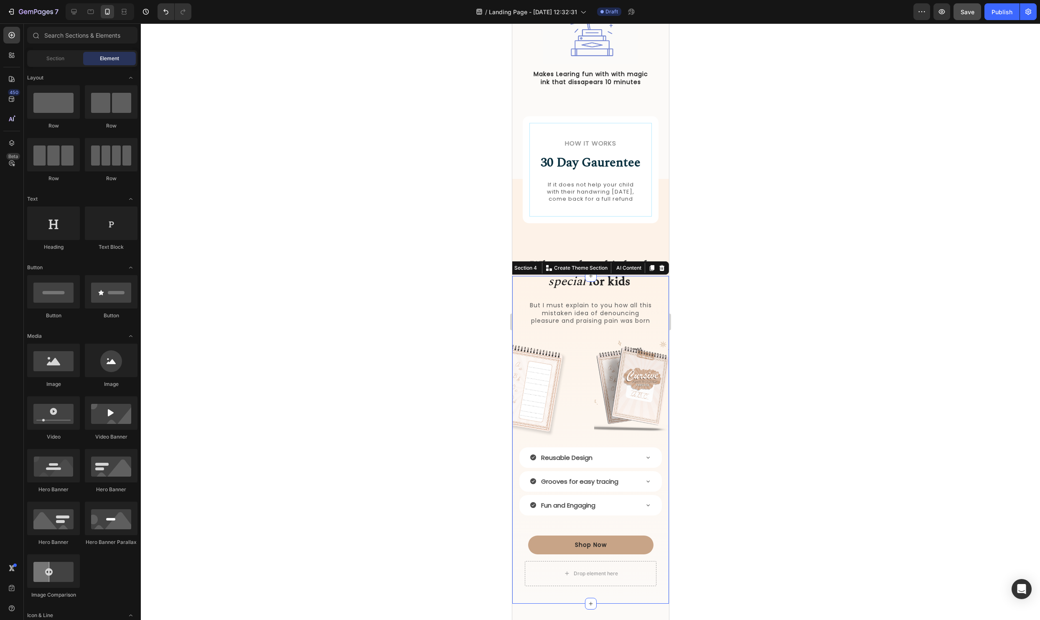
click at [588, 434] on div "What makes this book special for kids Heading But I must explain to you how all…" at bounding box center [590, 444] width 157 height 298
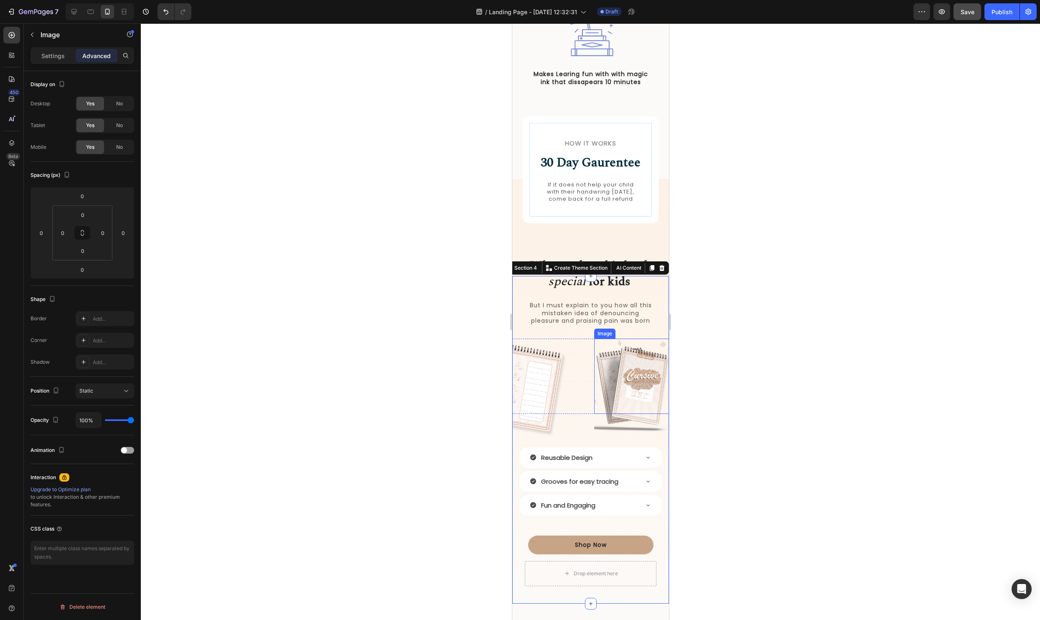
click at [604, 436] on img at bounding box center [631, 386] width 75 height 97
click at [611, 389] on img at bounding box center [631, 386] width 75 height 97
click at [586, 405] on div "Image" at bounding box center [549, 375] width 75 height 75
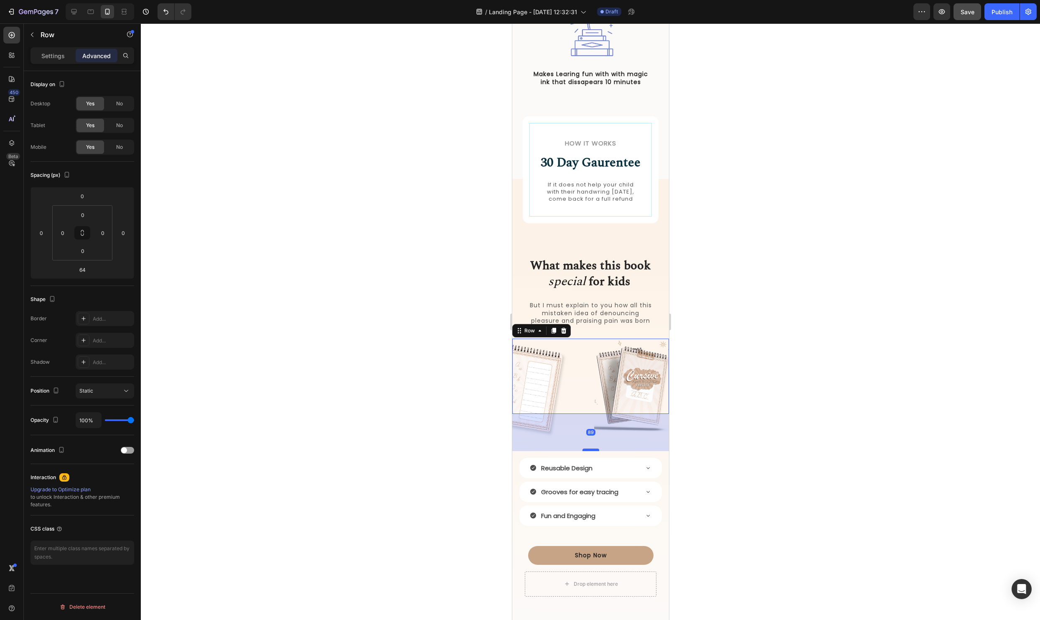
drag, startPoint x: 586, startPoint y: 446, endPoint x: 587, endPoint y: 456, distance: 10.5
click at [587, 451] on div at bounding box center [590, 449] width 17 height 3
type input "89"
click at [621, 324] on p "But I must explain to you how all this mistaken idea of denouncing pleasure and…" at bounding box center [591, 312] width 124 height 23
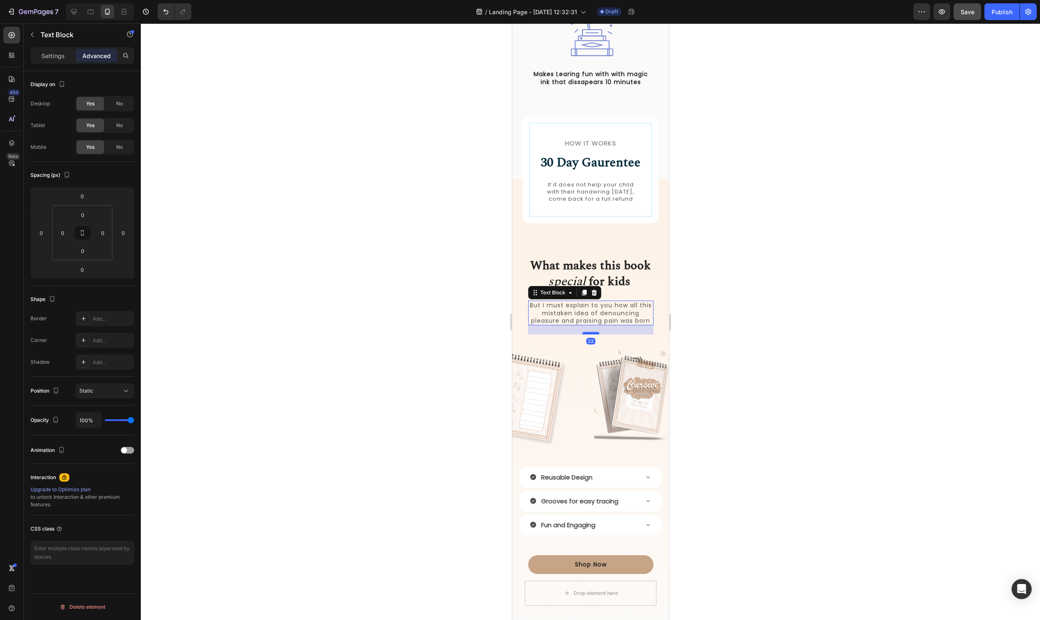
drag, startPoint x: 590, startPoint y: 334, endPoint x: 590, endPoint y: 341, distance: 6.7
click at [590, 334] on div at bounding box center [590, 333] width 17 height 3
type input "22"
click at [837, 347] on div at bounding box center [590, 321] width 899 height 596
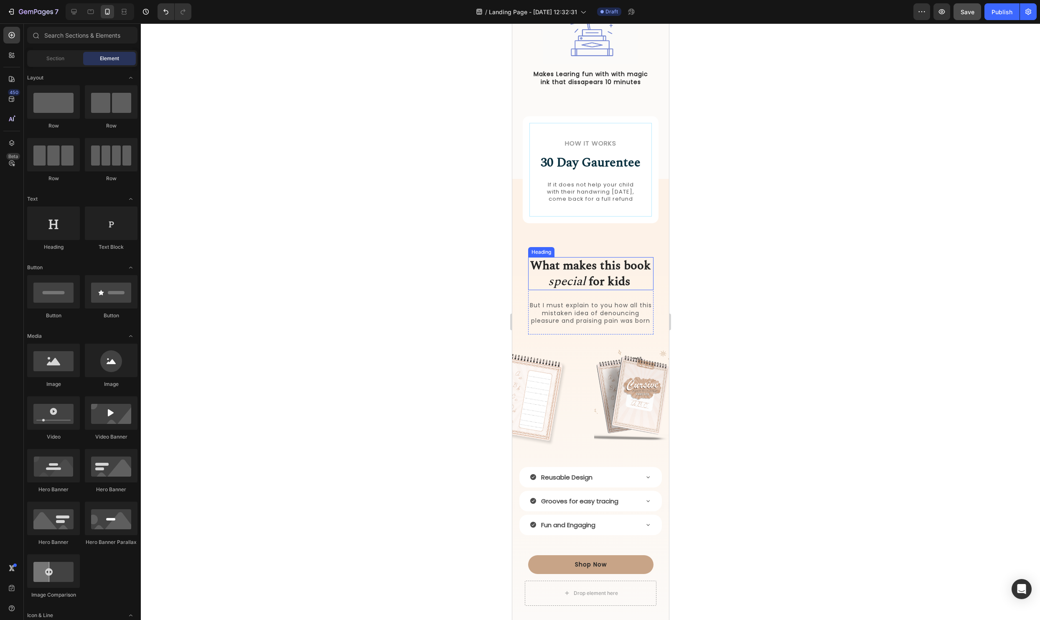
click at [611, 290] on strong "for kids" at bounding box center [609, 281] width 42 height 18
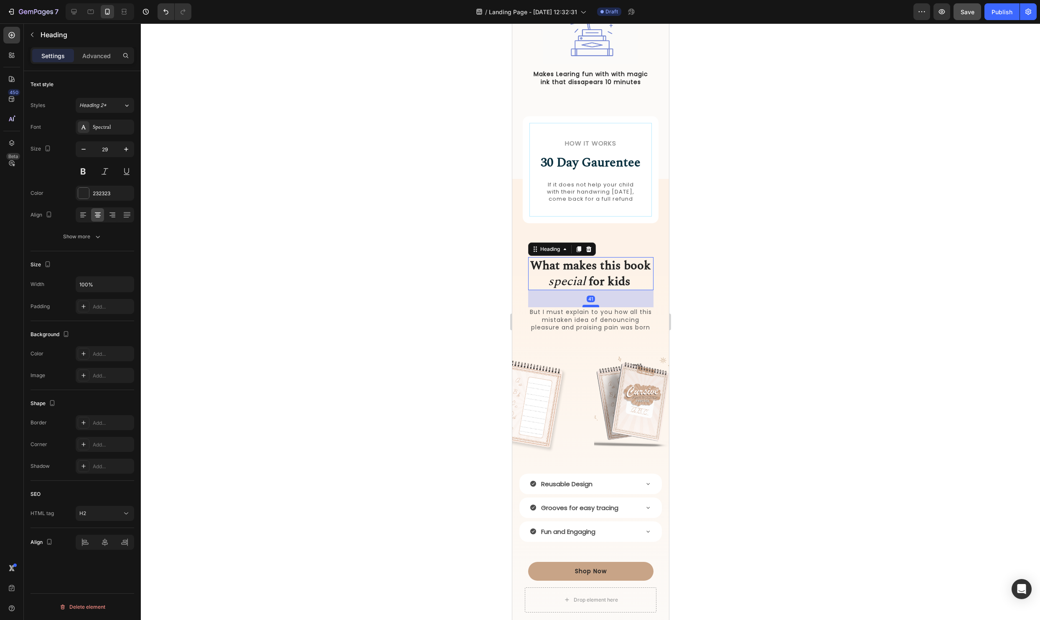
drag, startPoint x: 590, startPoint y: 306, endPoint x: 589, endPoint y: 313, distance: 6.7
click at [589, 307] on div at bounding box center [590, 306] width 17 height 3
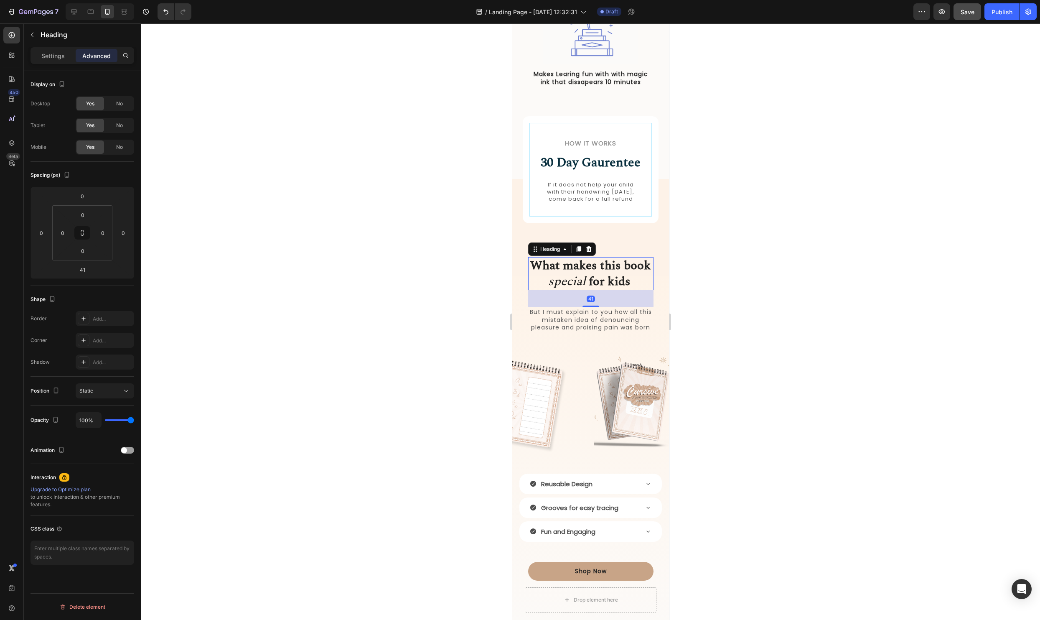
click at [831, 330] on div at bounding box center [590, 321] width 899 height 596
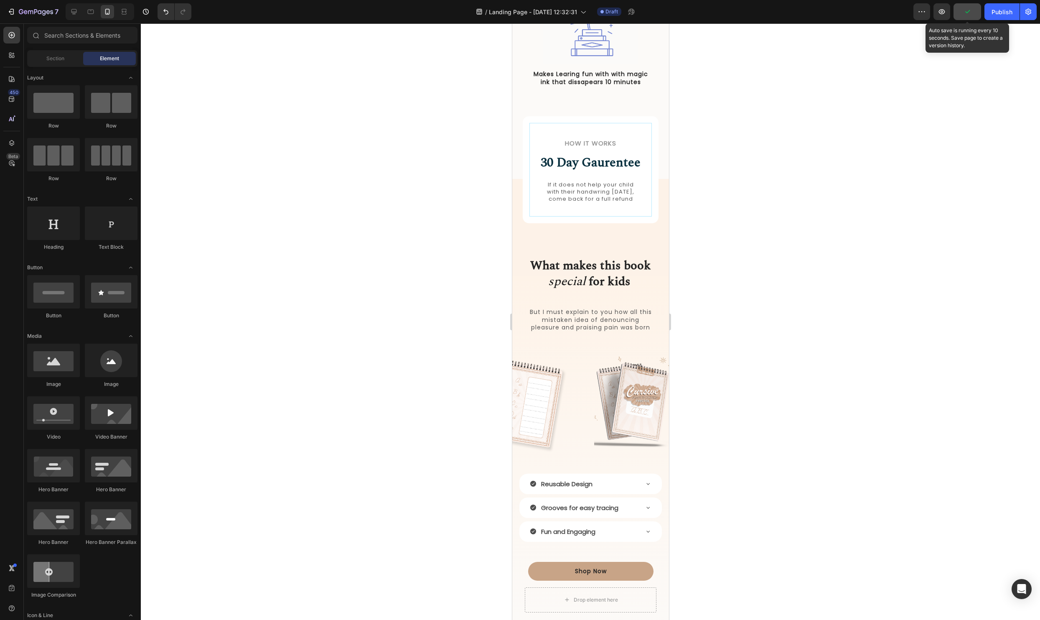
click at [967, 12] on icon "button" at bounding box center [967, 12] width 8 height 8
click at [596, 274] on strong "What makes this book" at bounding box center [590, 265] width 121 height 18
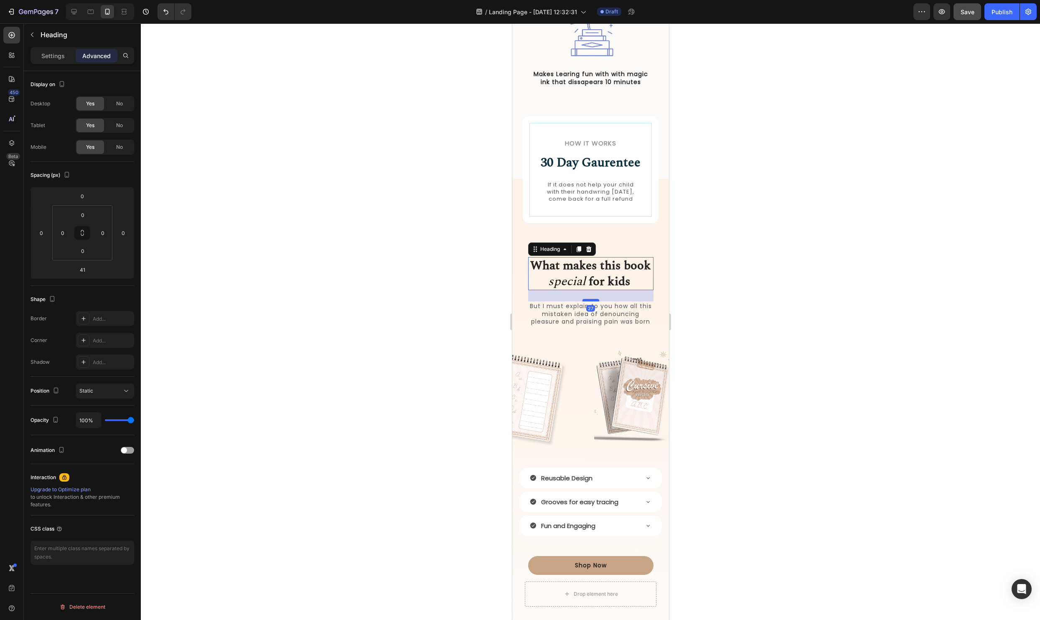
drag, startPoint x: 593, startPoint y: 313, endPoint x: 594, endPoint y: 307, distance: 5.9
click at [594, 301] on div at bounding box center [590, 300] width 17 height 3
type input "27"
click at [762, 306] on div at bounding box center [590, 321] width 899 height 596
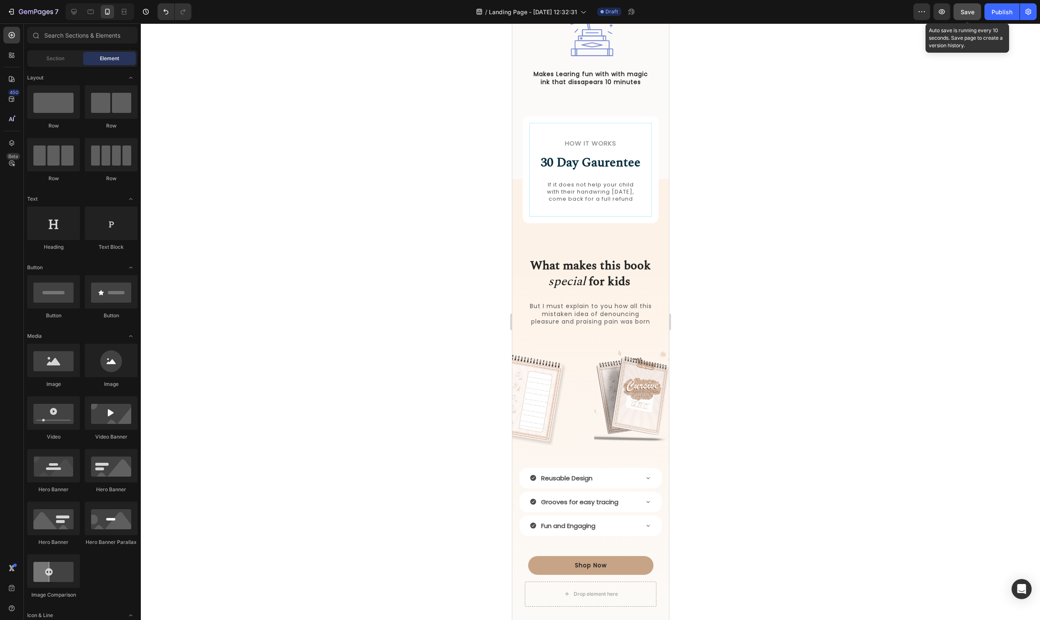
click at [965, 8] on span "Save" at bounding box center [967, 11] width 14 height 7
